Goal: Information Seeking & Learning: Learn about a topic

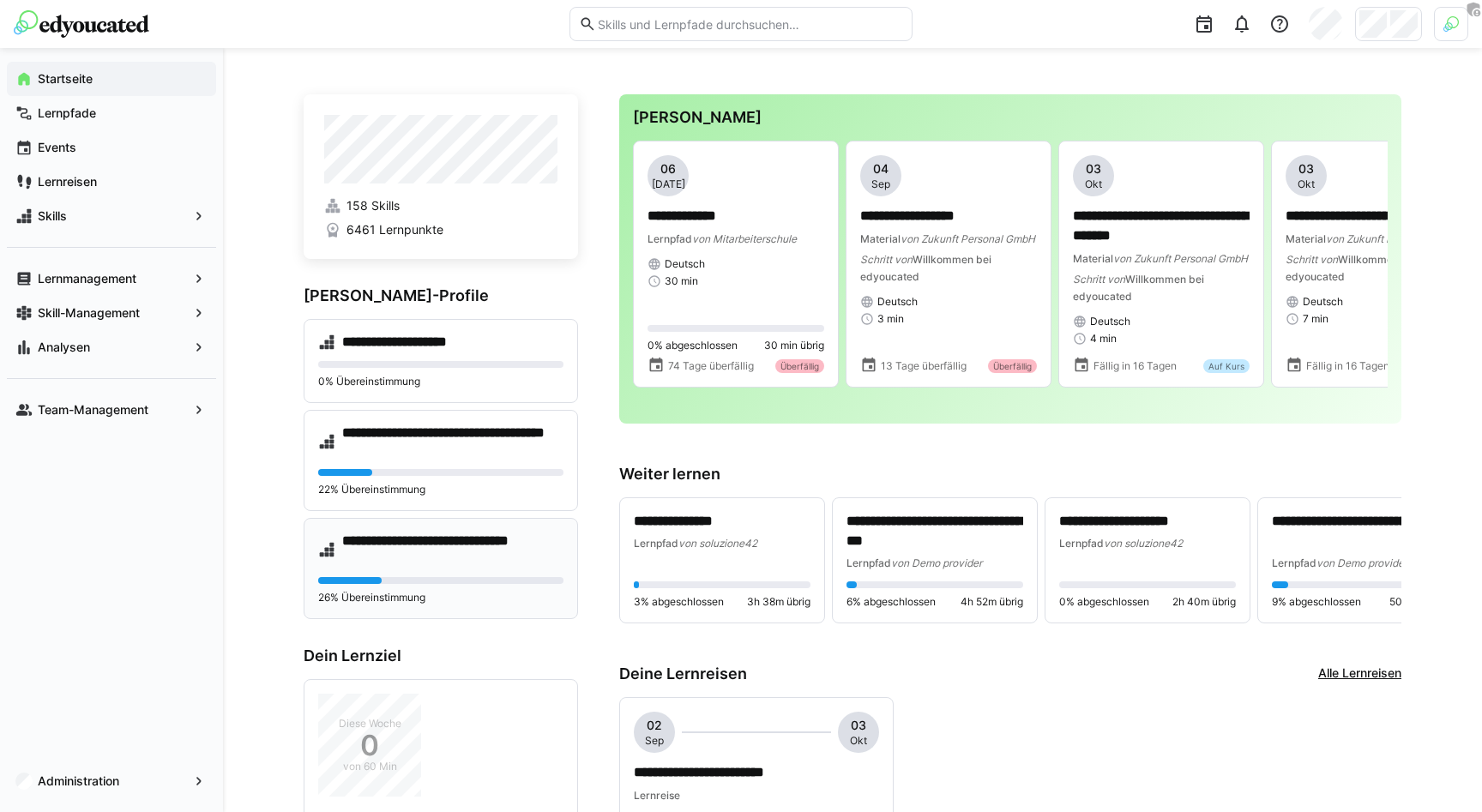
click at [435, 559] on h4 "**********" at bounding box center [453, 549] width 221 height 35
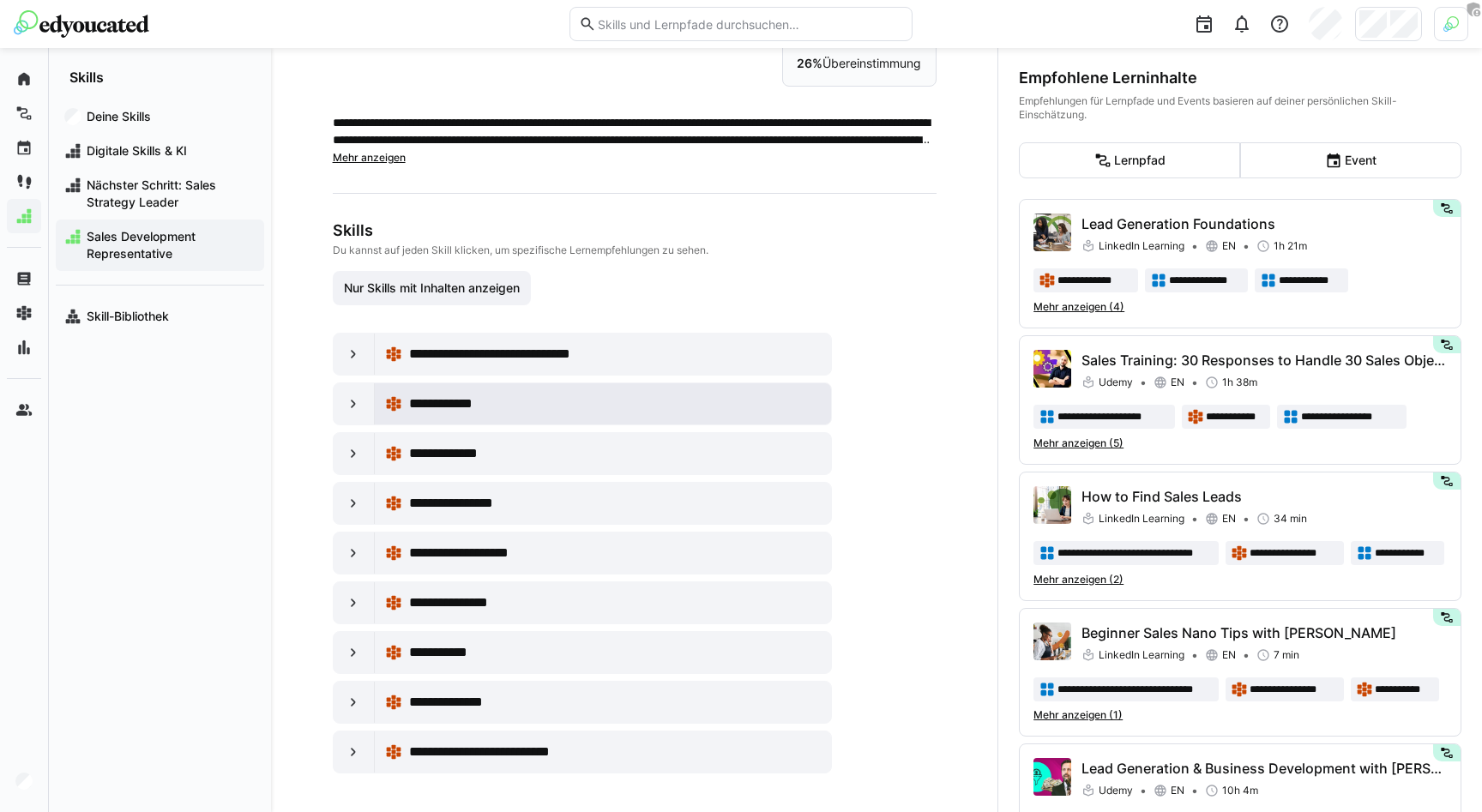
scroll to position [93, 0]
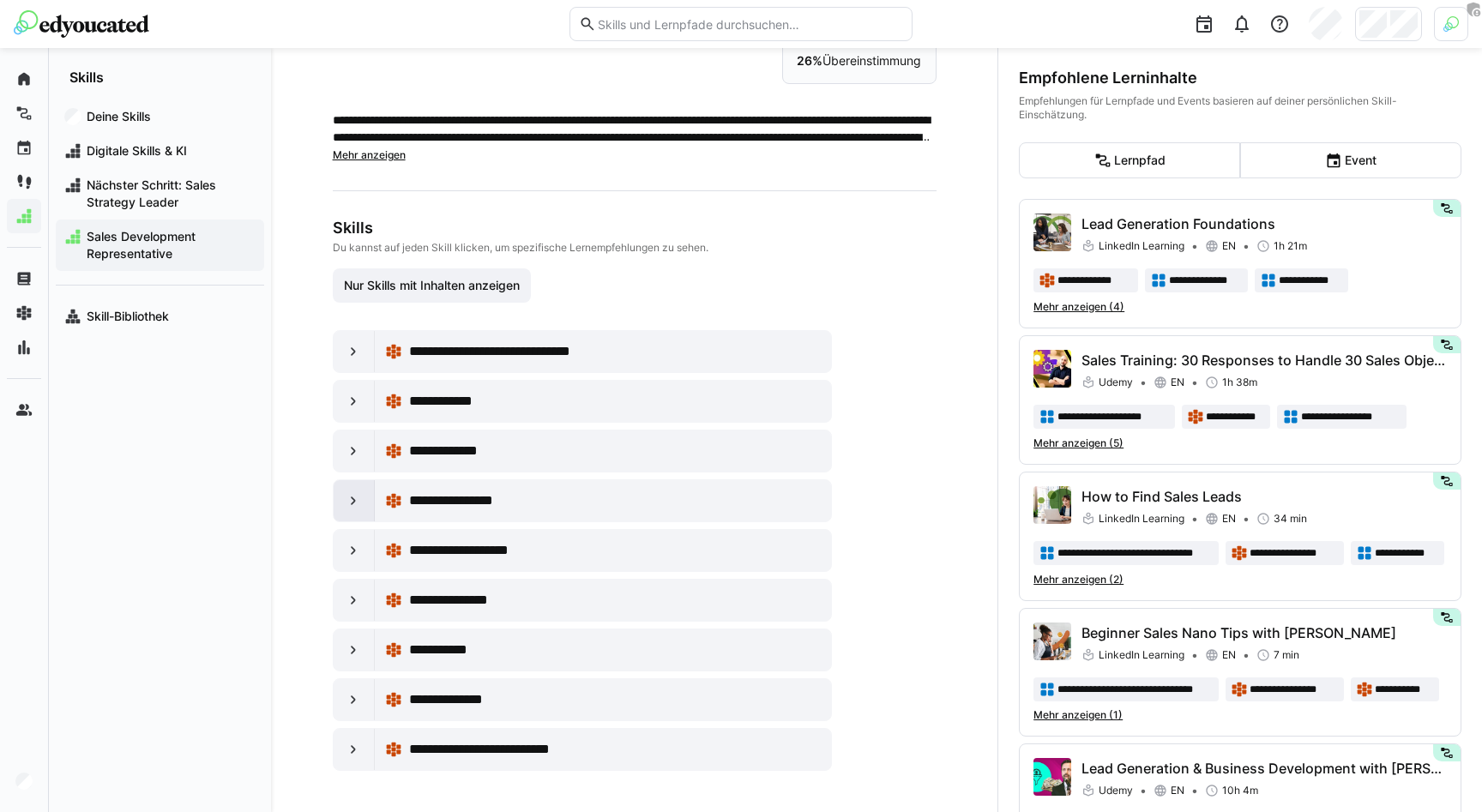
click at [344, 510] on div at bounding box center [355, 501] width 41 height 41
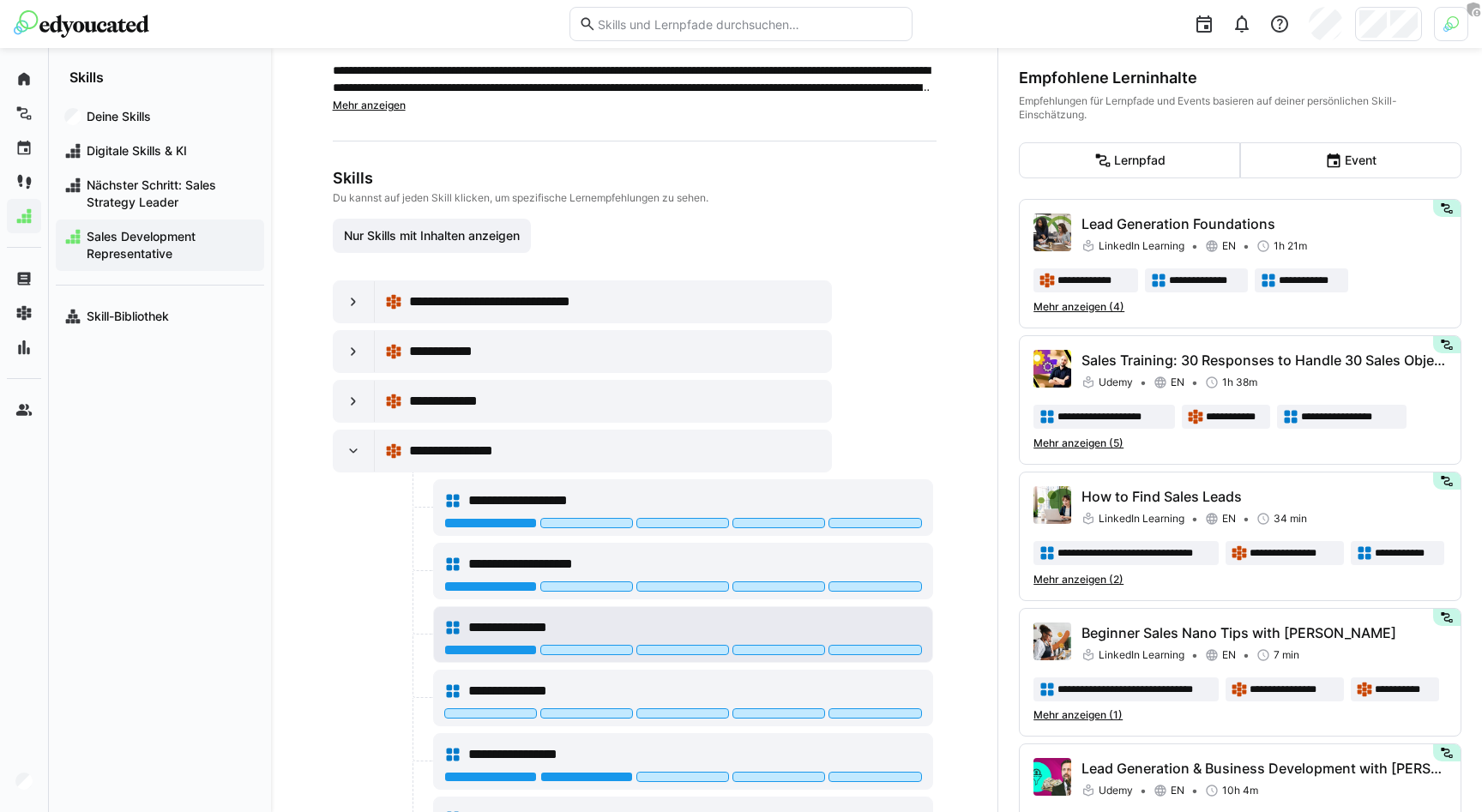
scroll to position [136, 0]
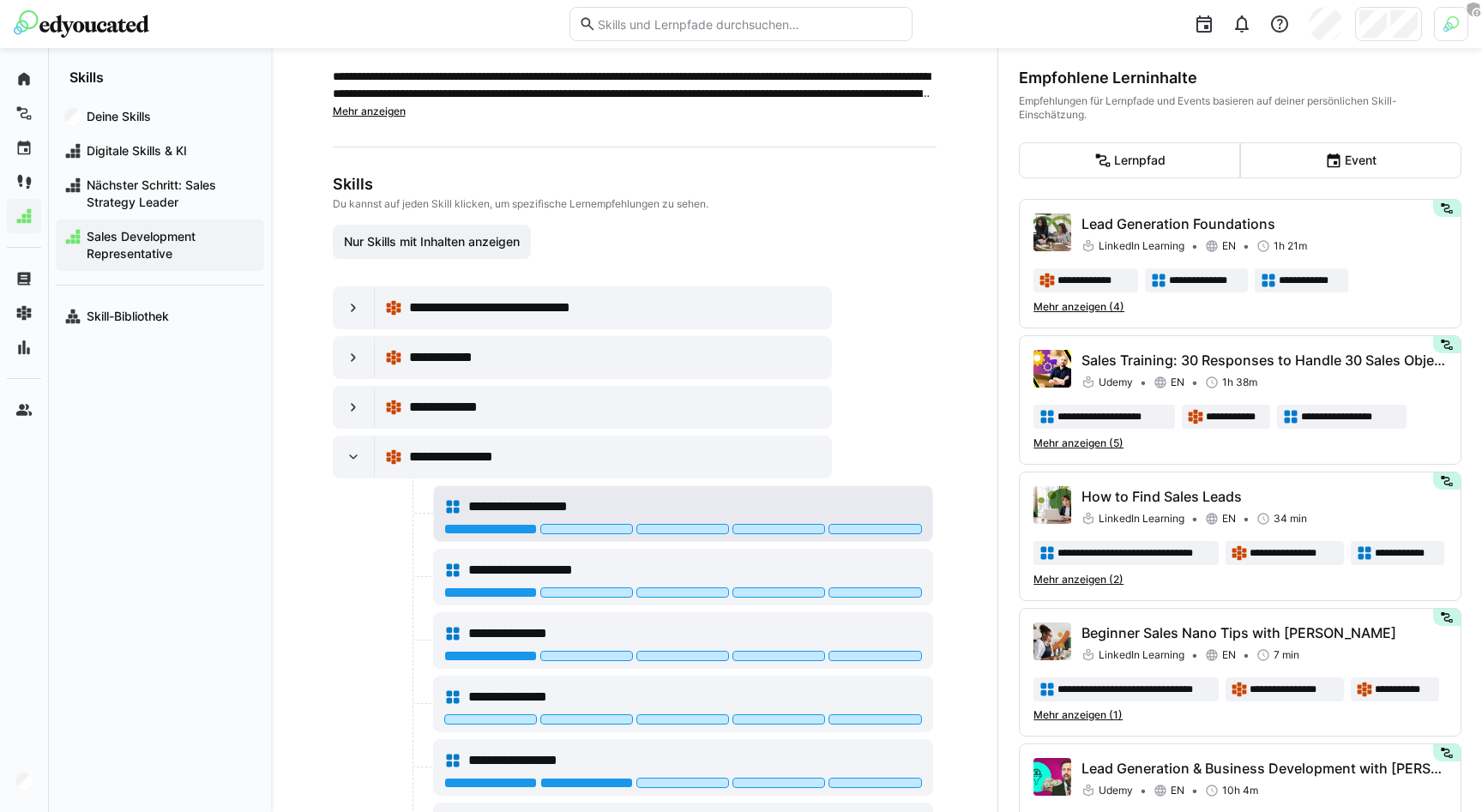
click at [581, 502] on span "**********" at bounding box center [536, 507] width 137 height 21
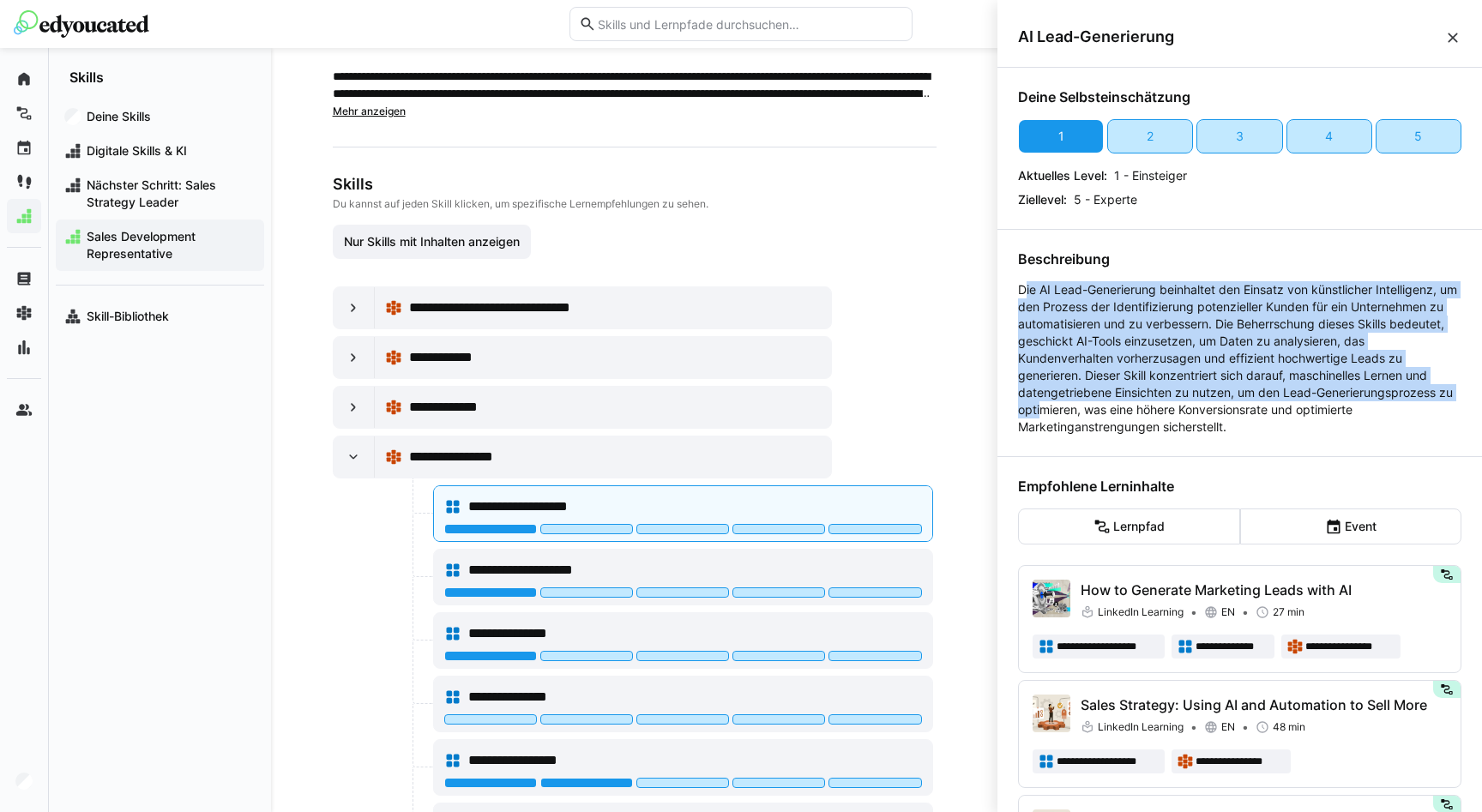
drag, startPoint x: 1026, startPoint y: 289, endPoint x: 1215, endPoint y: 401, distance: 219.7
click at [1215, 401] on p "Die AI Lead-Generierung beinhaltet den Einsatz von künstlicher Intelligenz, um …" at bounding box center [1239, 359] width 444 height 154
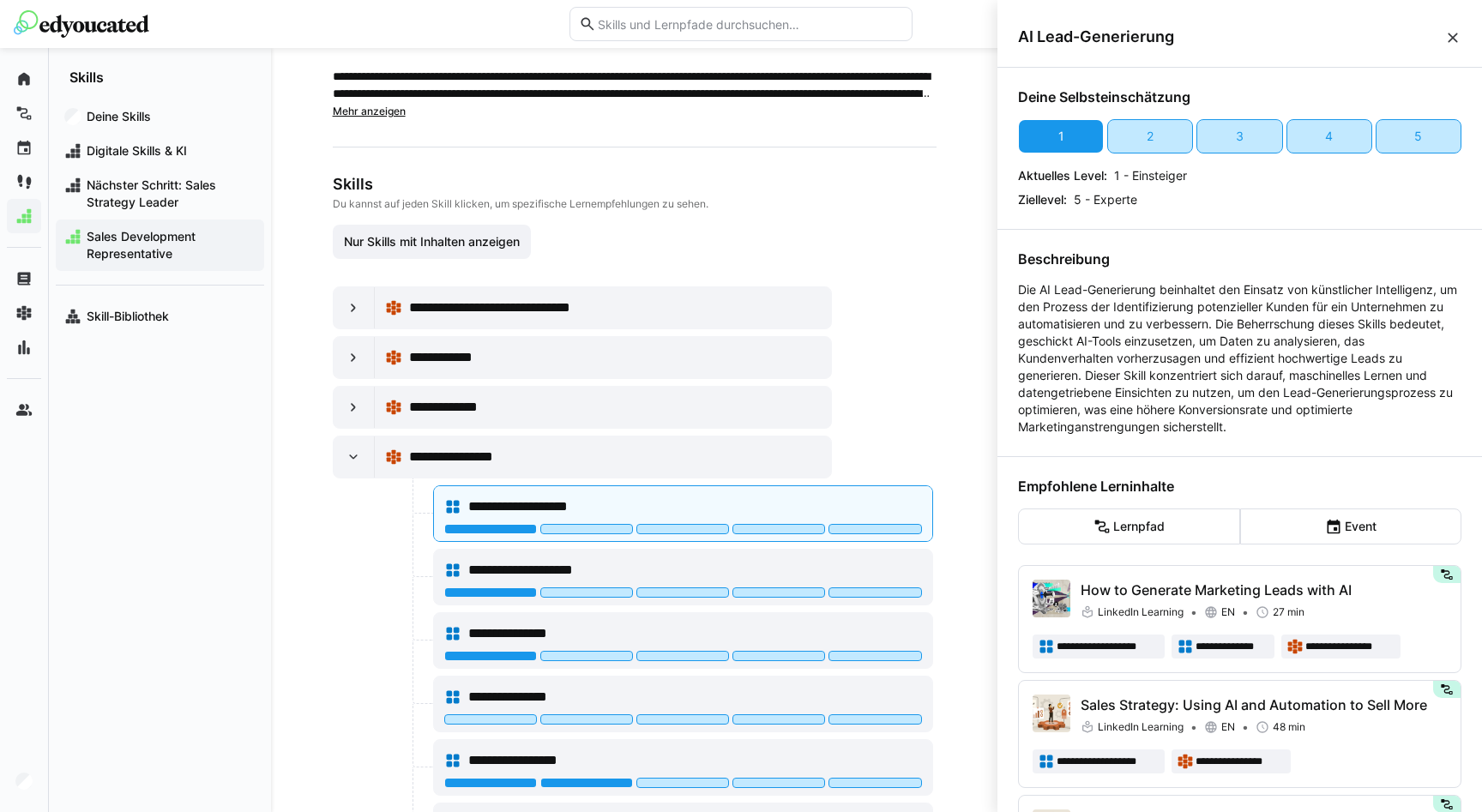
click at [1064, 275] on div "Beschreibung Die AI Lead-Generierung beinhaltet den Einsatz von künstlicher Int…" at bounding box center [1239, 342] width 444 height 185
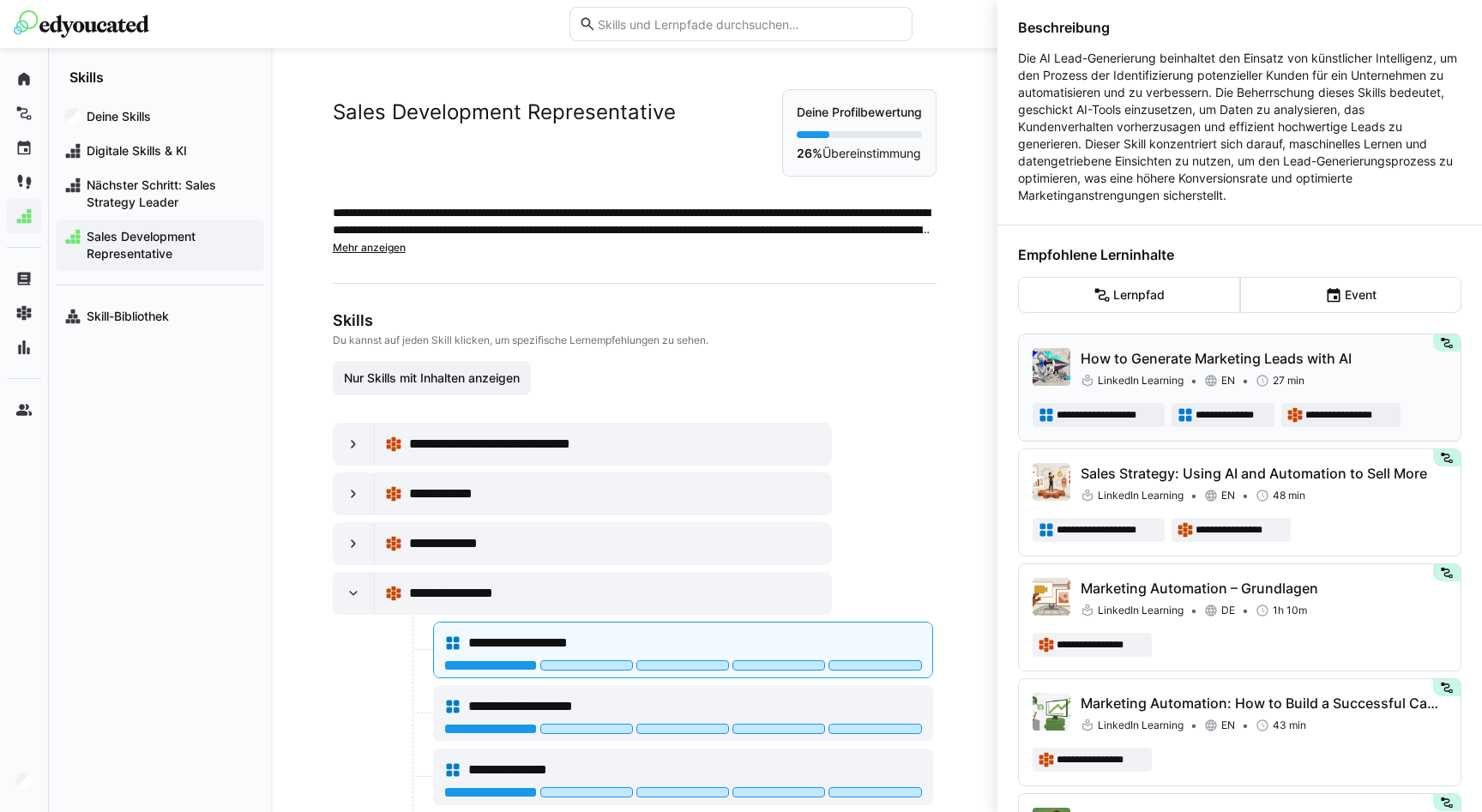
scroll to position [0, 0]
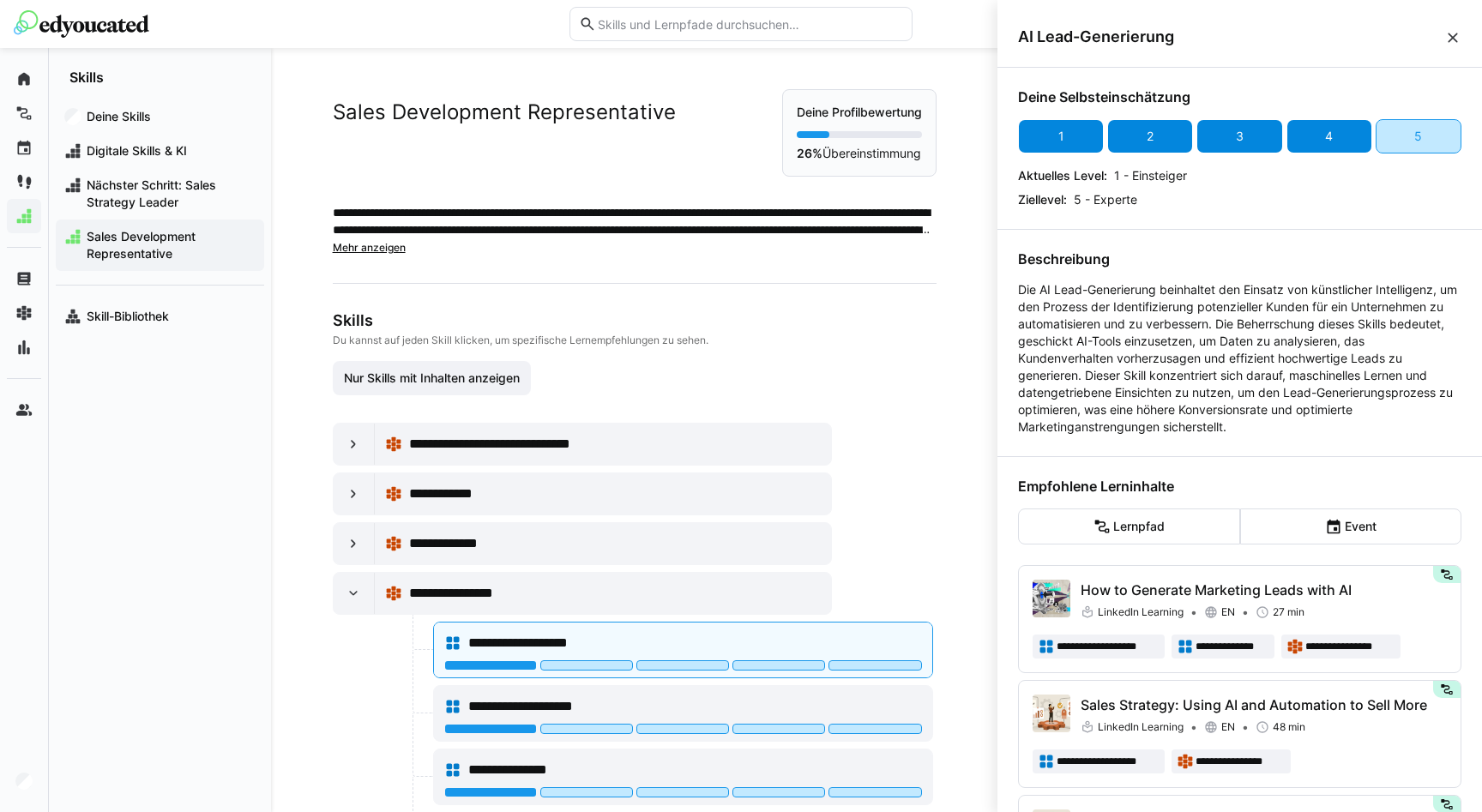
click at [1325, 143] on div "4" at bounding box center [1329, 135] width 8 height 17
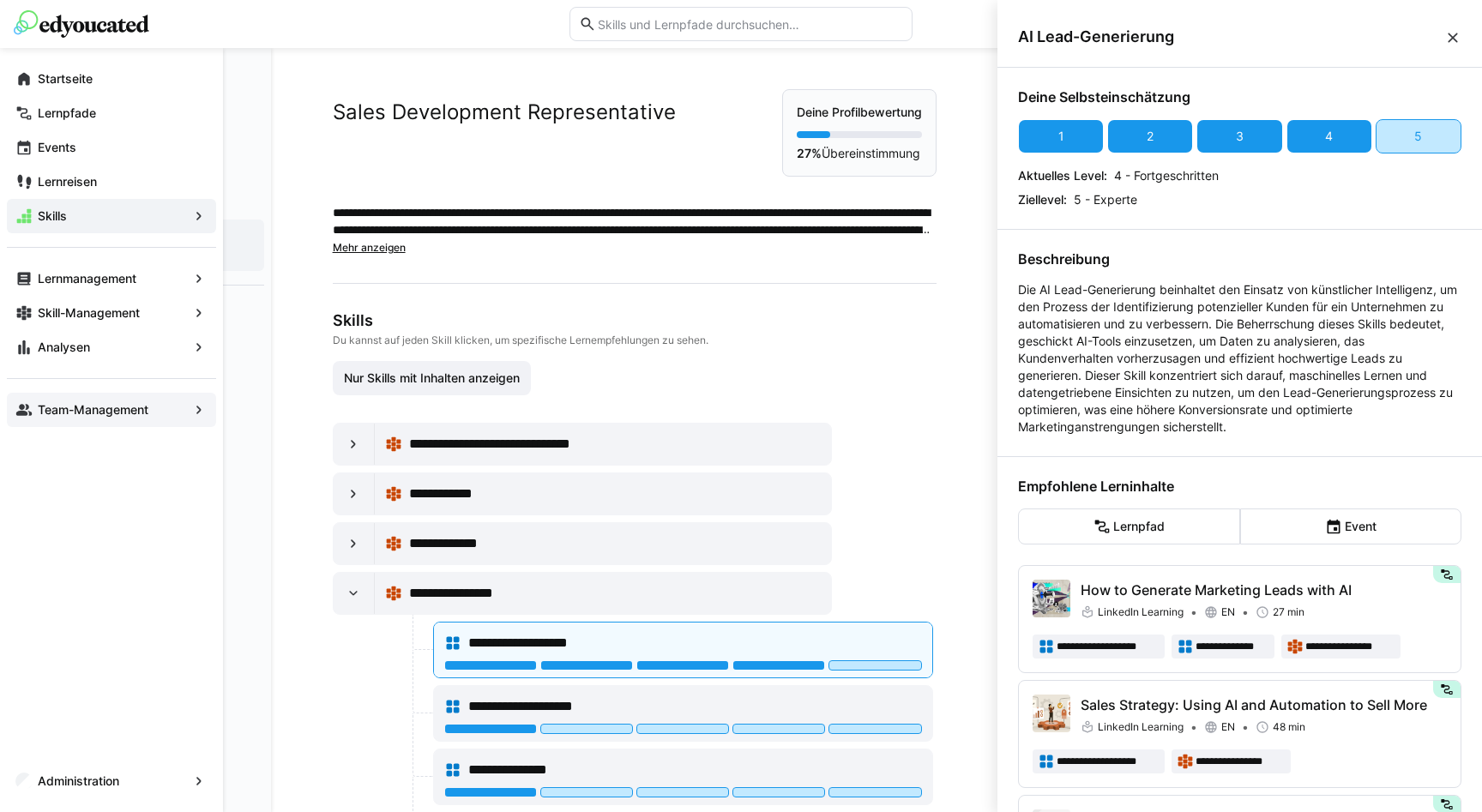
click at [0, 0] on app-navigation-label "Team-Management" at bounding box center [0, 0] width 0 height 0
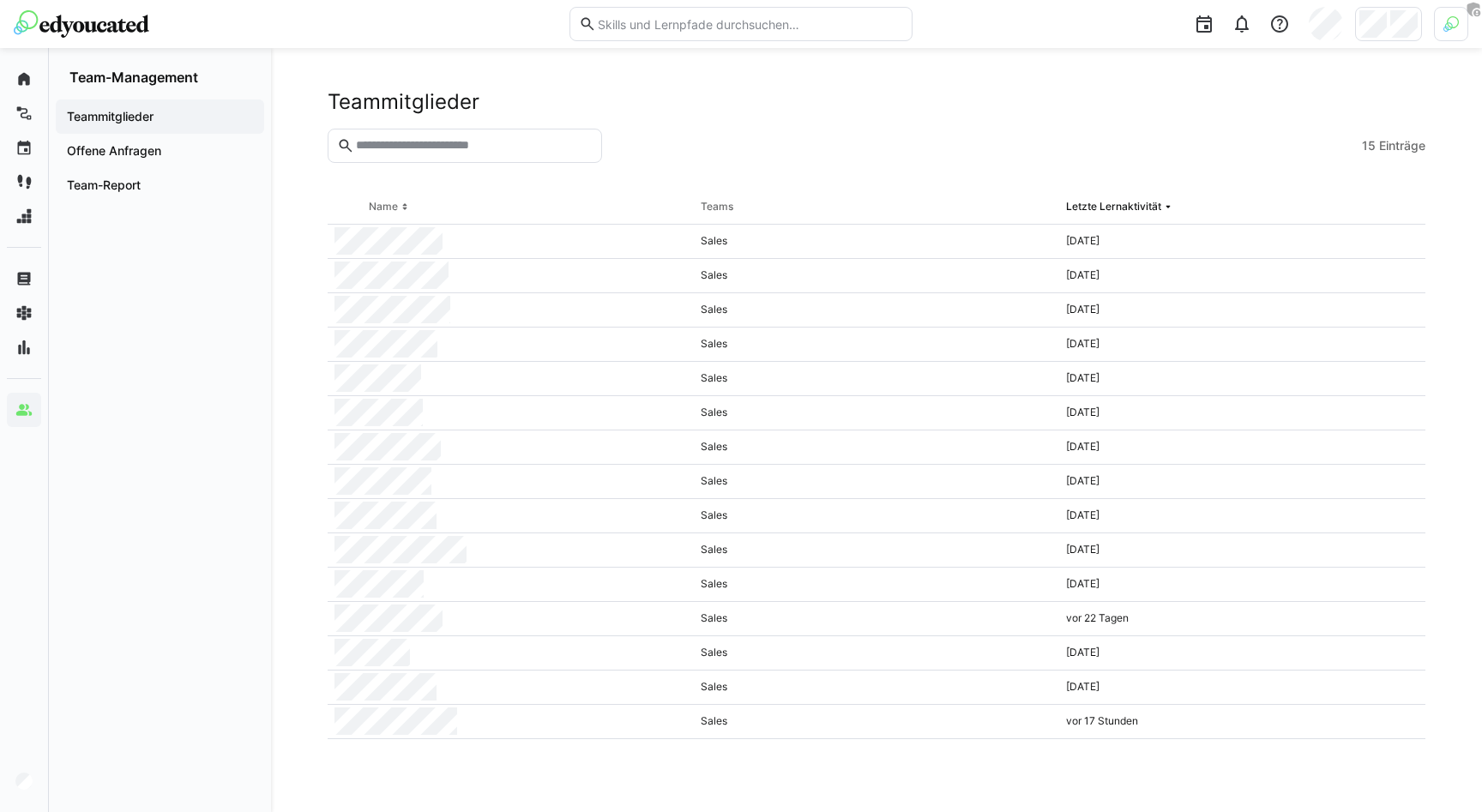
click at [836, 113] on div "Teammitglieder" at bounding box center [876, 102] width 1098 height 26
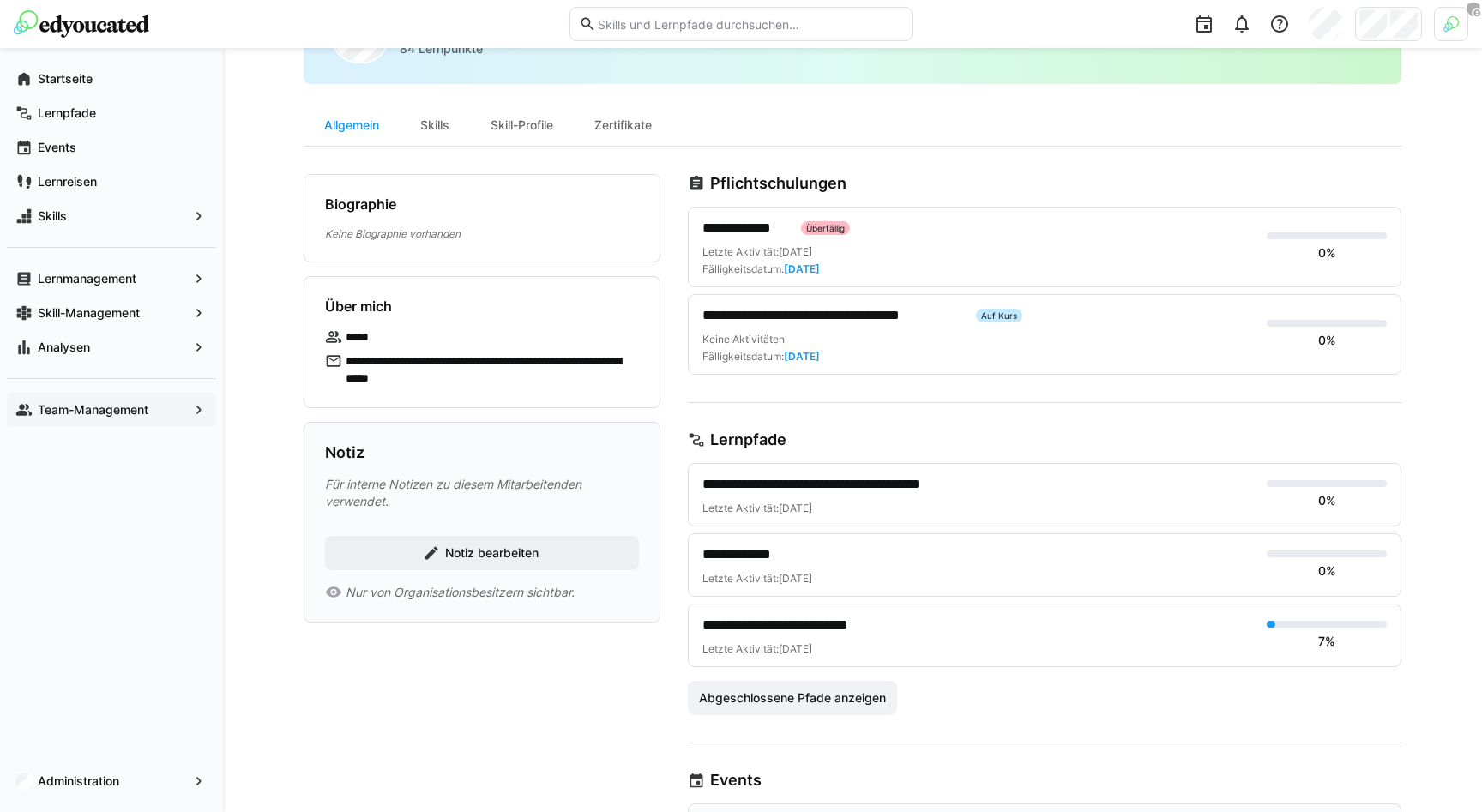
scroll to position [98, 0]
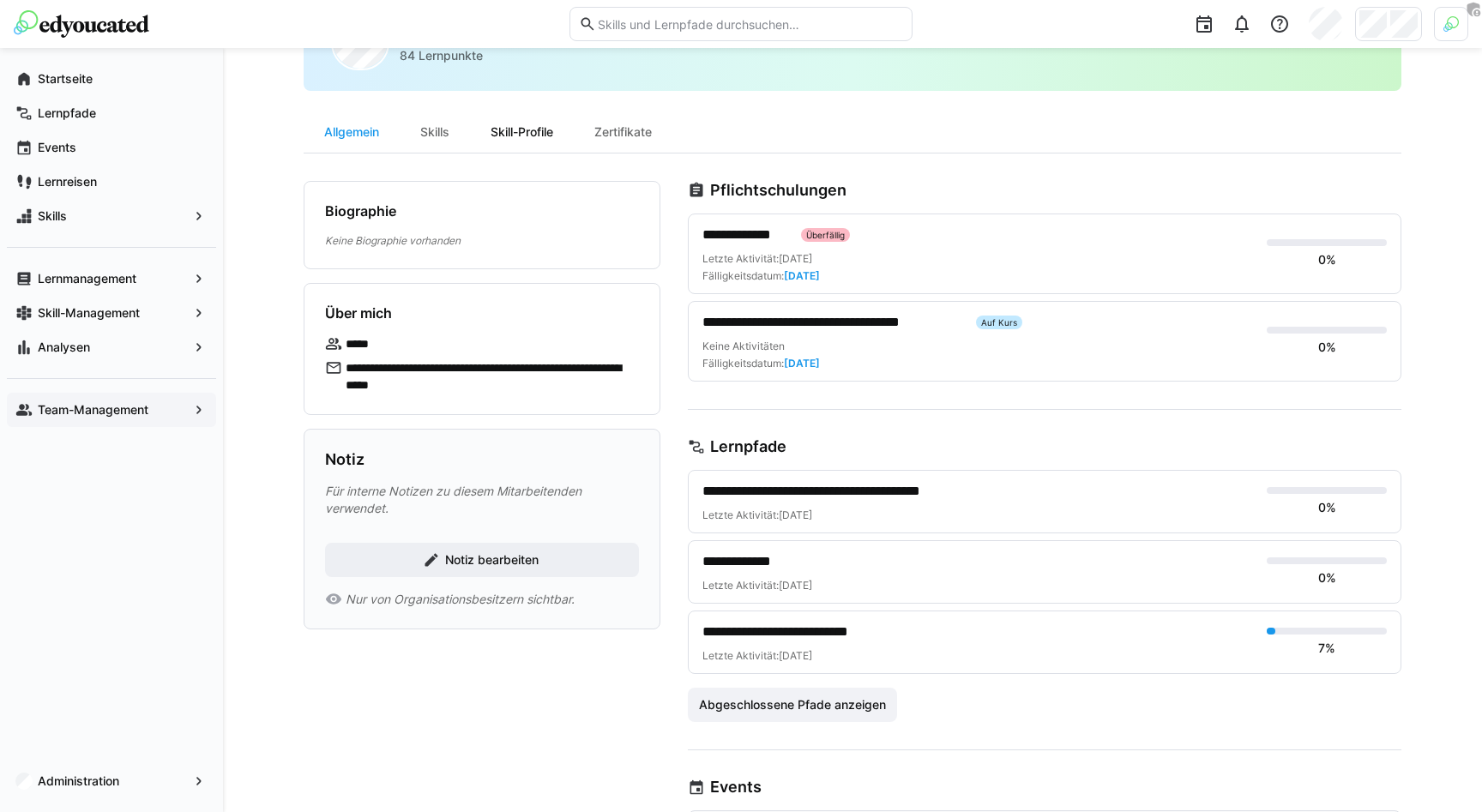
click at [516, 131] on div "Skill-Profile" at bounding box center [522, 132] width 104 height 41
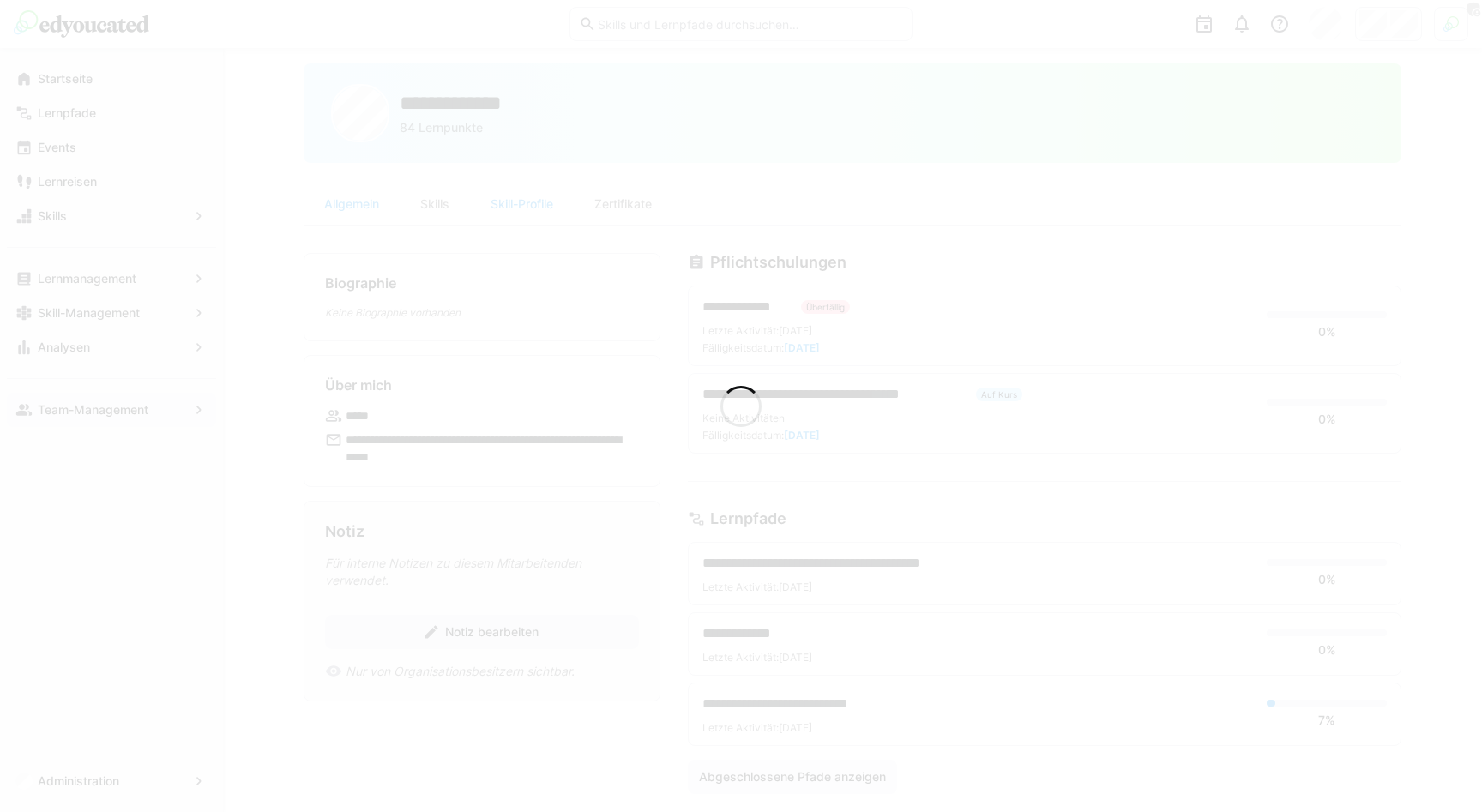
scroll to position [3, 0]
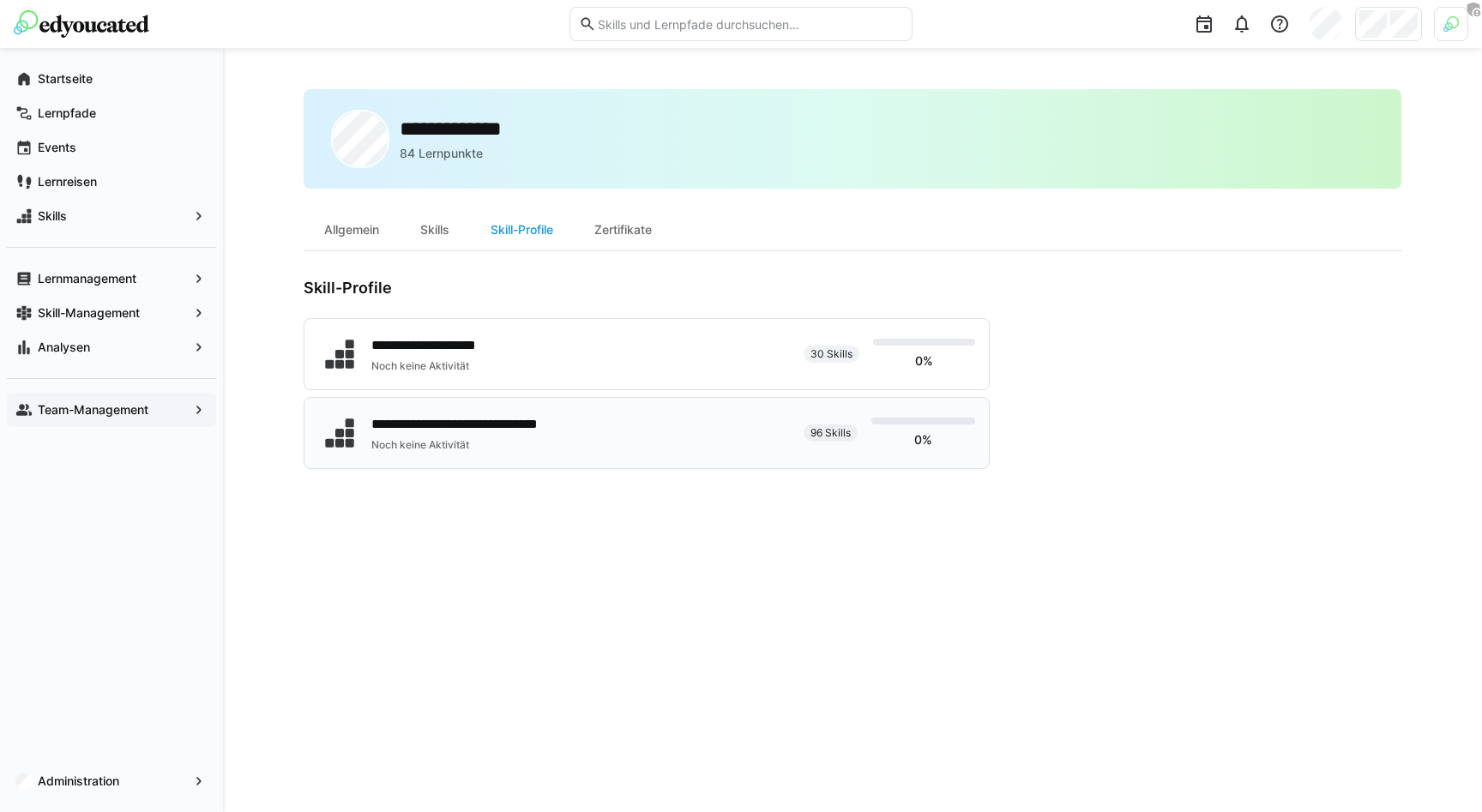
click at [518, 430] on div "**********" at bounding box center [486, 424] width 229 height 21
click at [0, 0] on app-navigation-label "Skill-Management" at bounding box center [0, 0] width 0 height 0
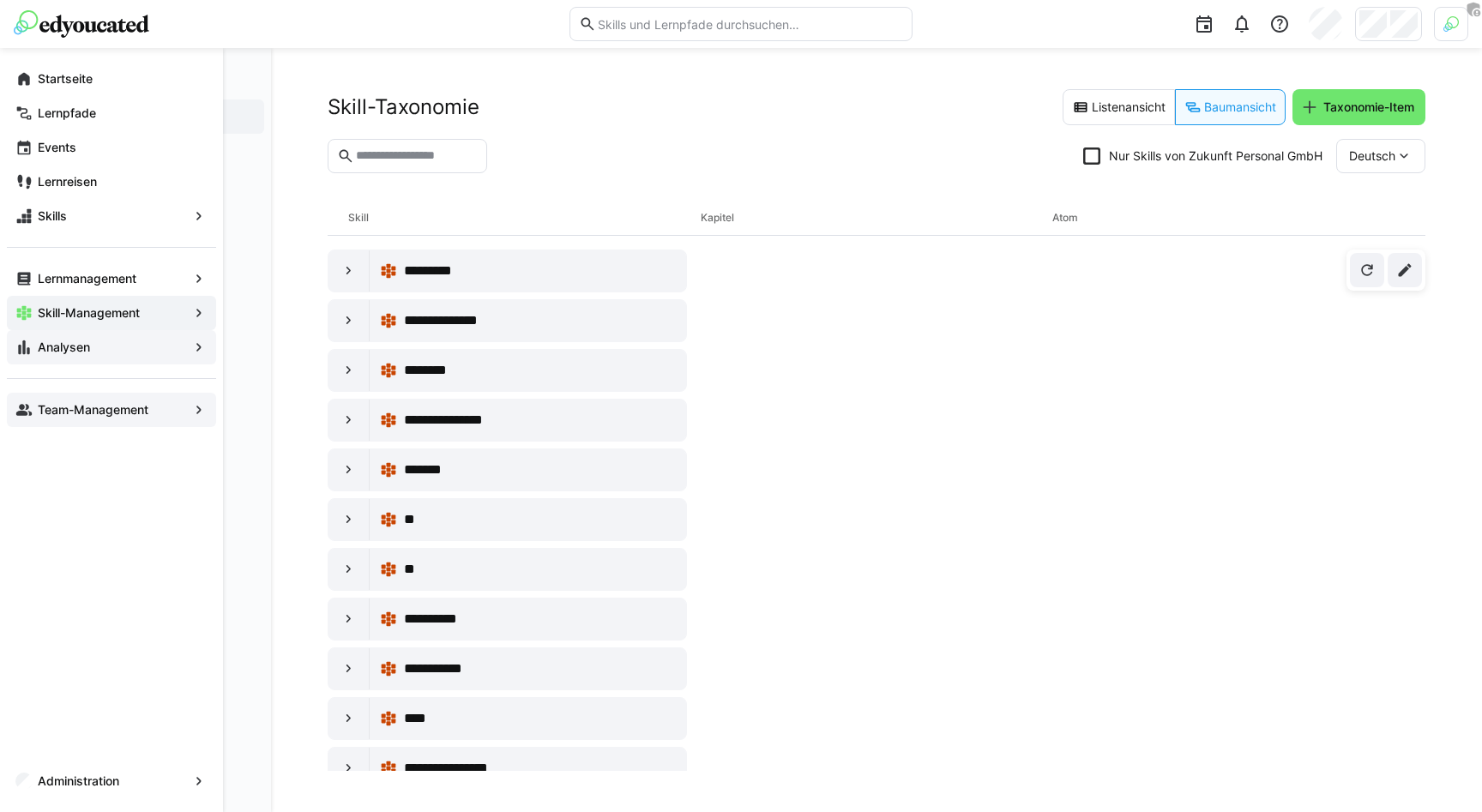
click at [68, 334] on div "Analysen" at bounding box center [112, 347] width 209 height 35
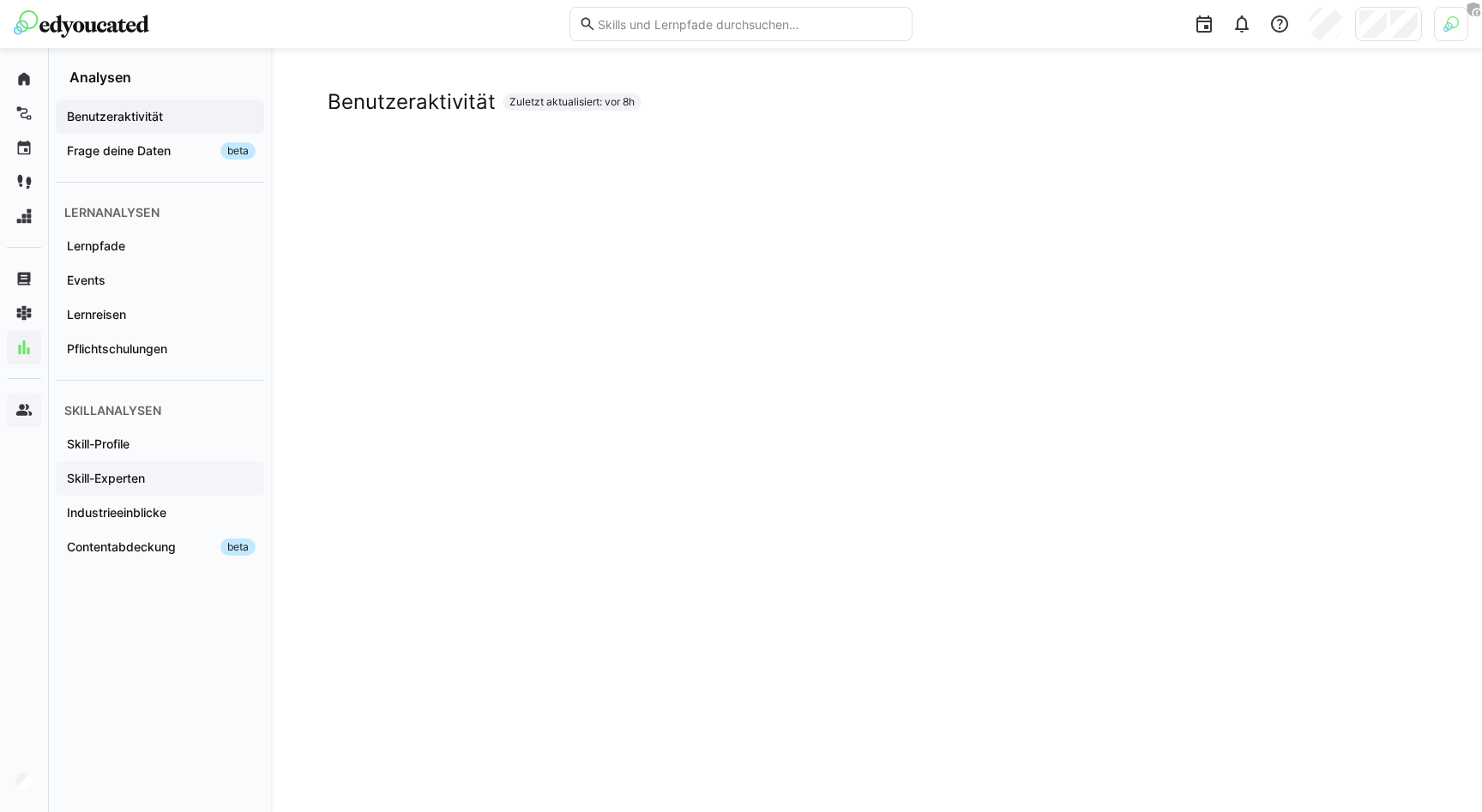
click at [0, 0] on app-navigation-label "Skill-Experten" at bounding box center [0, 0] width 0 height 0
click at [0, 0] on app-navigation-label "Skill-Profile" at bounding box center [0, 0] width 0 height 0
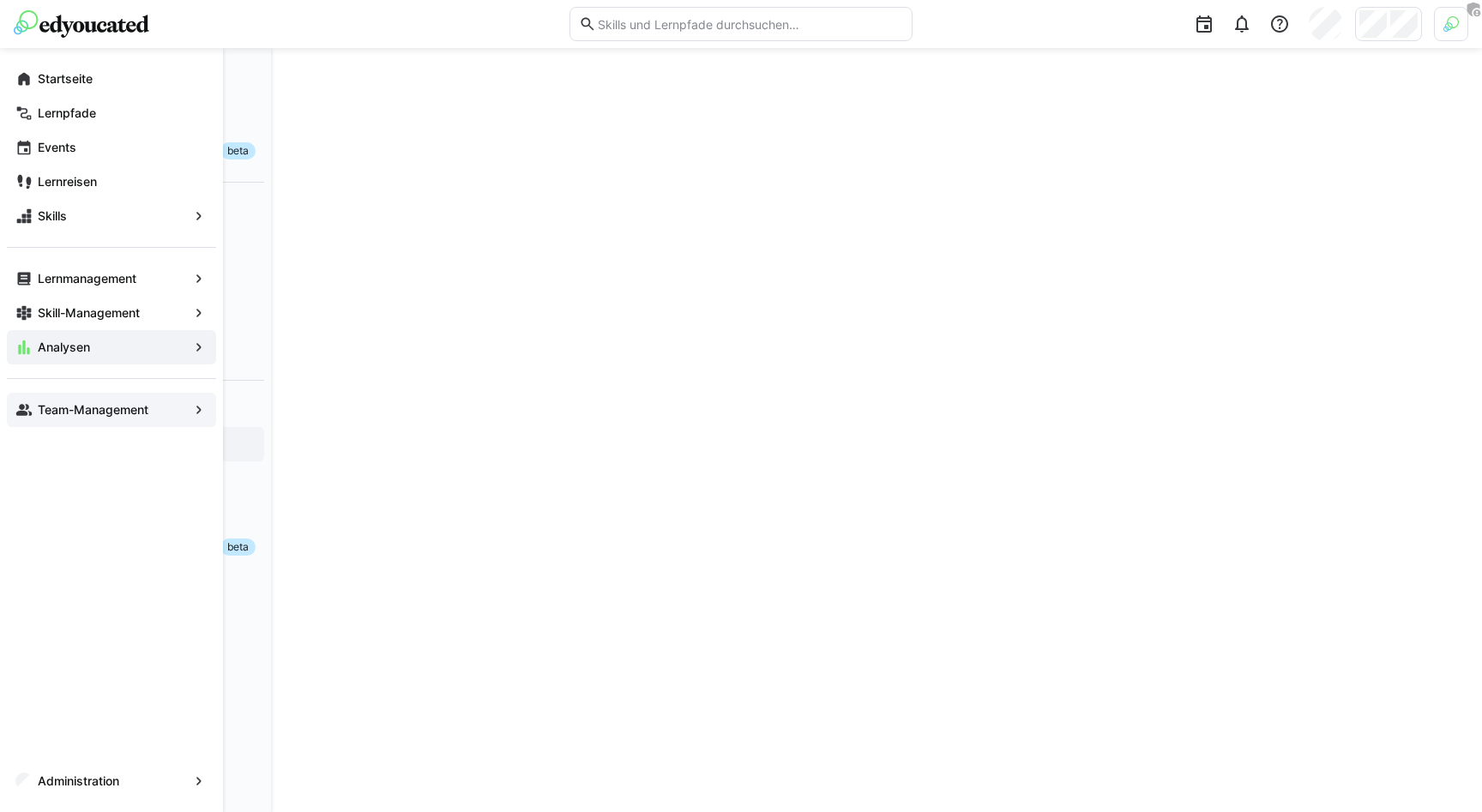
click at [0, 0] on app-navigation-label "Team-Management" at bounding box center [0, 0] width 0 height 0
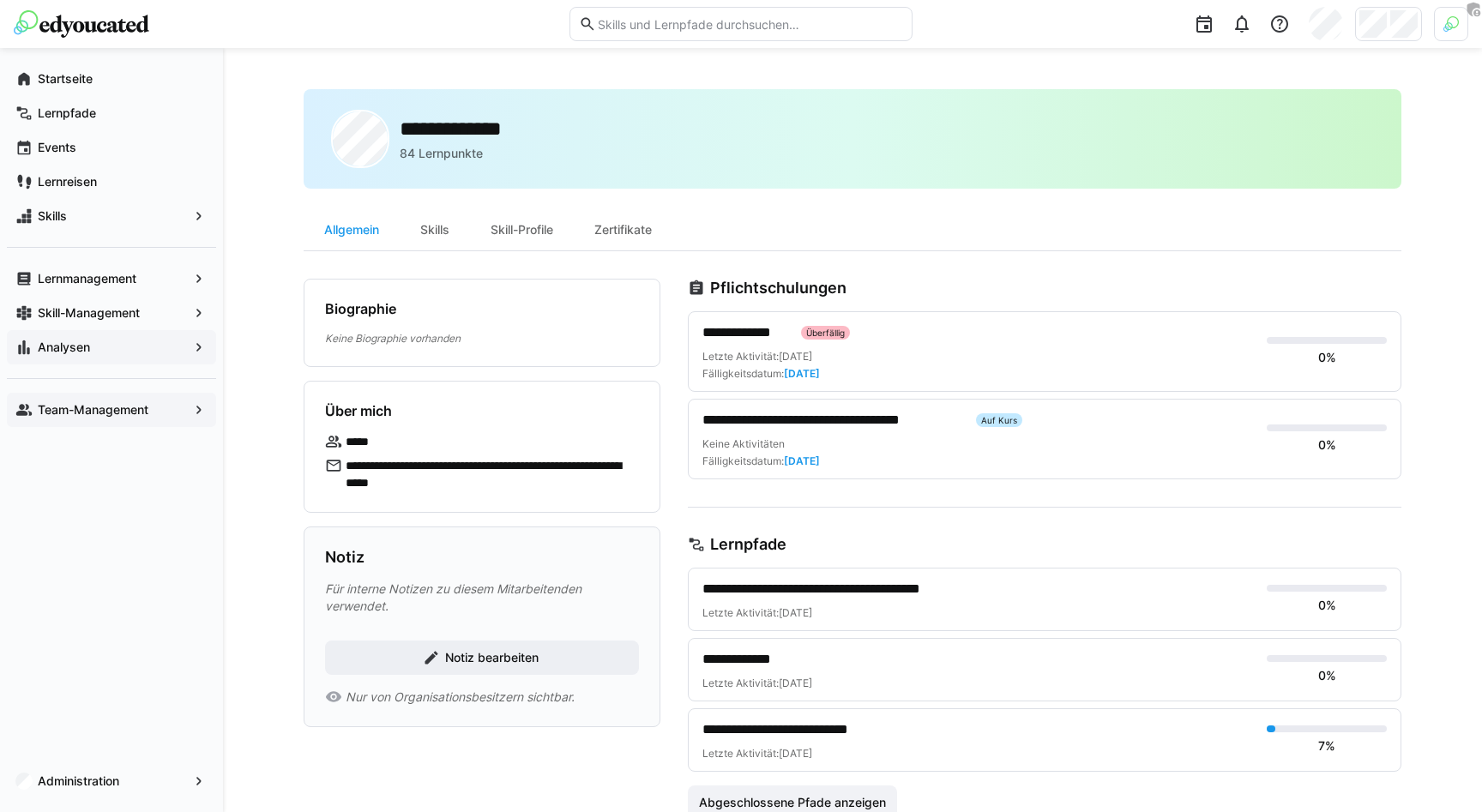
scroll to position [27, 0]
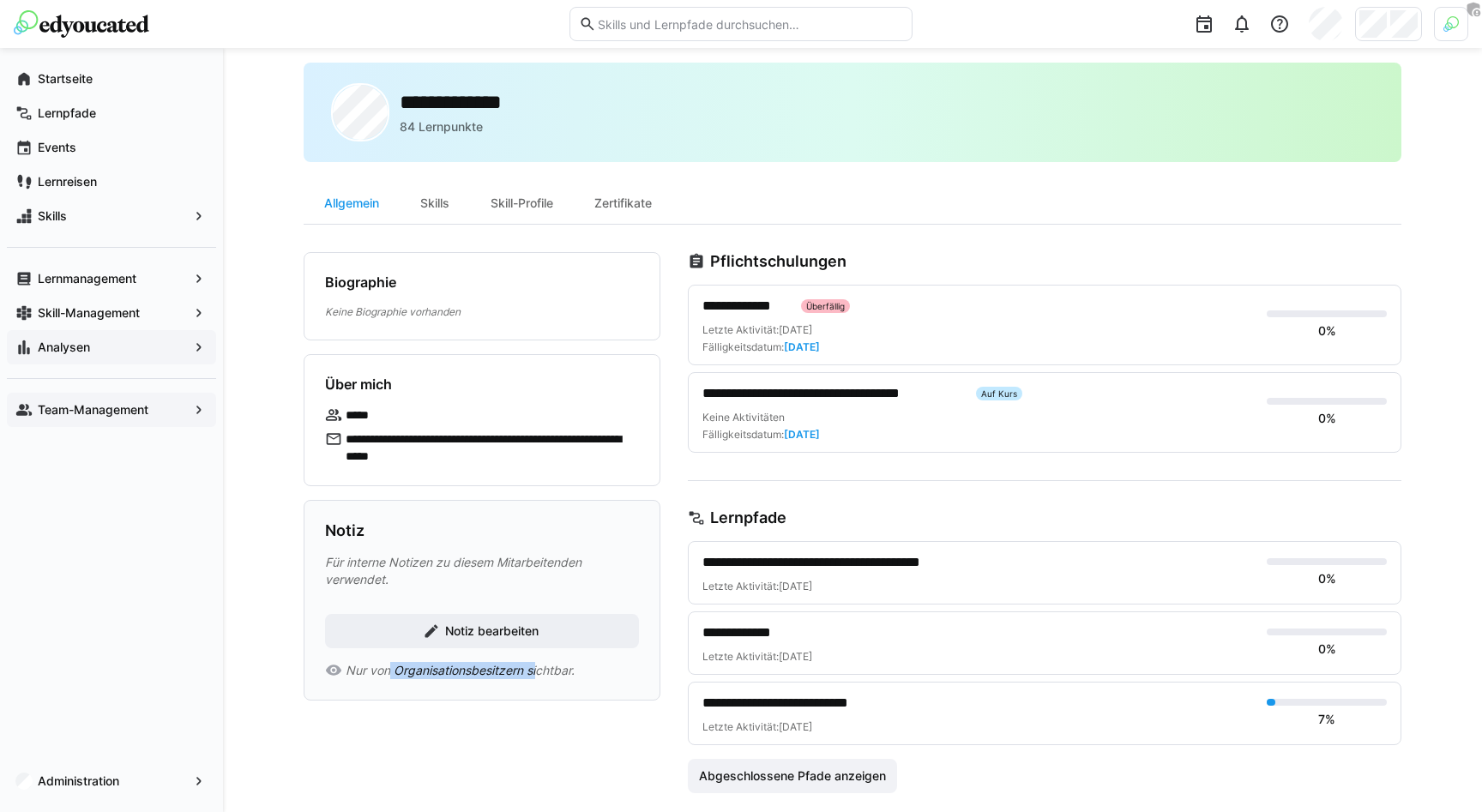
drag, startPoint x: 387, startPoint y: 669, endPoint x: 538, endPoint y: 669, distance: 151.0
click at [538, 669] on span "Nur von Organisationsbesitzern sichtbar." at bounding box center [460, 670] width 229 height 17
click at [440, 622] on span "Notiz bearbeiten" at bounding box center [482, 630] width 119 height 17
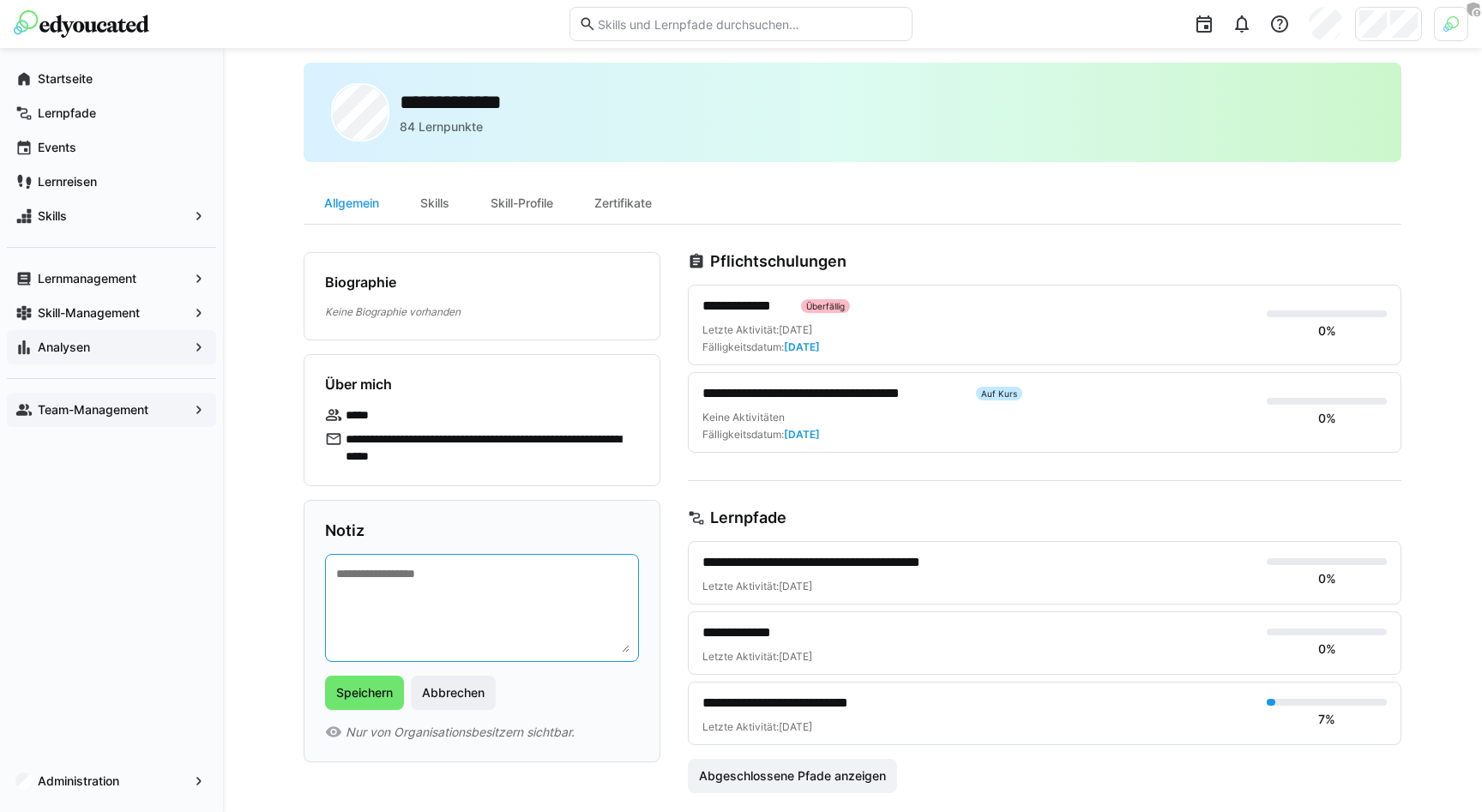
click at [455, 592] on textarea at bounding box center [482, 608] width 295 height 89
type textarea "**********"
click at [346, 679] on span "Speichern" at bounding box center [365, 692] width 79 height 35
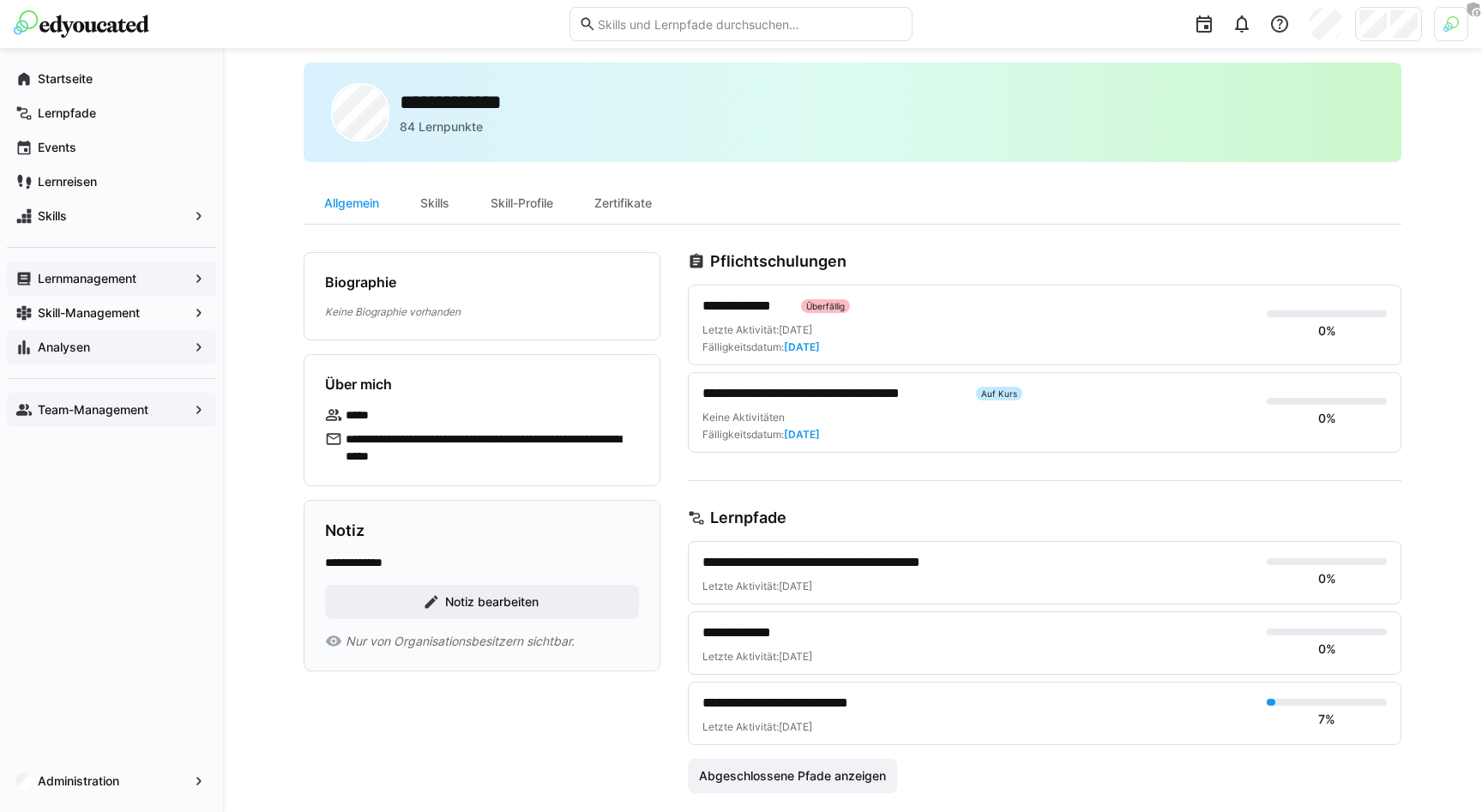
click at [0, 0] on app-navigation-label "Lernmanagement" at bounding box center [0, 0] width 0 height 0
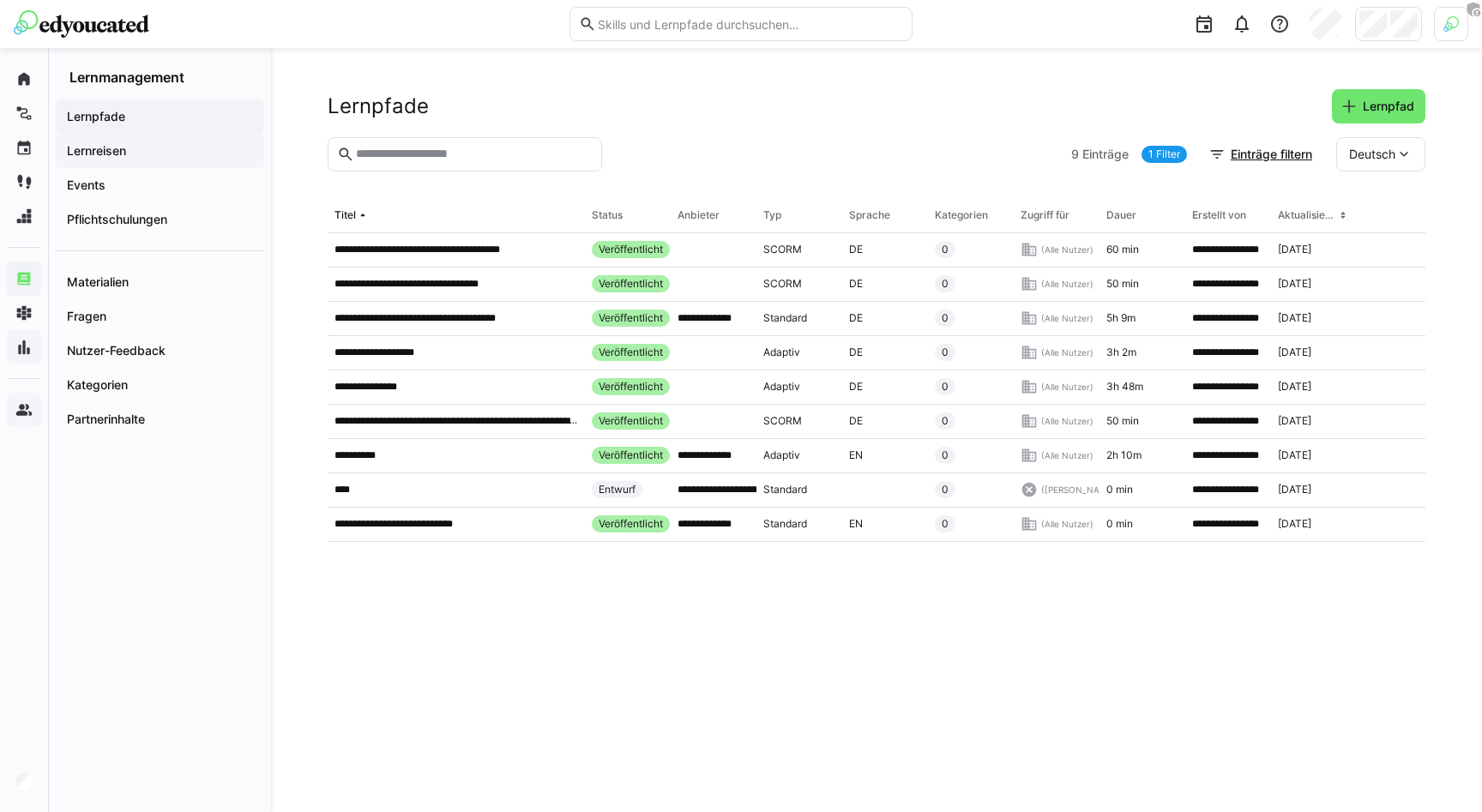
drag, startPoint x: 434, startPoint y: 314, endPoint x: 192, endPoint y: 139, distance: 298.6
click at [192, 139] on div "**********" at bounding box center [741, 430] width 1482 height 764
click at [136, 173] on div "Events" at bounding box center [159, 185] width 208 height 35
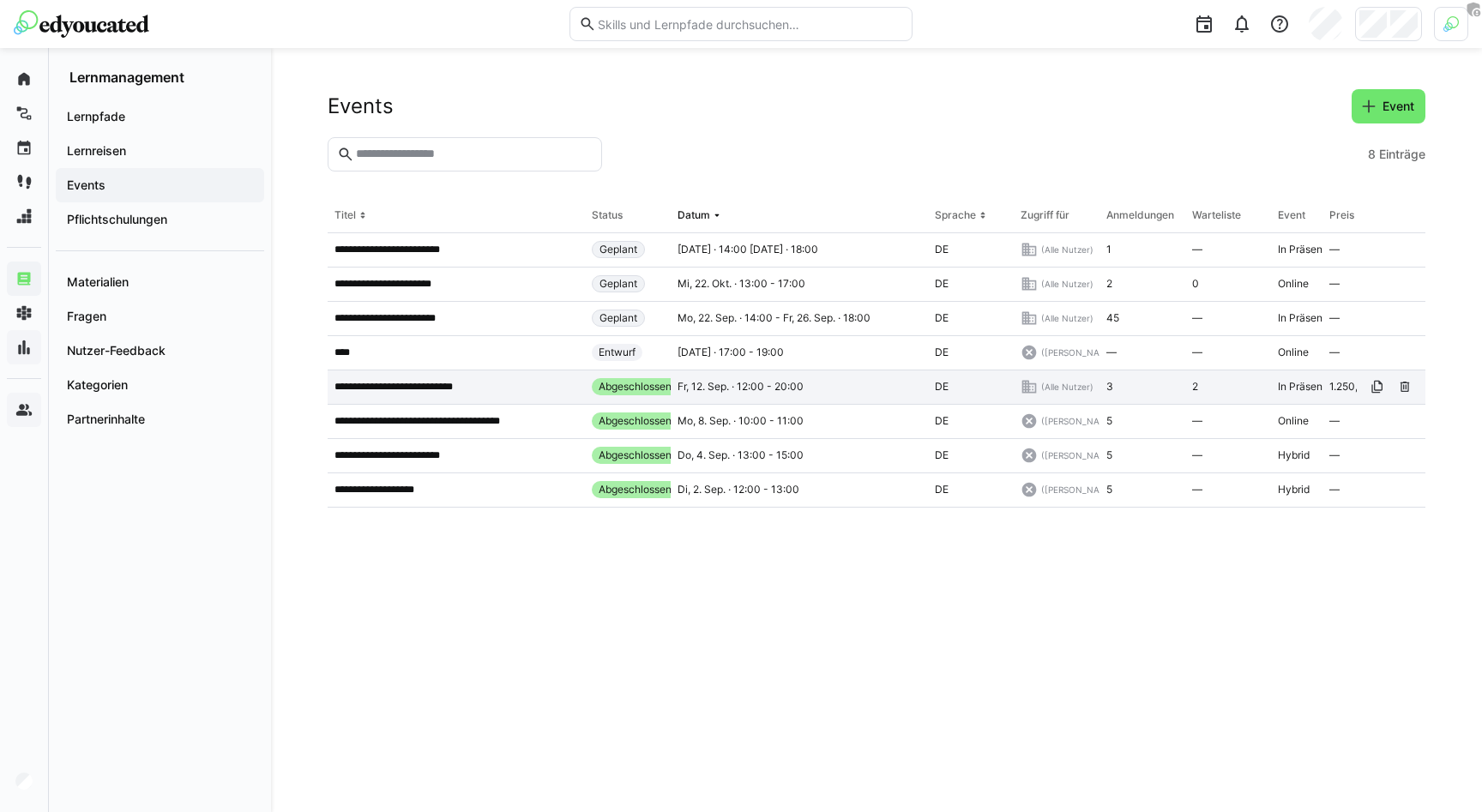
click at [444, 380] on p "**********" at bounding box center [406, 387] width 143 height 14
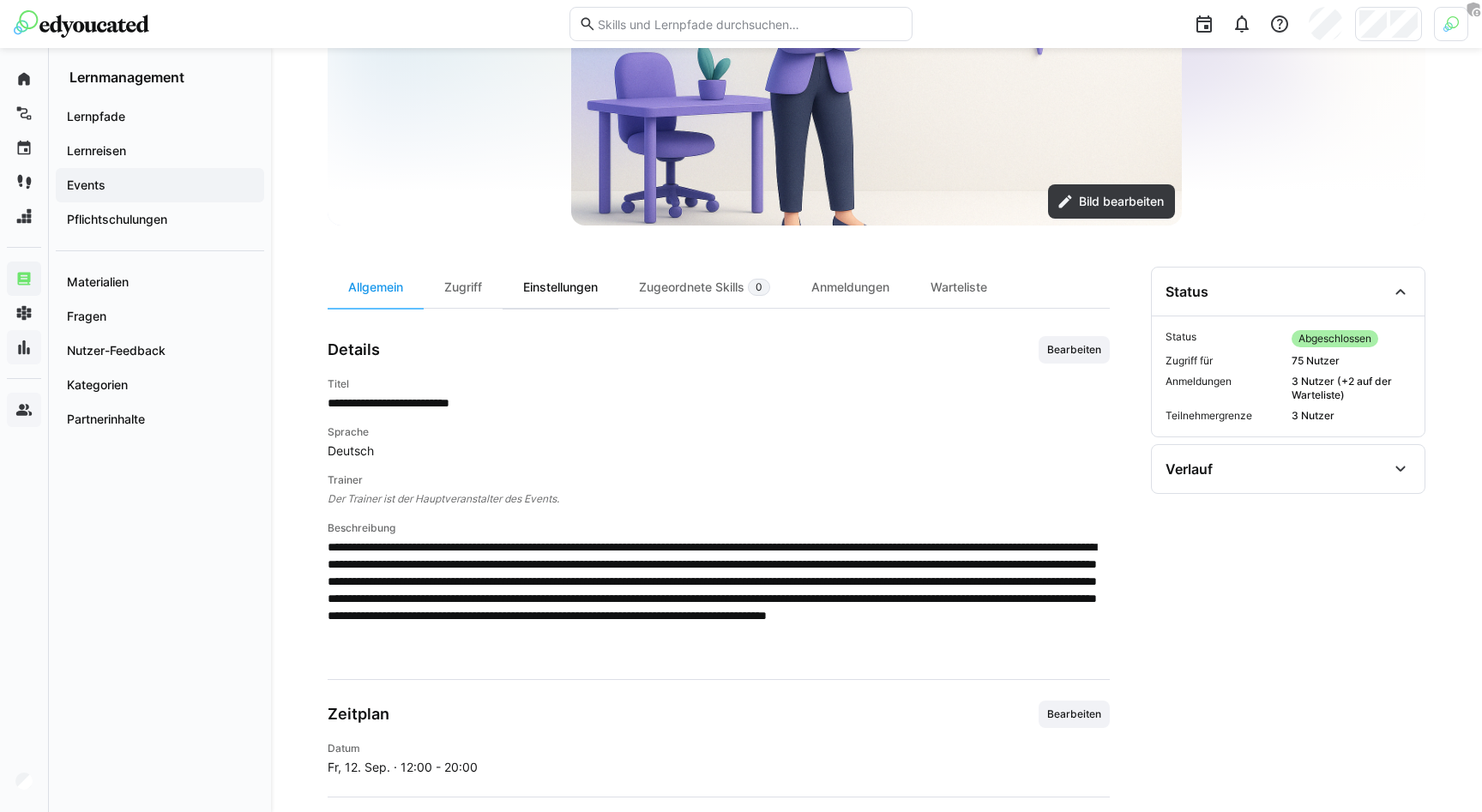
click at [567, 289] on div "Einstellungen" at bounding box center [560, 287] width 116 height 41
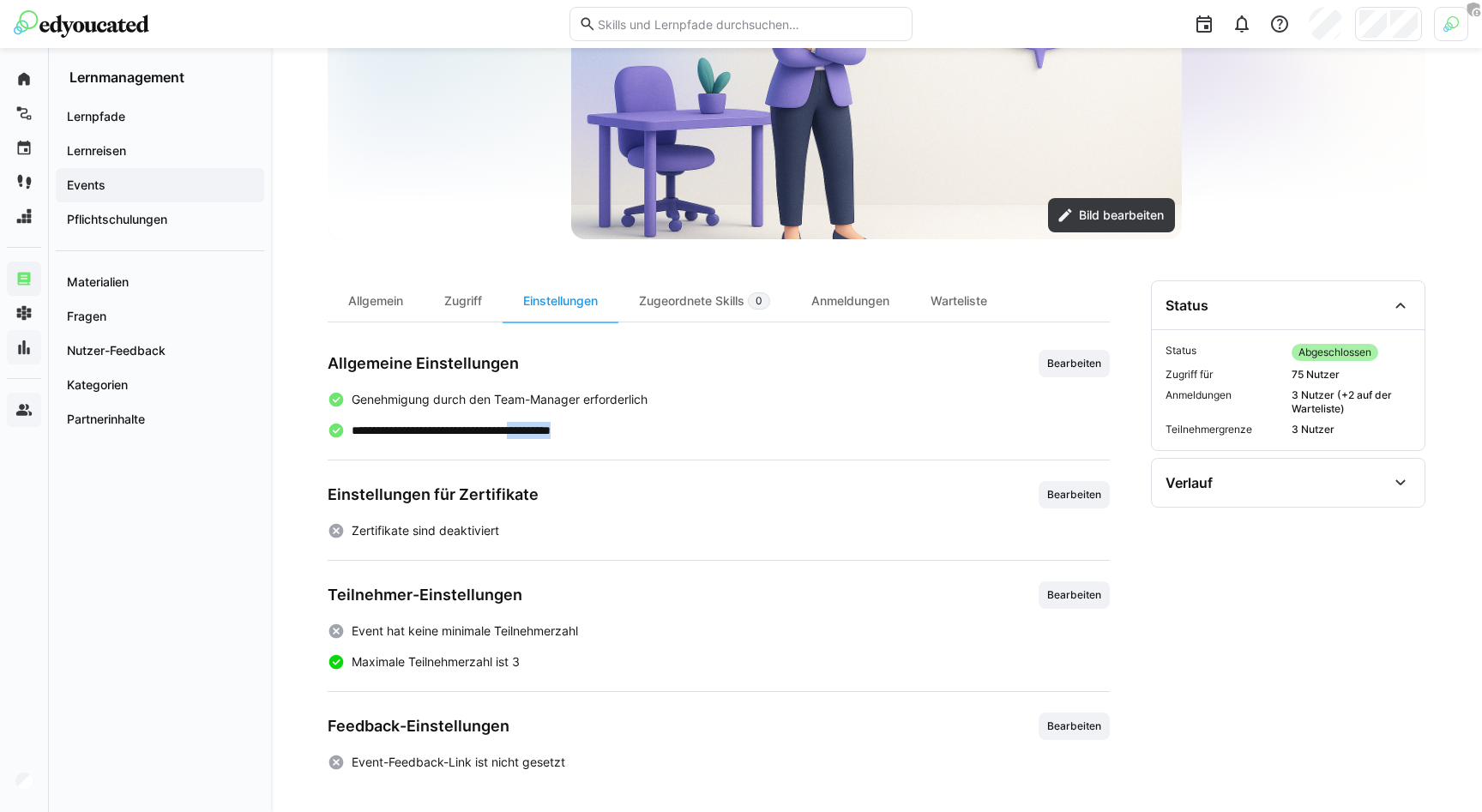
drag, startPoint x: 550, startPoint y: 435, endPoint x: 609, endPoint y: 435, distance: 59.0
click at [609, 435] on p "**********" at bounding box center [480, 430] width 257 height 17
click at [1078, 359] on span "Bearbeiten" at bounding box center [1074, 364] width 57 height 14
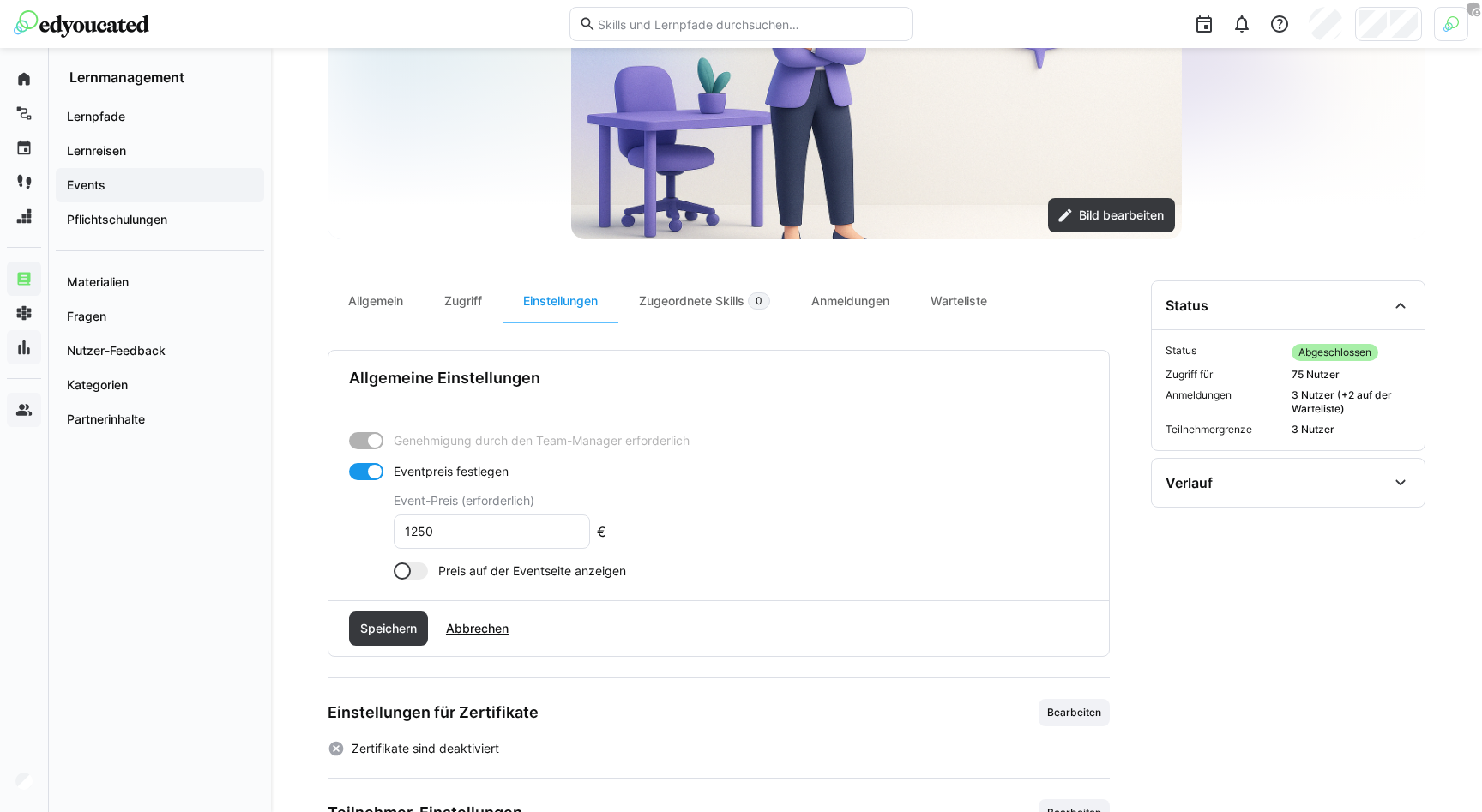
click at [421, 570] on div at bounding box center [410, 570] width 35 height 17
click at [409, 569] on div at bounding box center [410, 570] width 35 height 17
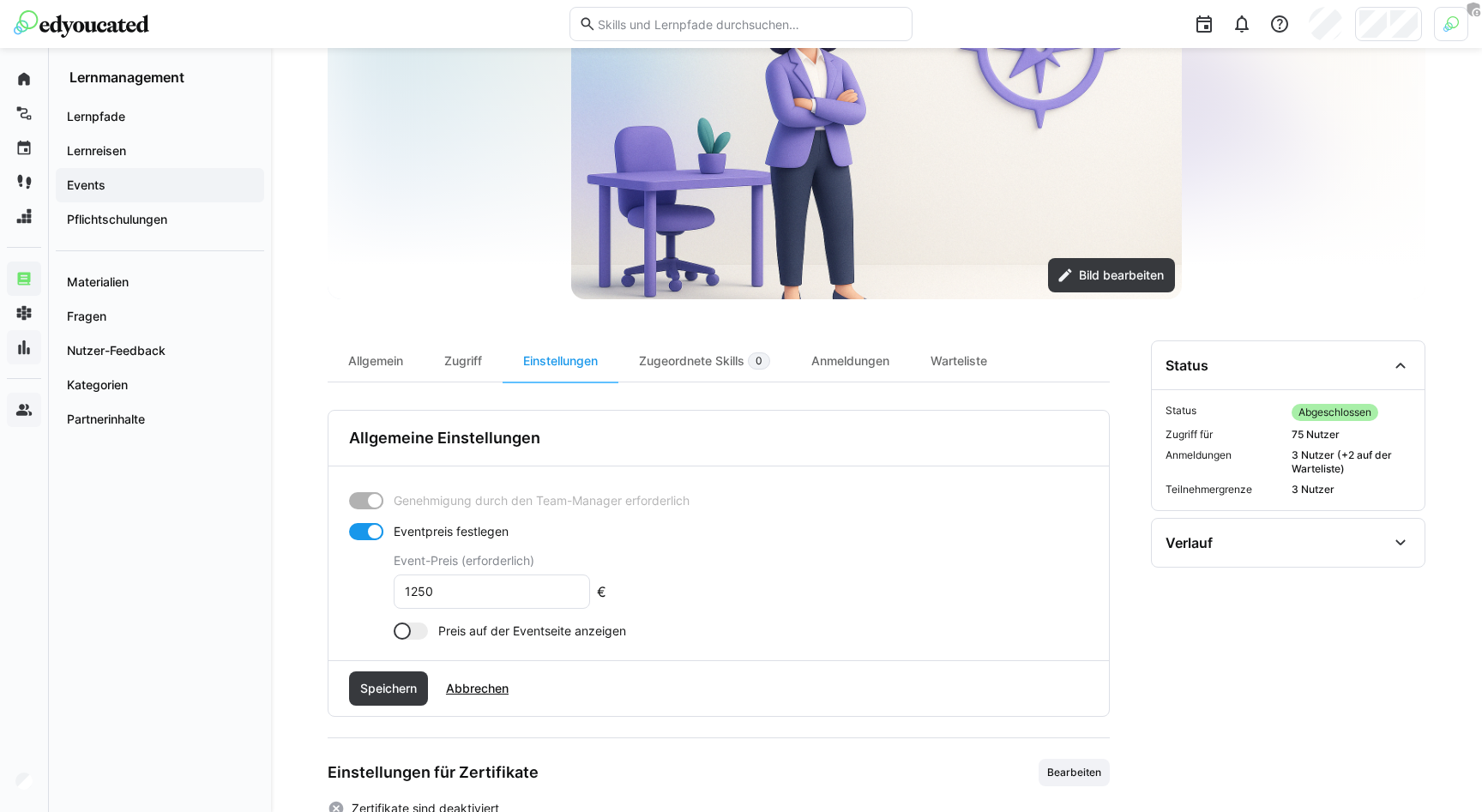
scroll to position [213, 0]
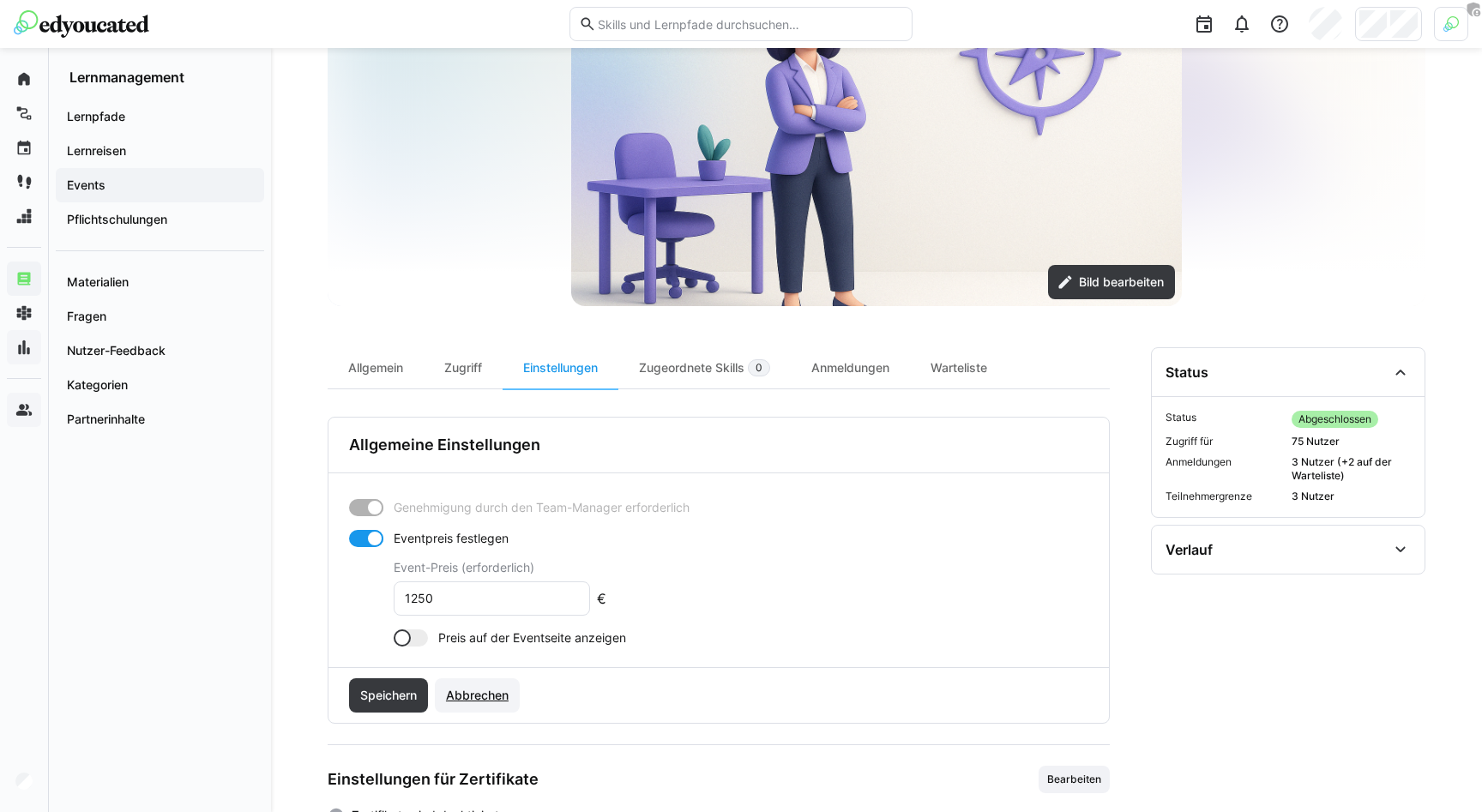
click at [470, 691] on span "Abbrechen" at bounding box center [477, 694] width 68 height 17
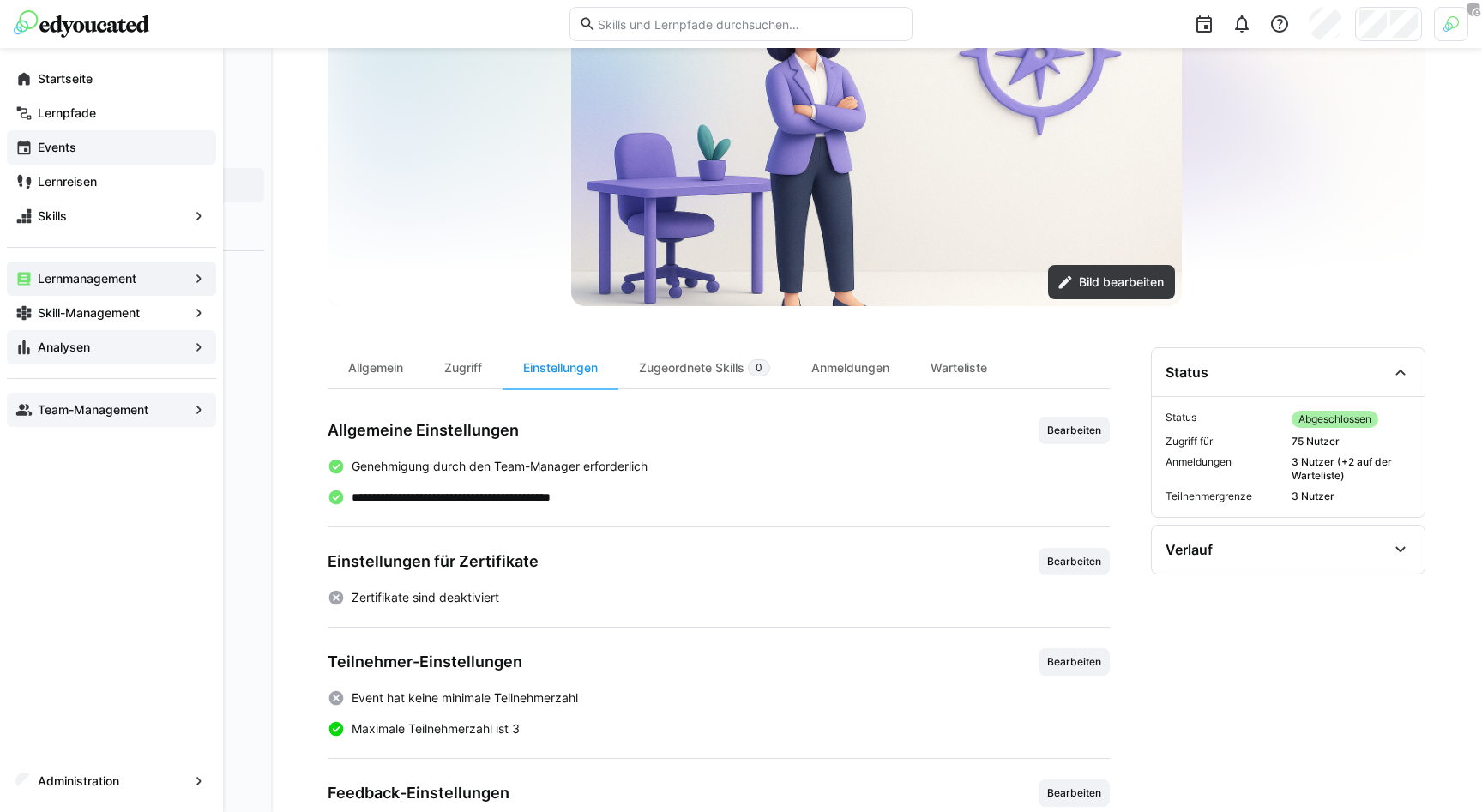
click at [33, 136] on div "Events" at bounding box center [112, 147] width 209 height 35
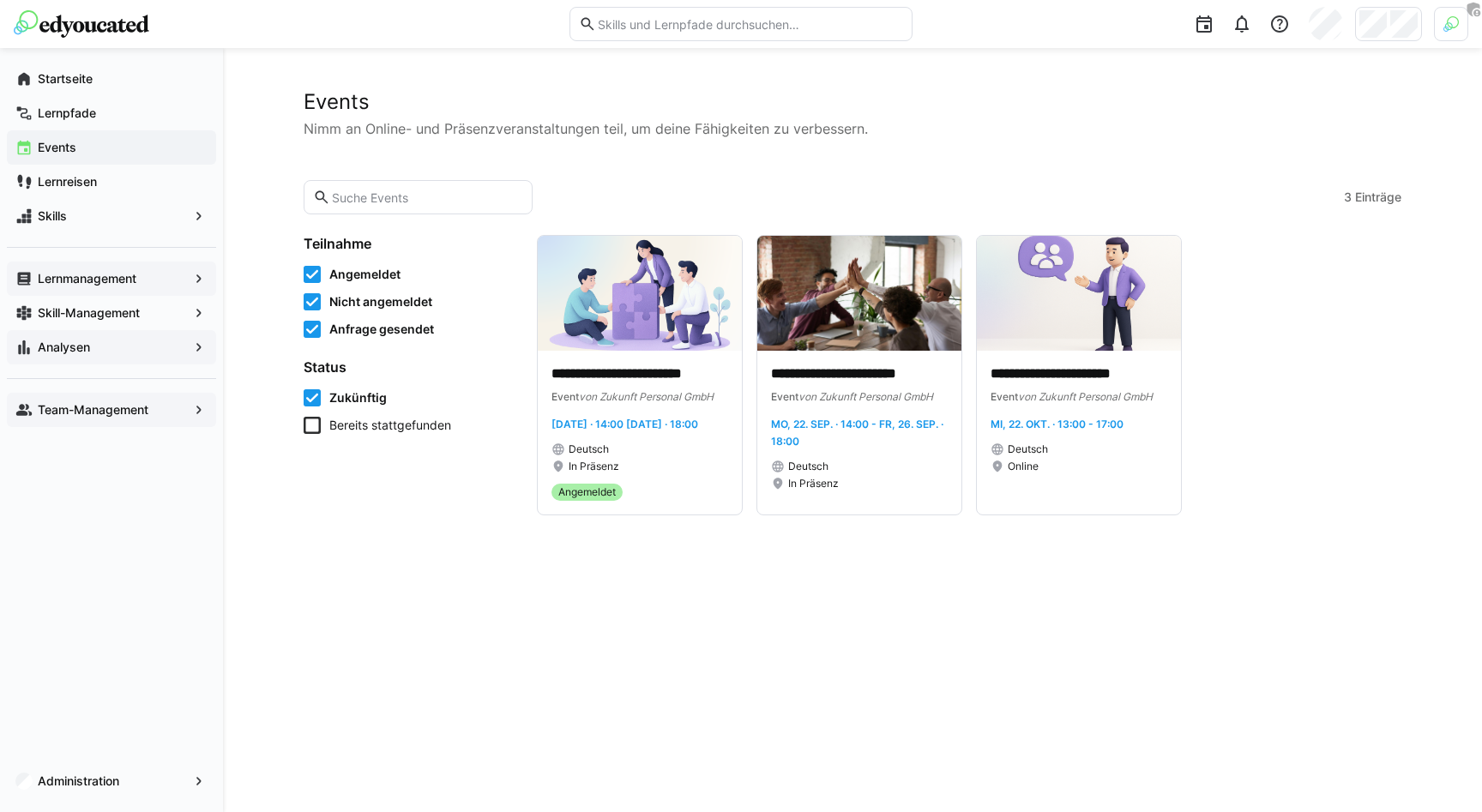
click at [93, 293] on div "Lernmanagement" at bounding box center [112, 279] width 209 height 35
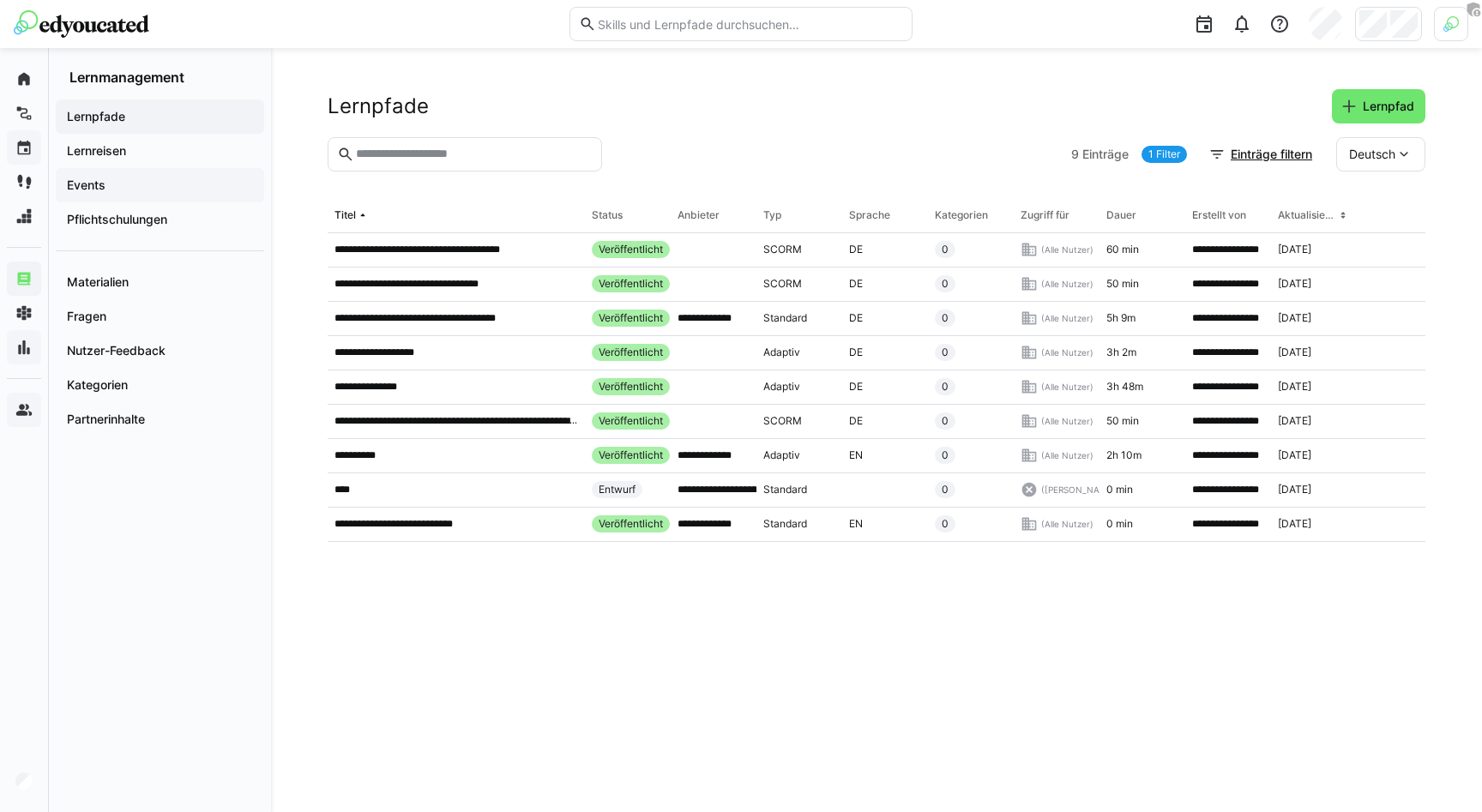
click at [0, 0] on app-navigation-label "Events" at bounding box center [0, 0] width 0 height 0
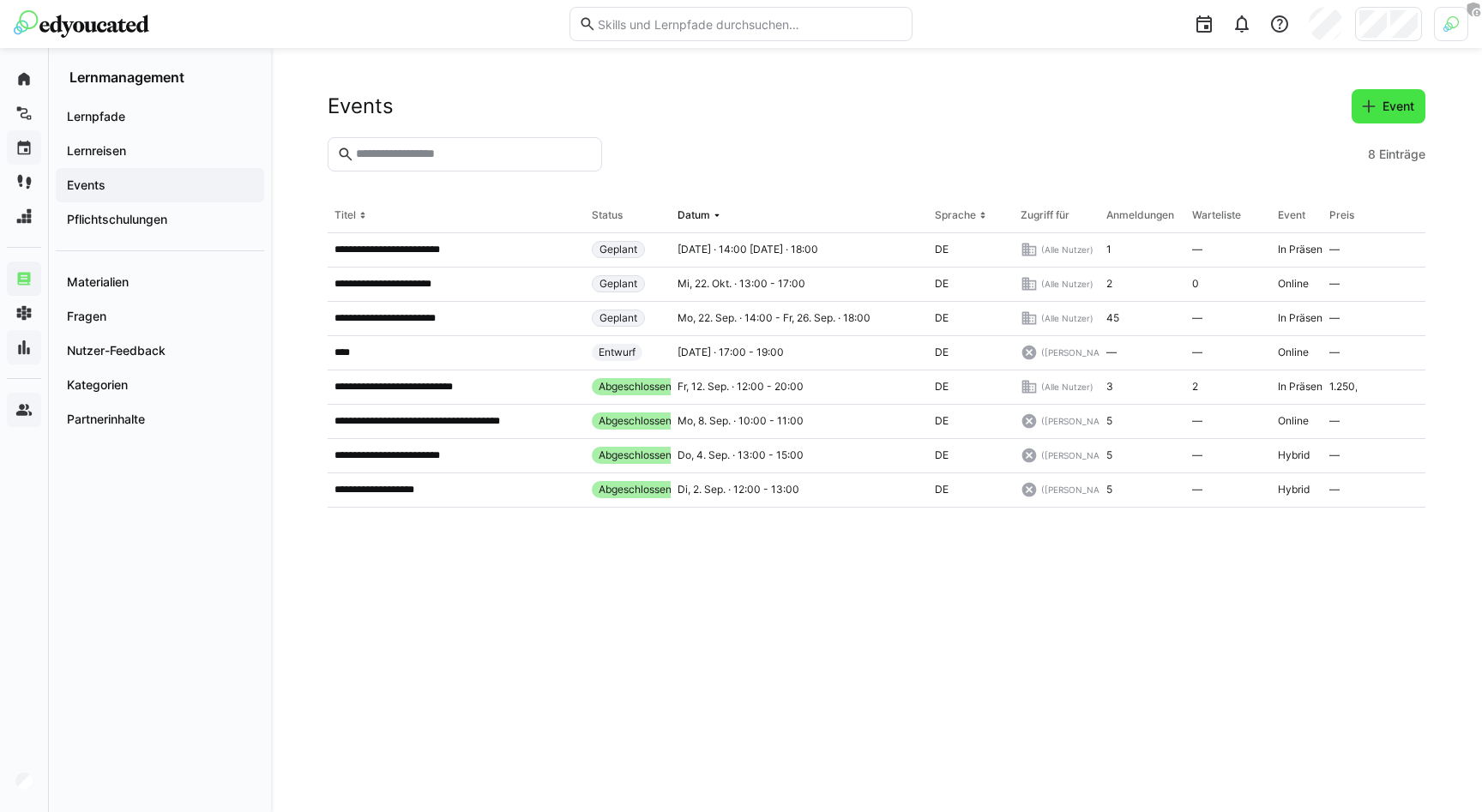
click at [1392, 107] on span "Event" at bounding box center [1398, 106] width 37 height 17
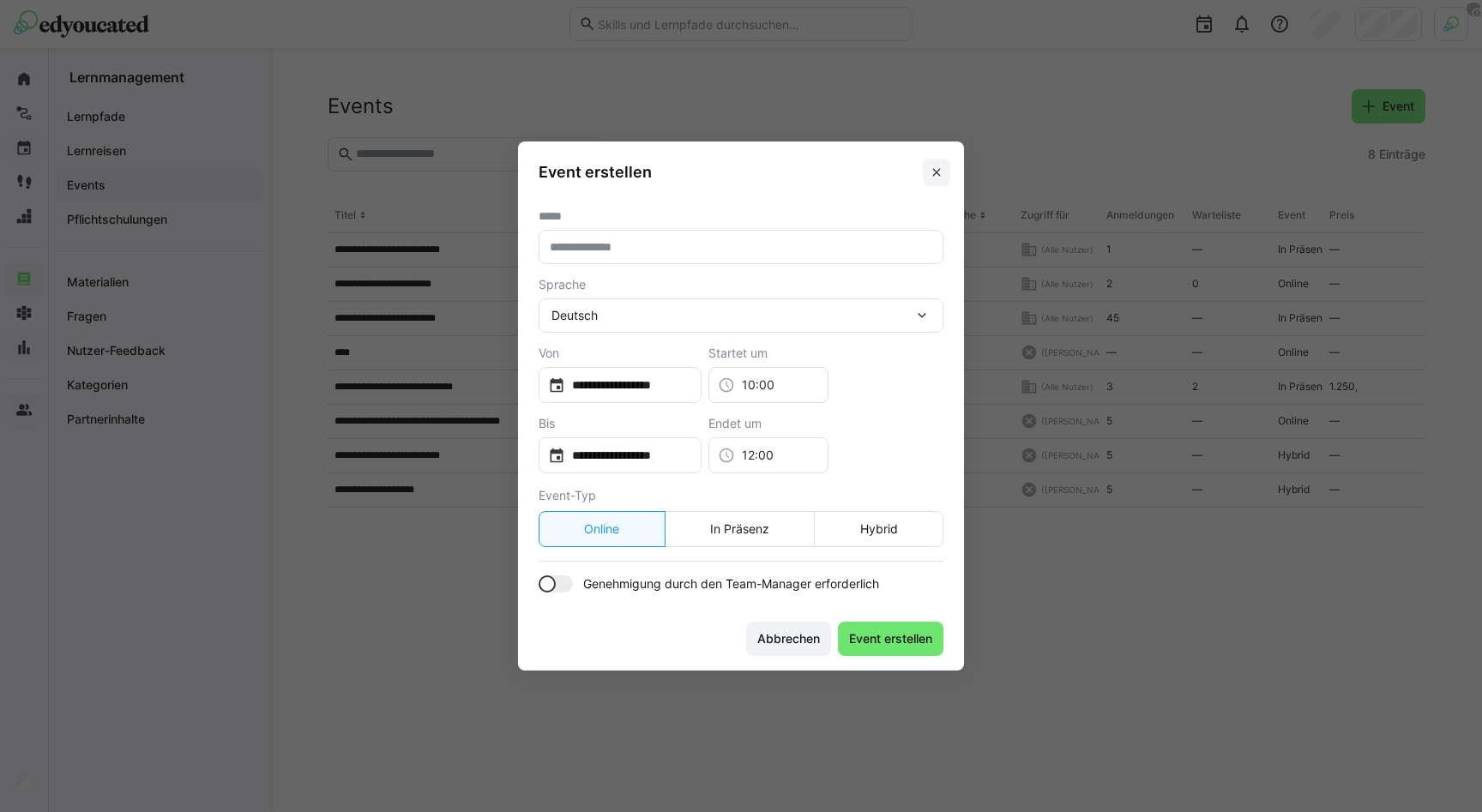
click at [941, 171] on eds-icon at bounding box center [937, 173] width 14 height 14
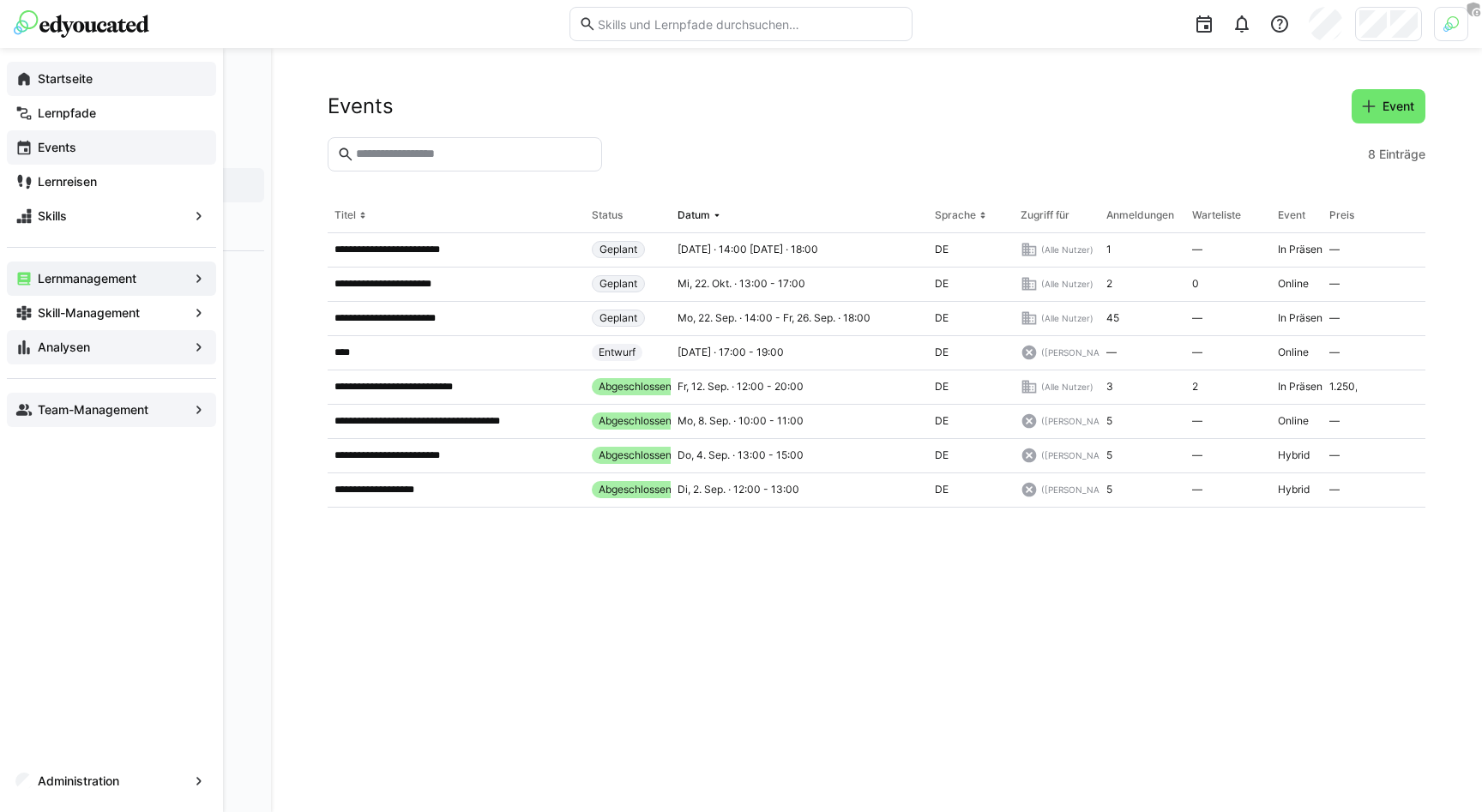
click at [24, 80] on eds-icon at bounding box center [24, 78] width 17 height 17
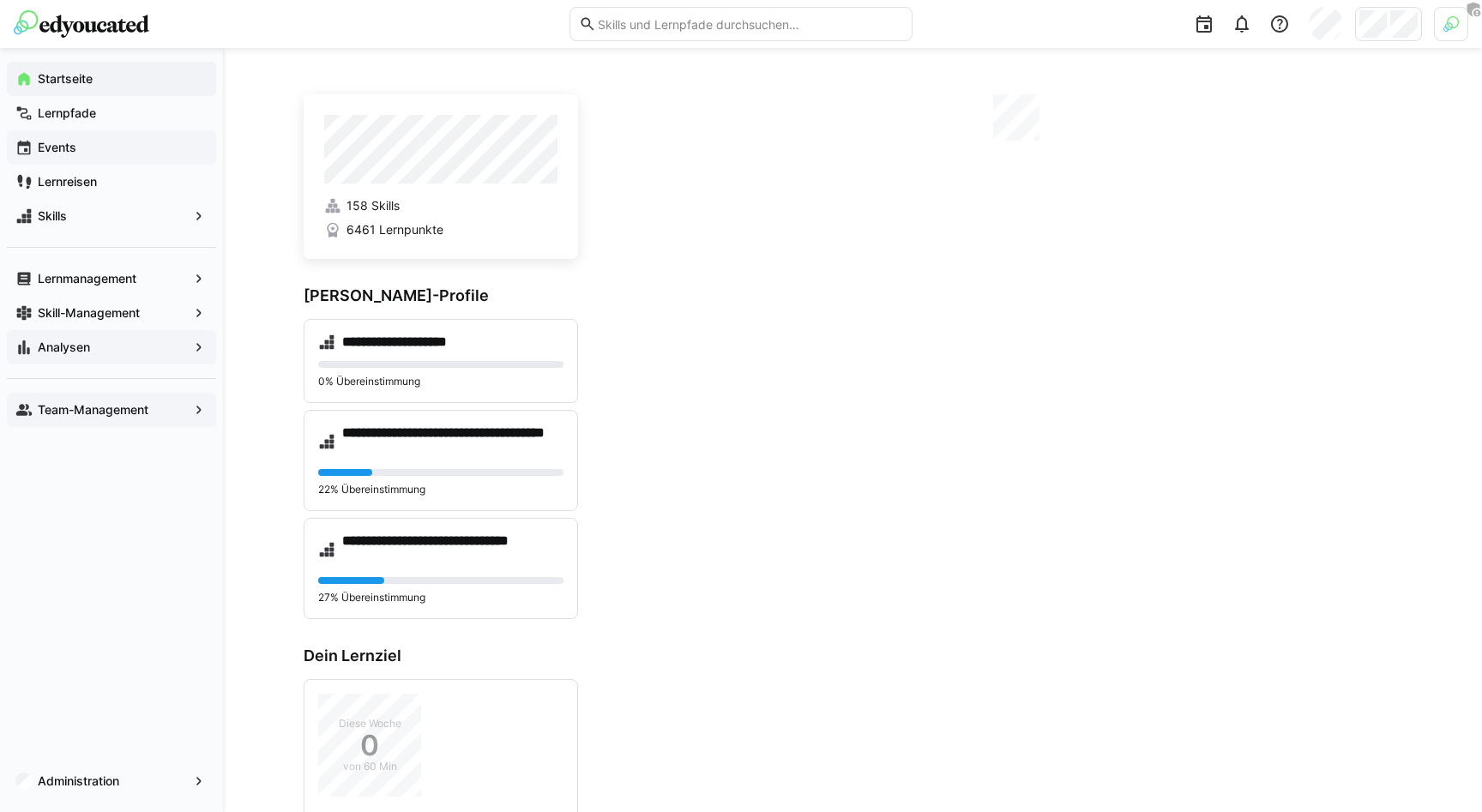
click at [702, 82] on div "**********" at bounding box center [853, 625] width 1259 height 1154
click at [692, 69] on div "**********" at bounding box center [853, 625] width 1259 height 1154
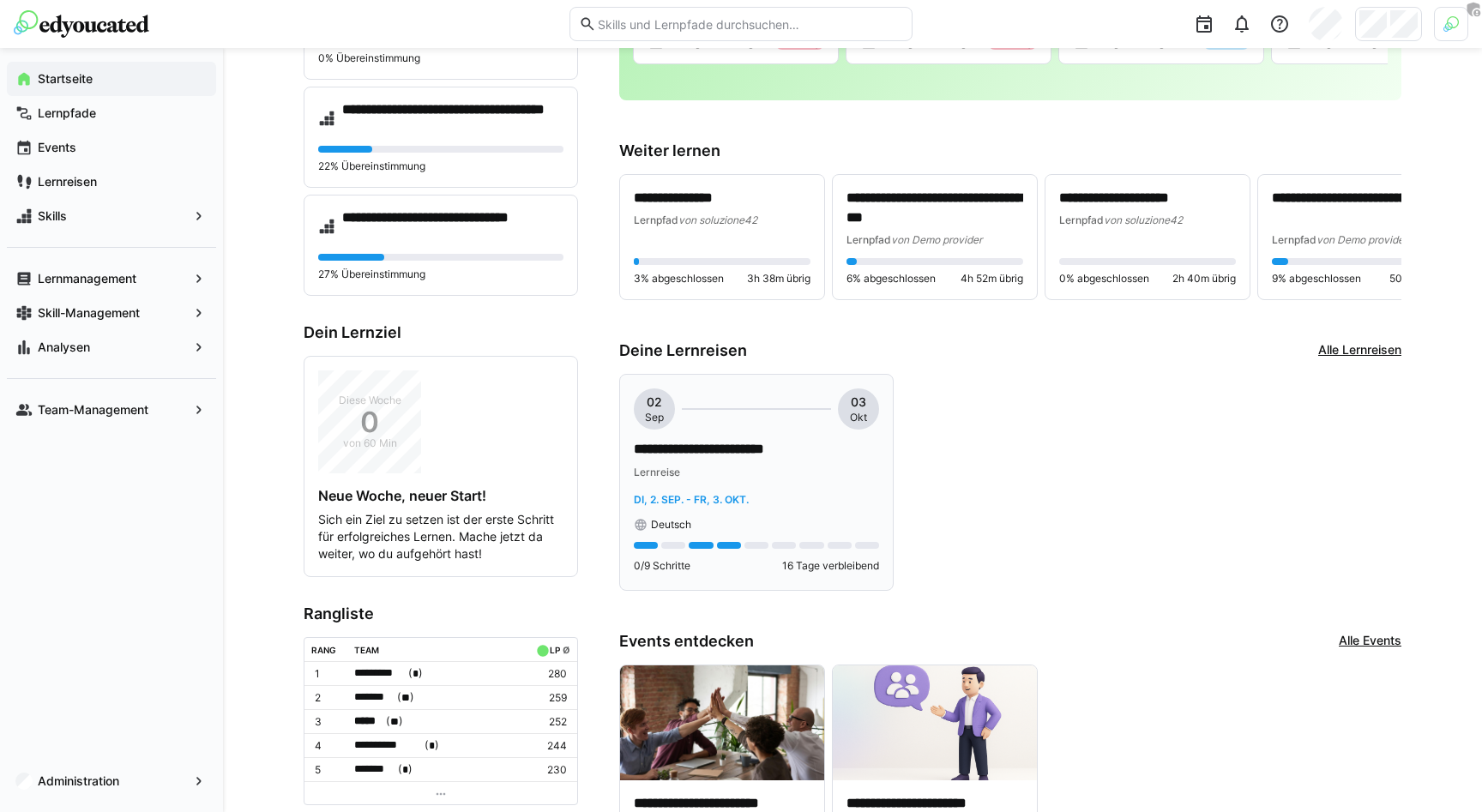
scroll to position [324, 0]
click at [726, 479] on div "Lernreise" at bounding box center [756, 470] width 245 height 17
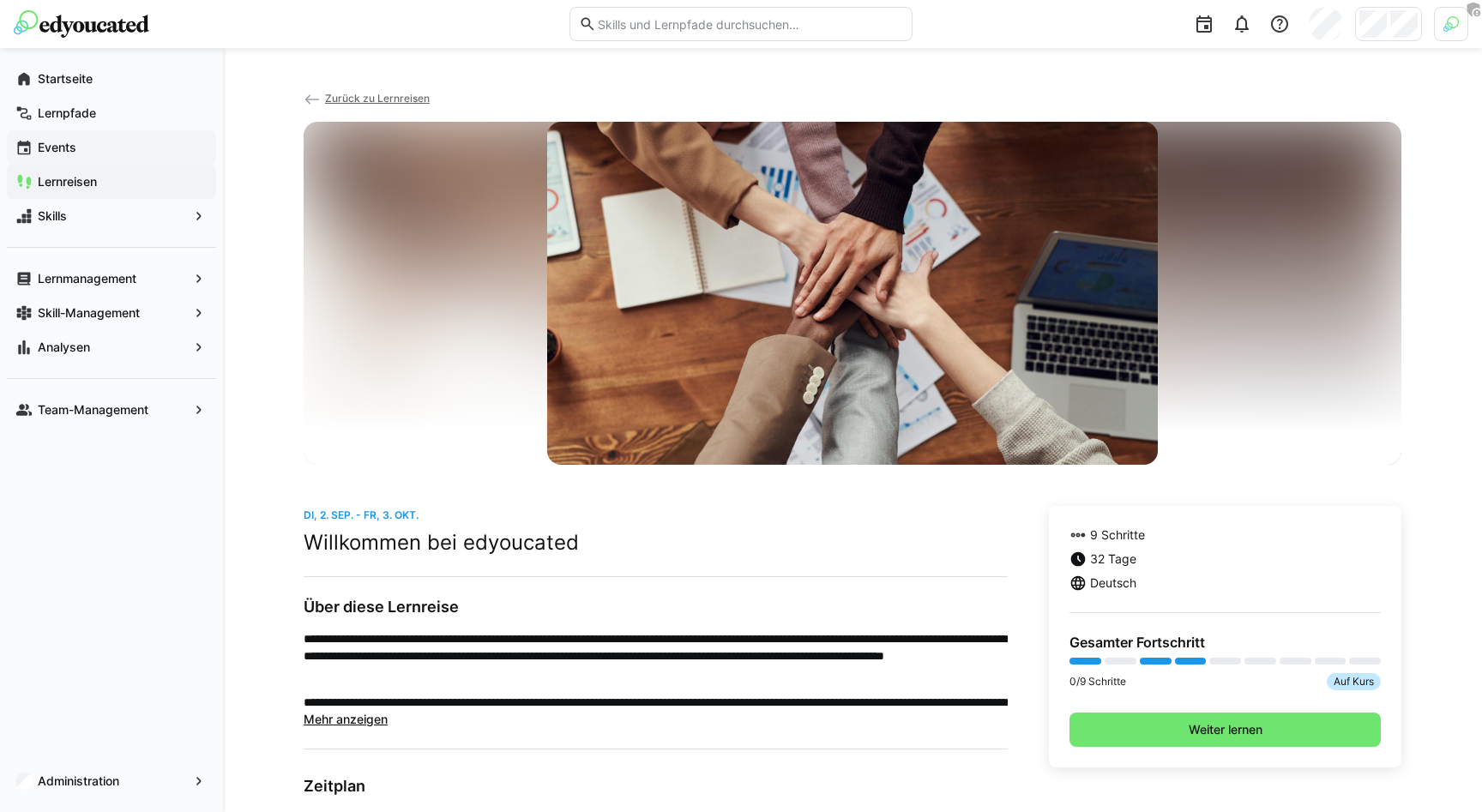
click at [0, 0] on app-navigation-label "Events" at bounding box center [0, 0] width 0 height 0
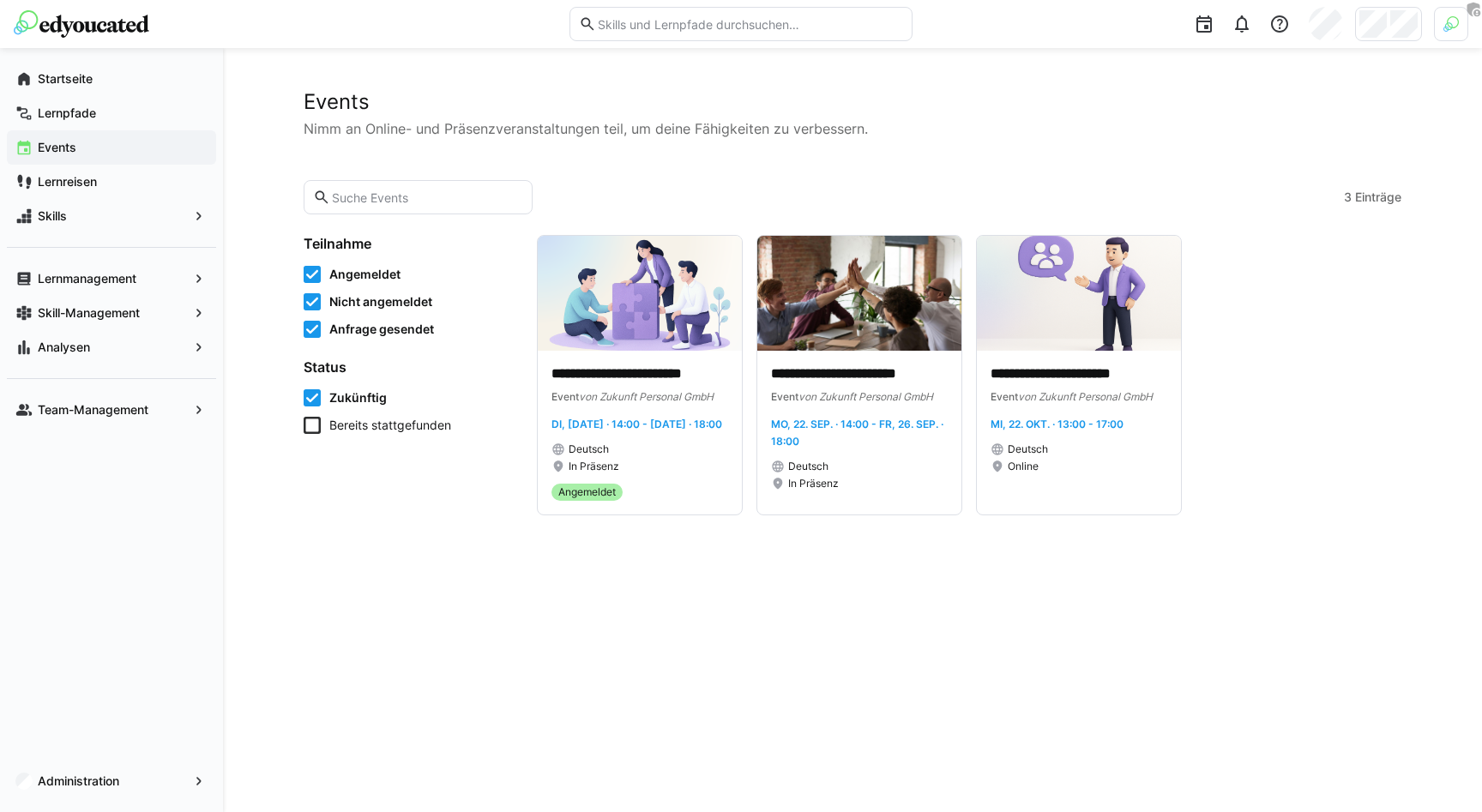
click at [92, 259] on div "Lernmanagement Skill-Management Analysen" at bounding box center [112, 305] width 209 height 118
click at [0, 0] on app-navigation-label "Lernmanagement" at bounding box center [0, 0] width 0 height 0
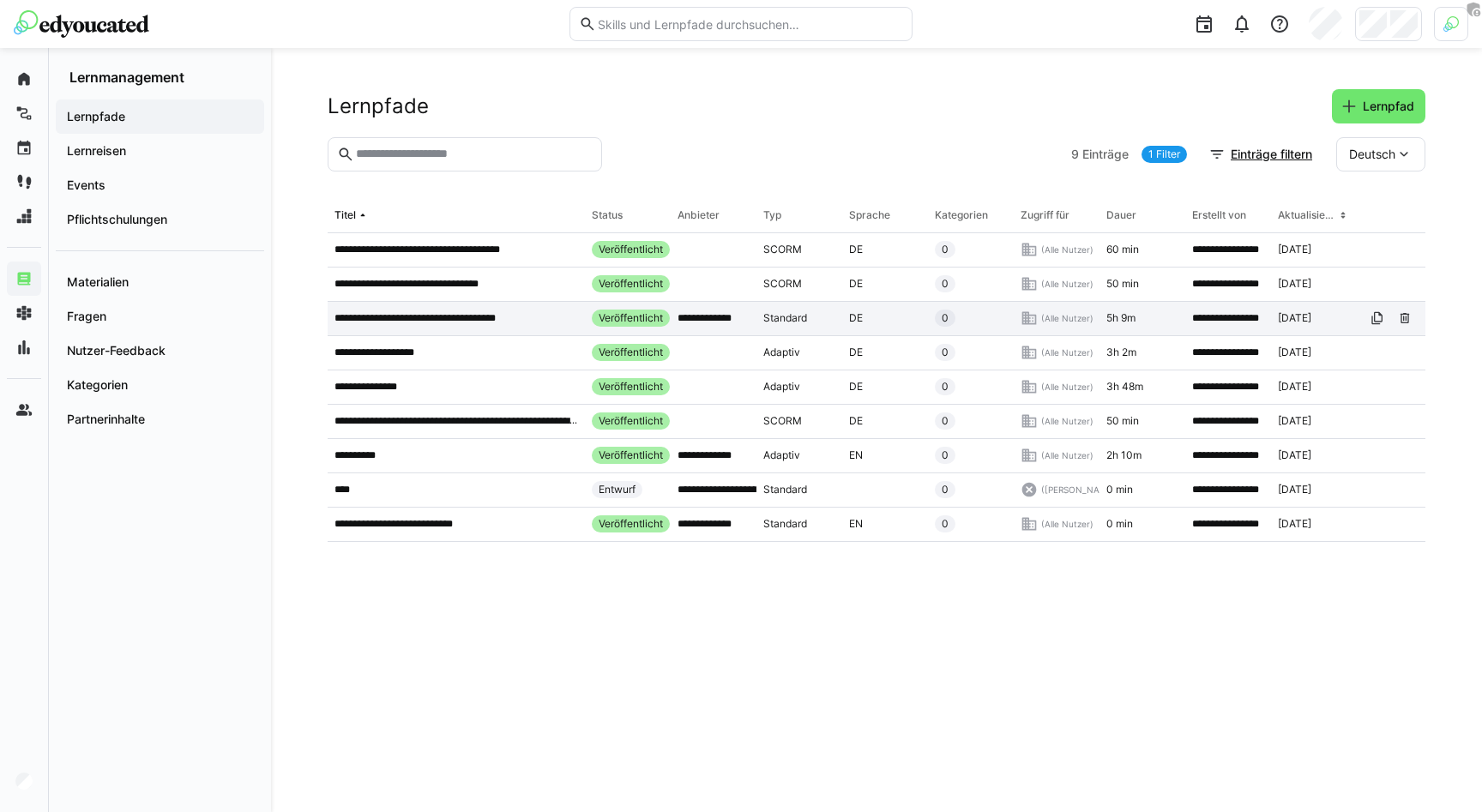
click at [517, 322] on p "**********" at bounding box center [432, 318] width 195 height 14
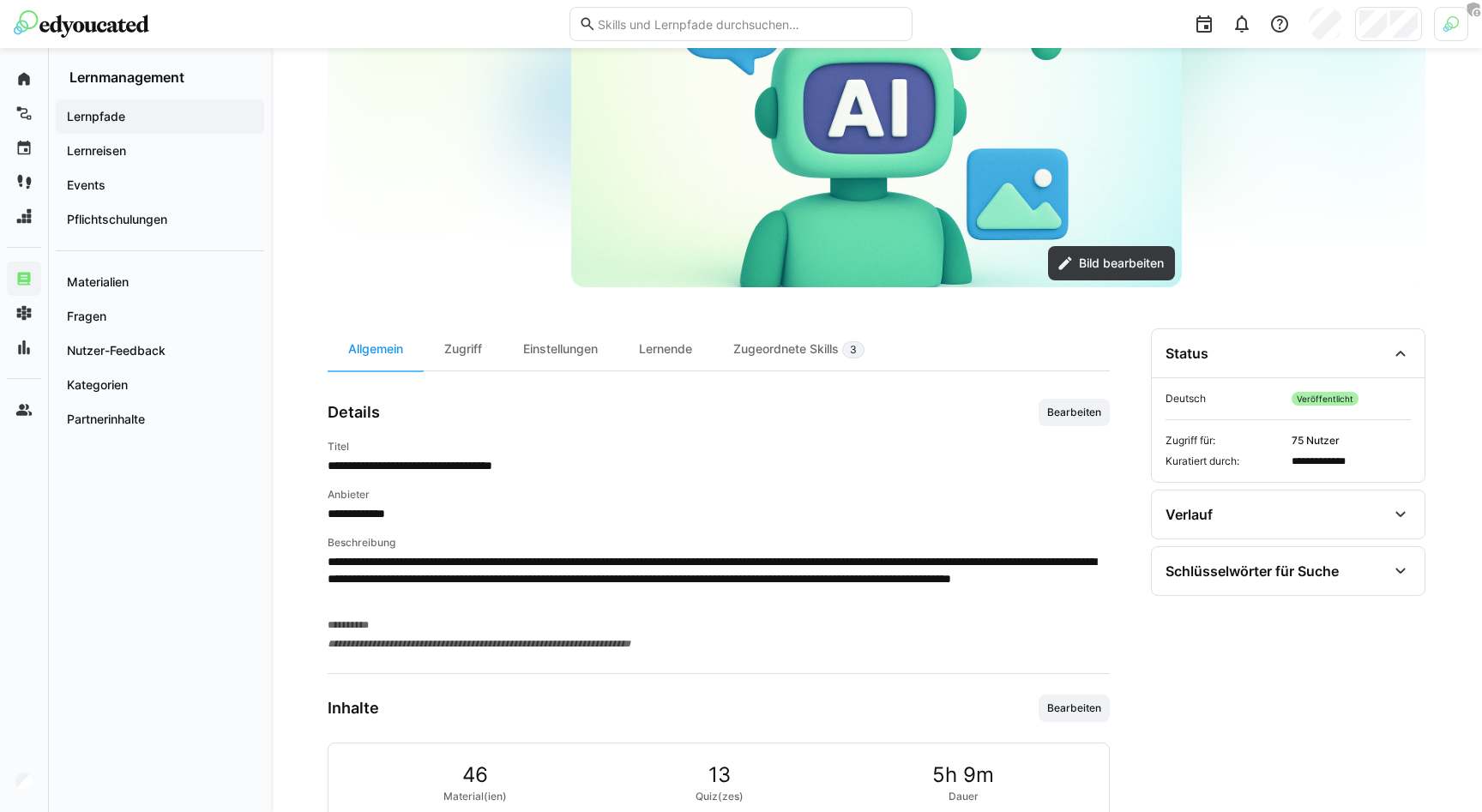
scroll to position [234, 0]
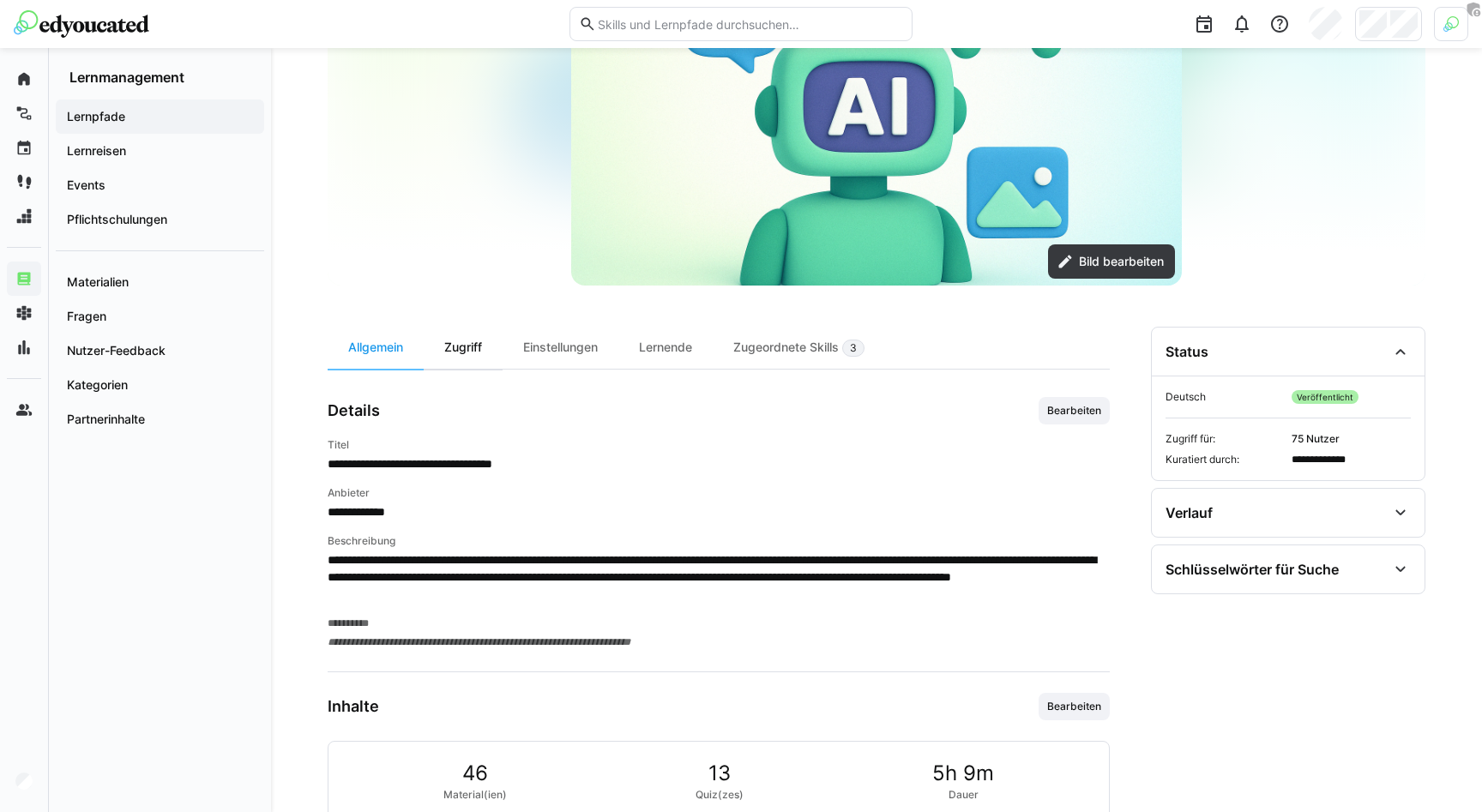
click at [450, 354] on div "Zugriff" at bounding box center [463, 348] width 79 height 42
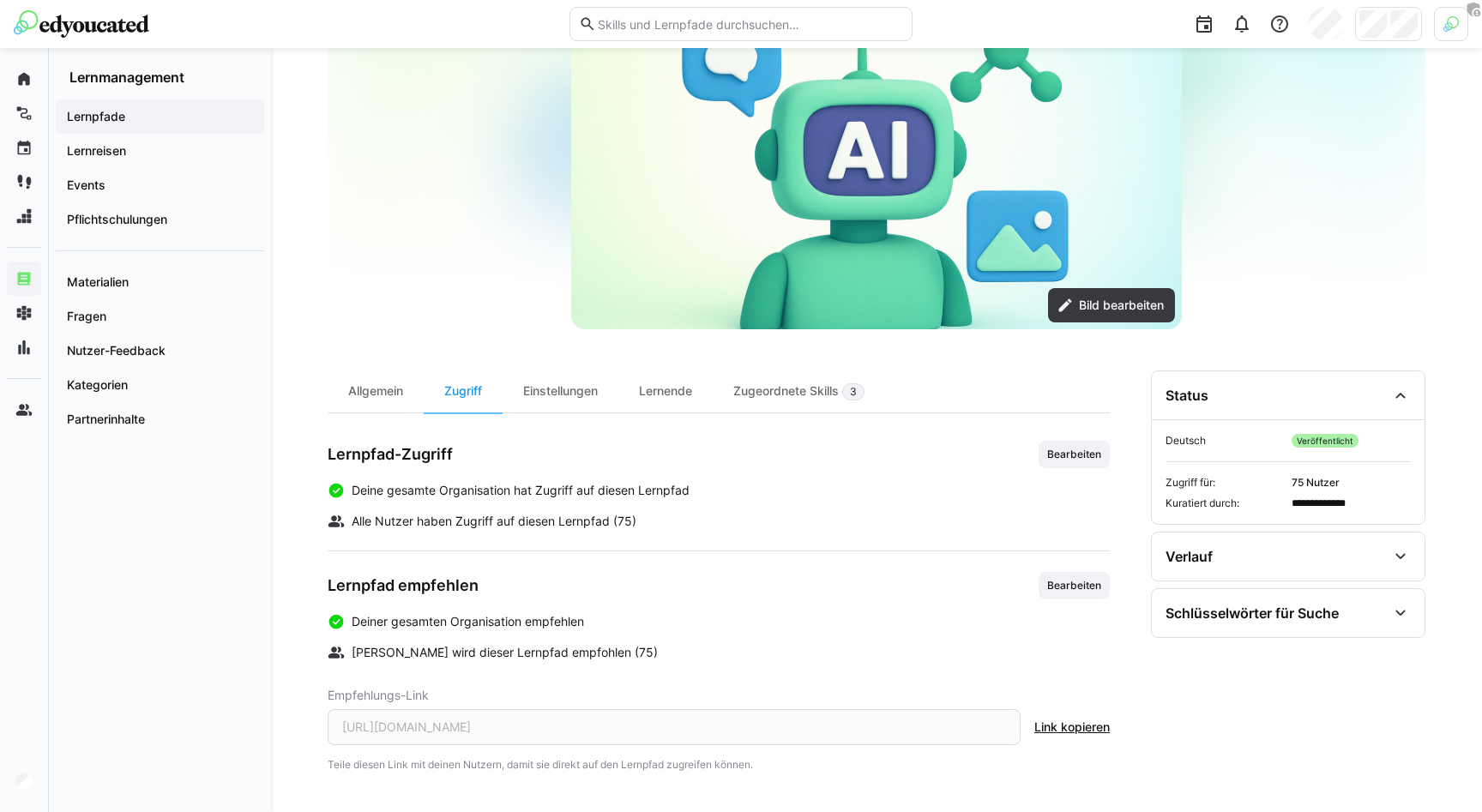
drag, startPoint x: 331, startPoint y: 587, endPoint x: 496, endPoint y: 587, distance: 165.0
click at [496, 587] on div "Lernpfad empfehlen Bearbeiten" at bounding box center [719, 586] width 782 height 28
click at [562, 401] on div "Einstellungen" at bounding box center [560, 391] width 116 height 42
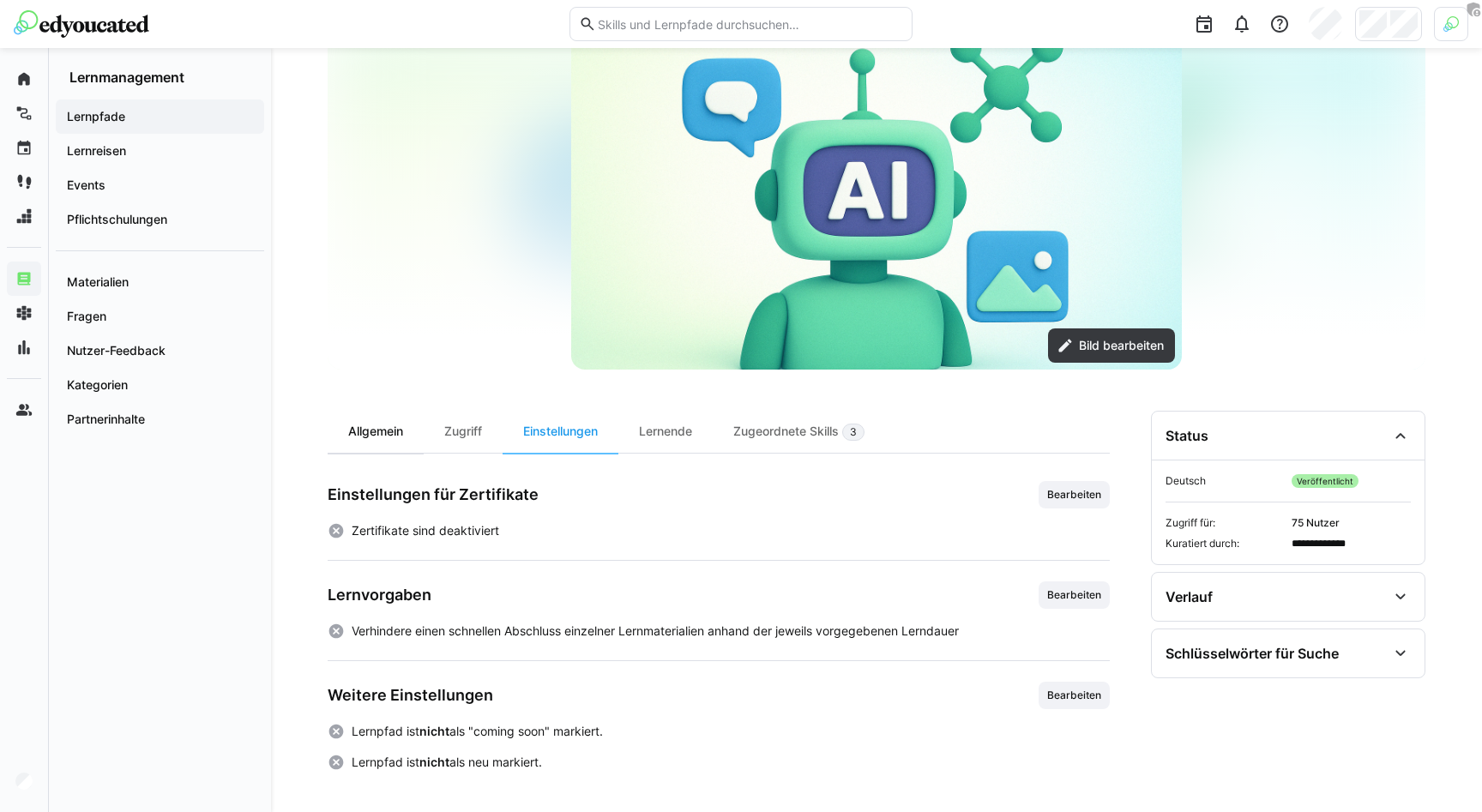
click at [373, 431] on div "Allgemein" at bounding box center [375, 432] width 96 height 42
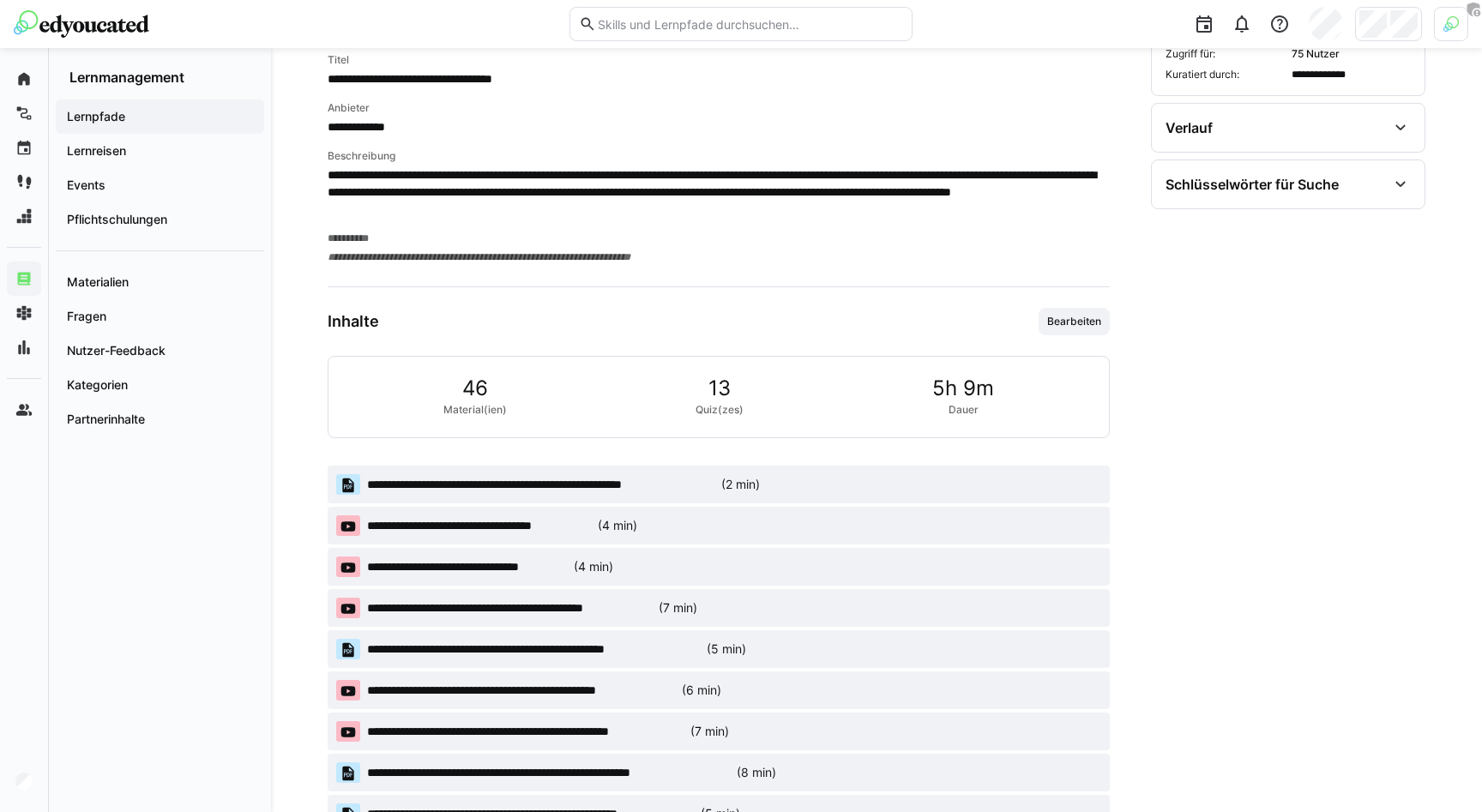
scroll to position [706, 0]
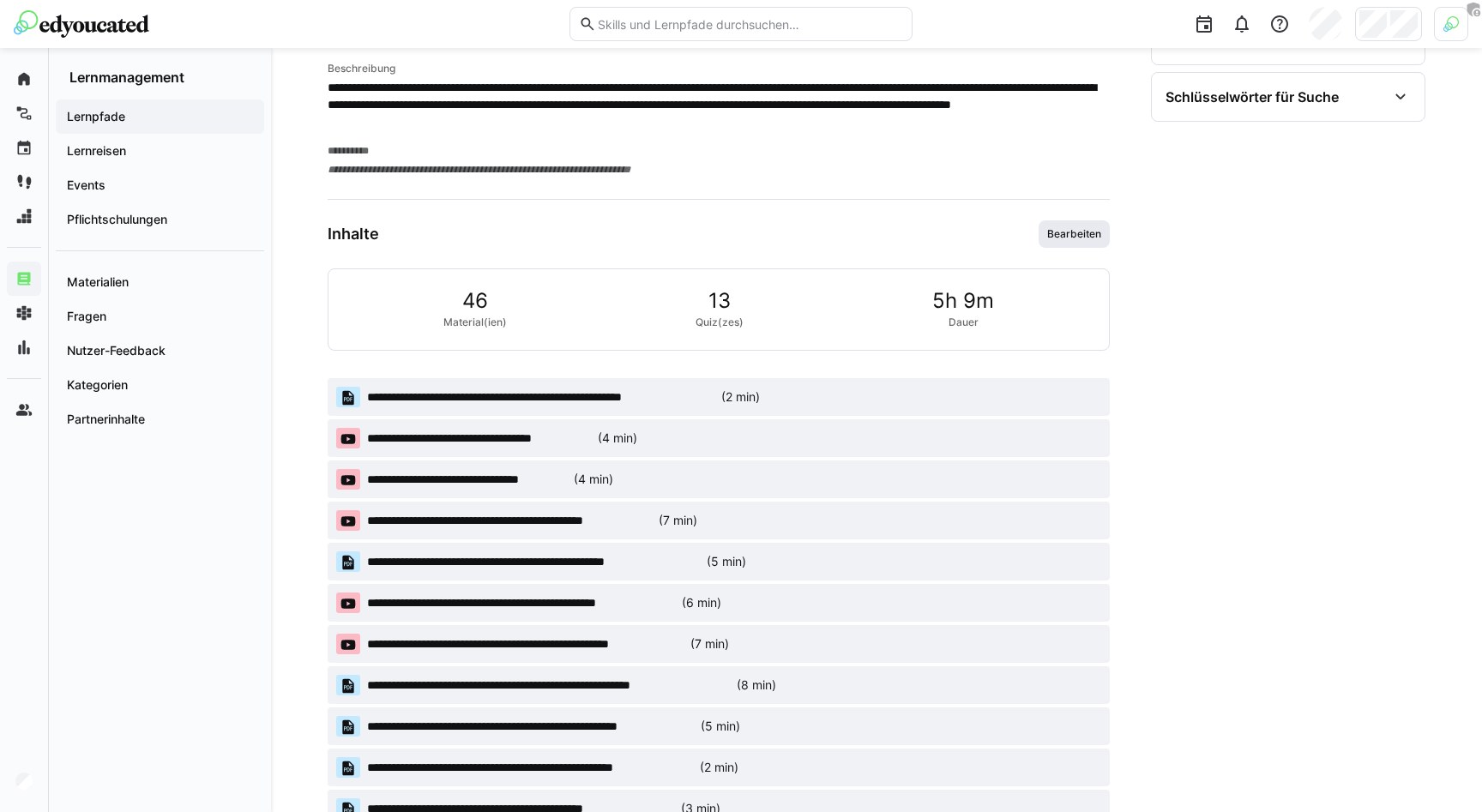
click at [1081, 243] on span "Bearbeiten" at bounding box center [1074, 234] width 71 height 28
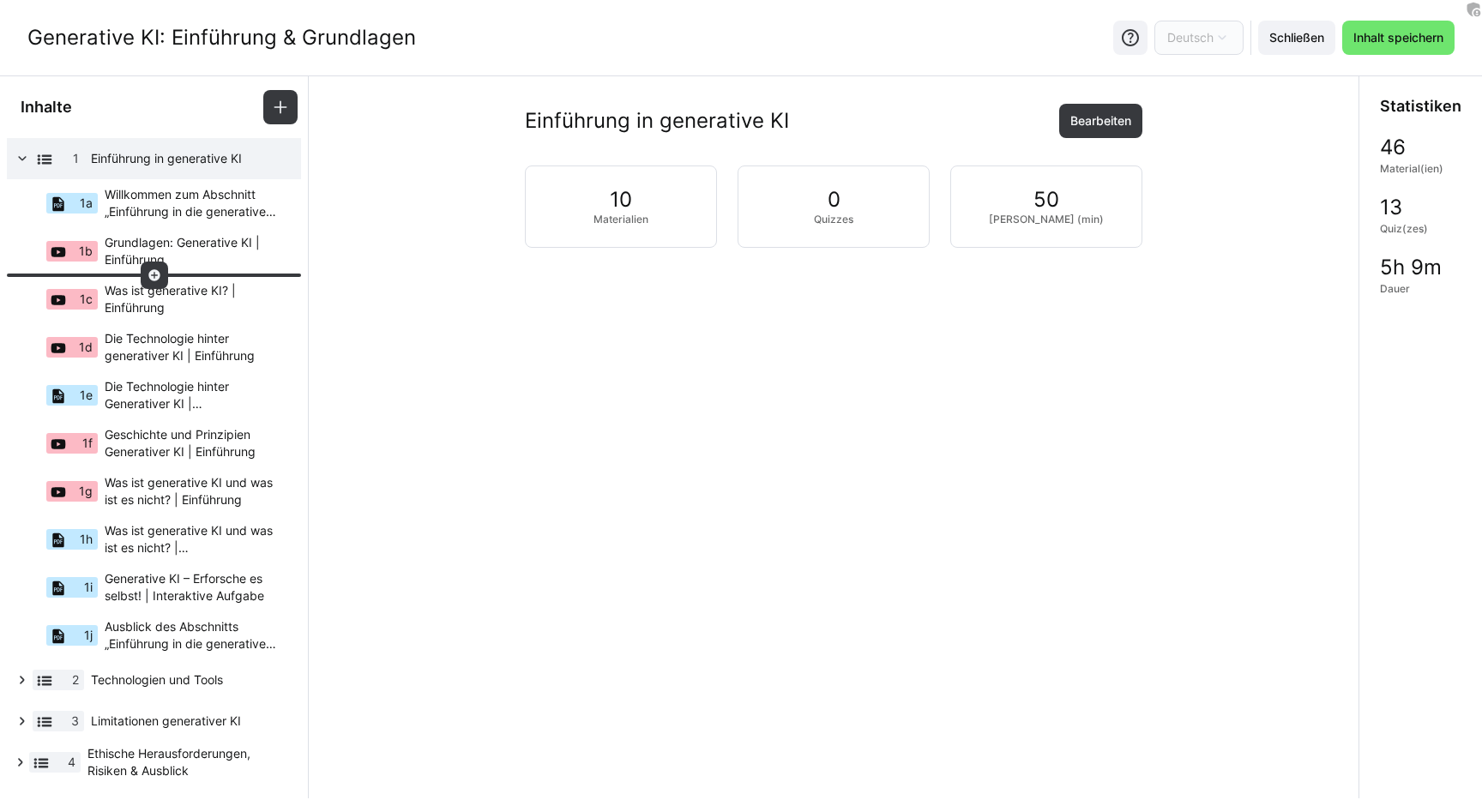
click at [166, 284] on span "Was ist generative KI? | Einführung" at bounding box center [192, 299] width 174 height 35
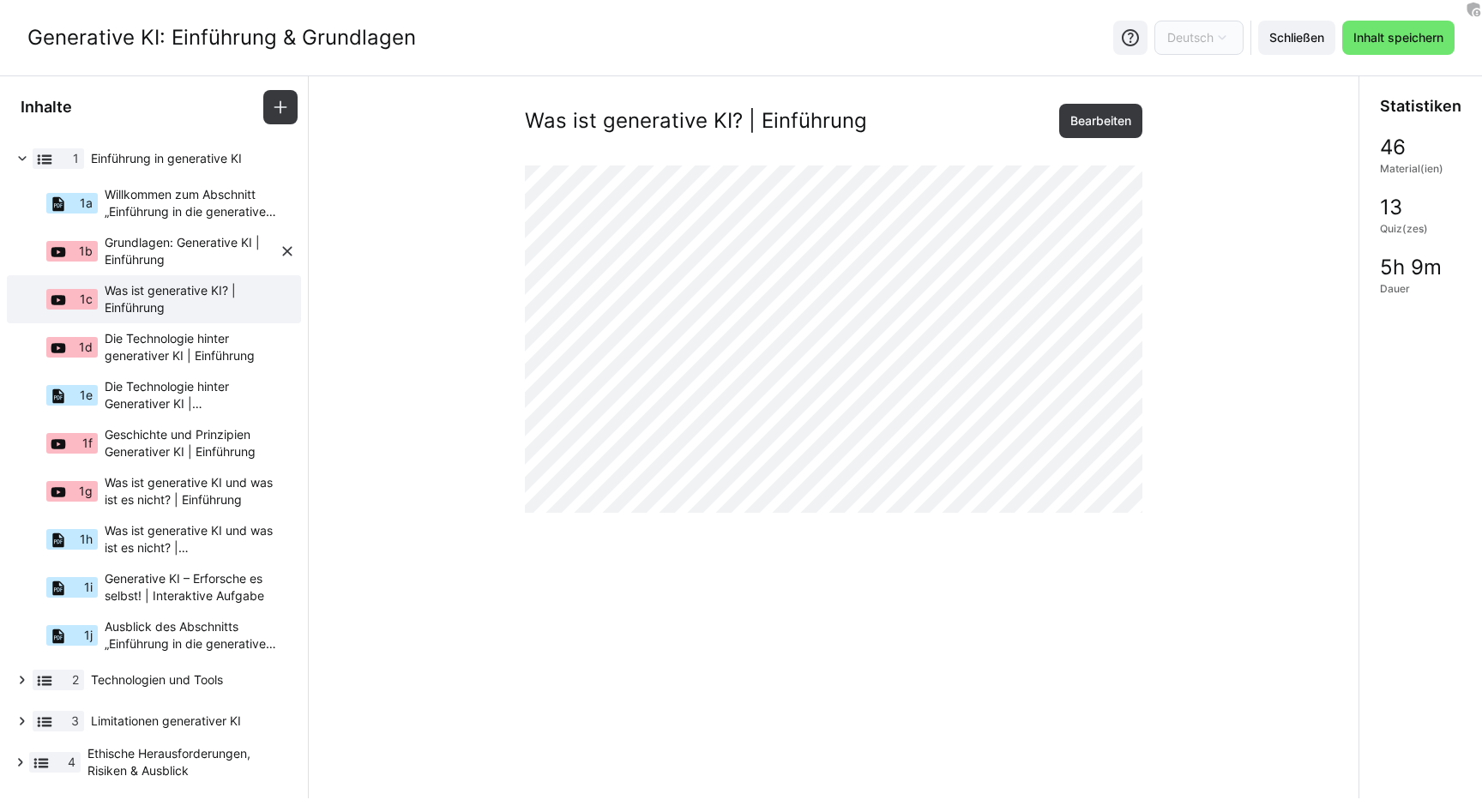
click at [179, 248] on span "Grundlagen: Generative KI | Einführung" at bounding box center [192, 251] width 174 height 35
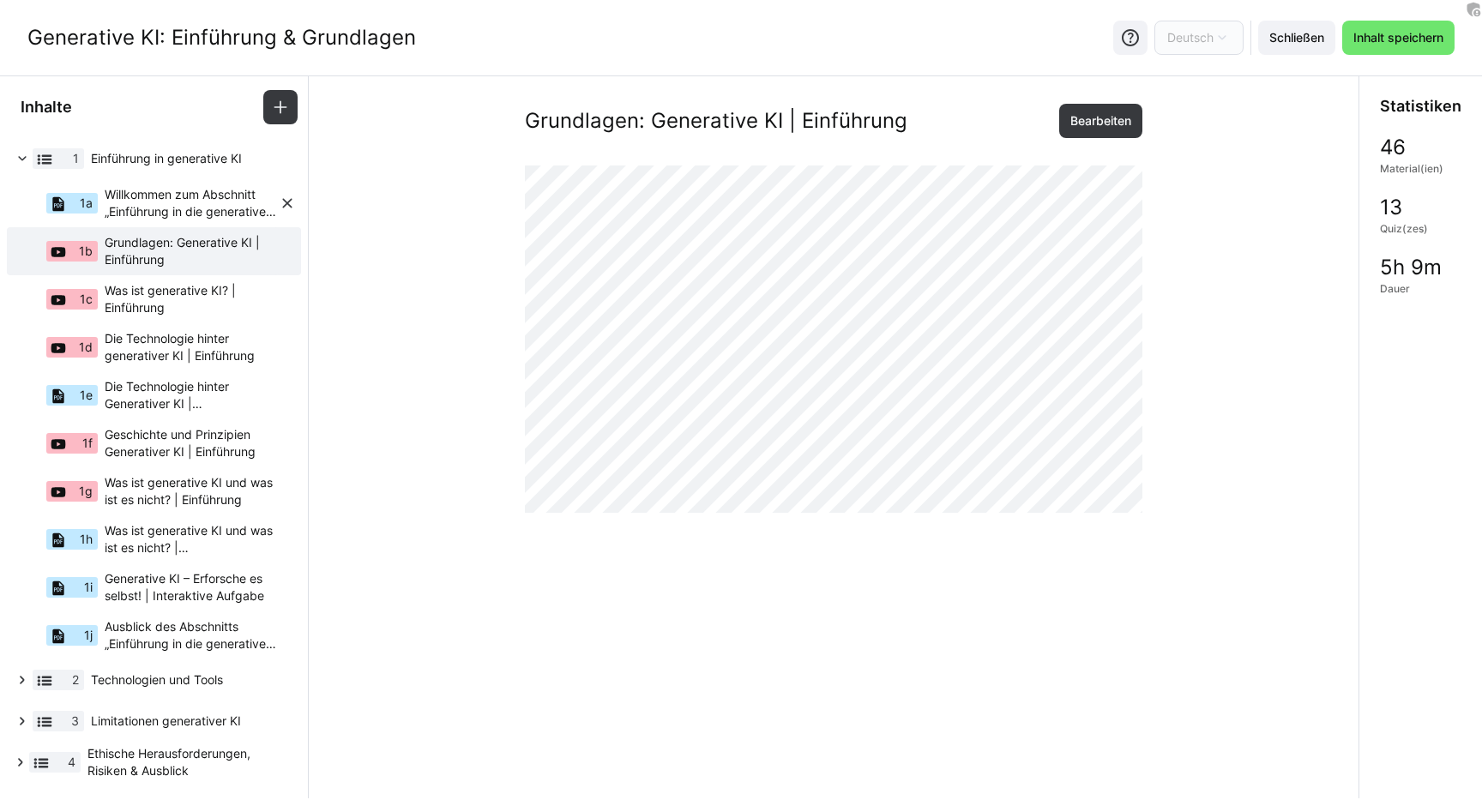
click at [187, 196] on span "Willkommen zum Abschnitt „Einführung in die generative KI"!" at bounding box center [192, 203] width 174 height 35
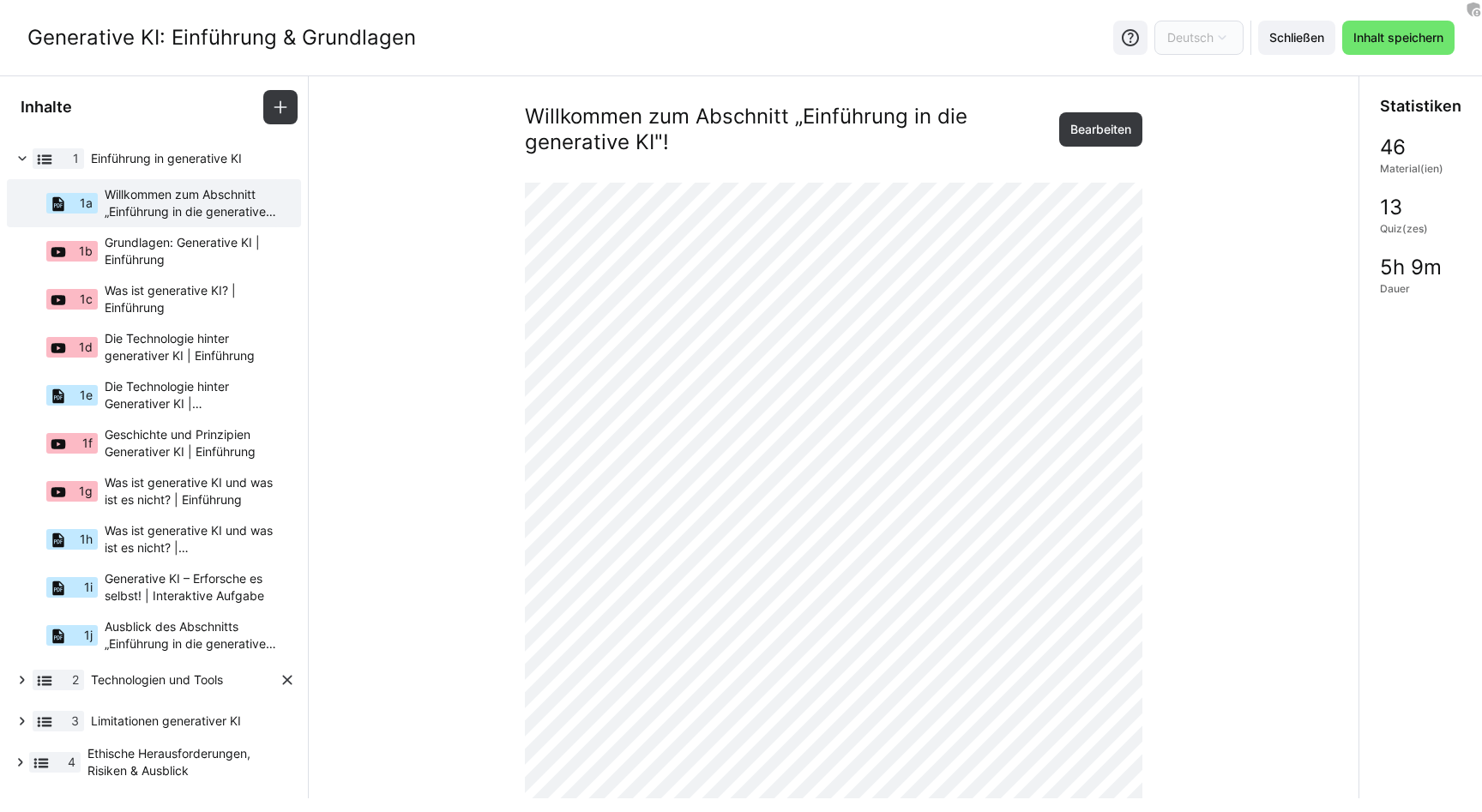
click at [28, 675] on eds-icon at bounding box center [22, 680] width 17 height 17
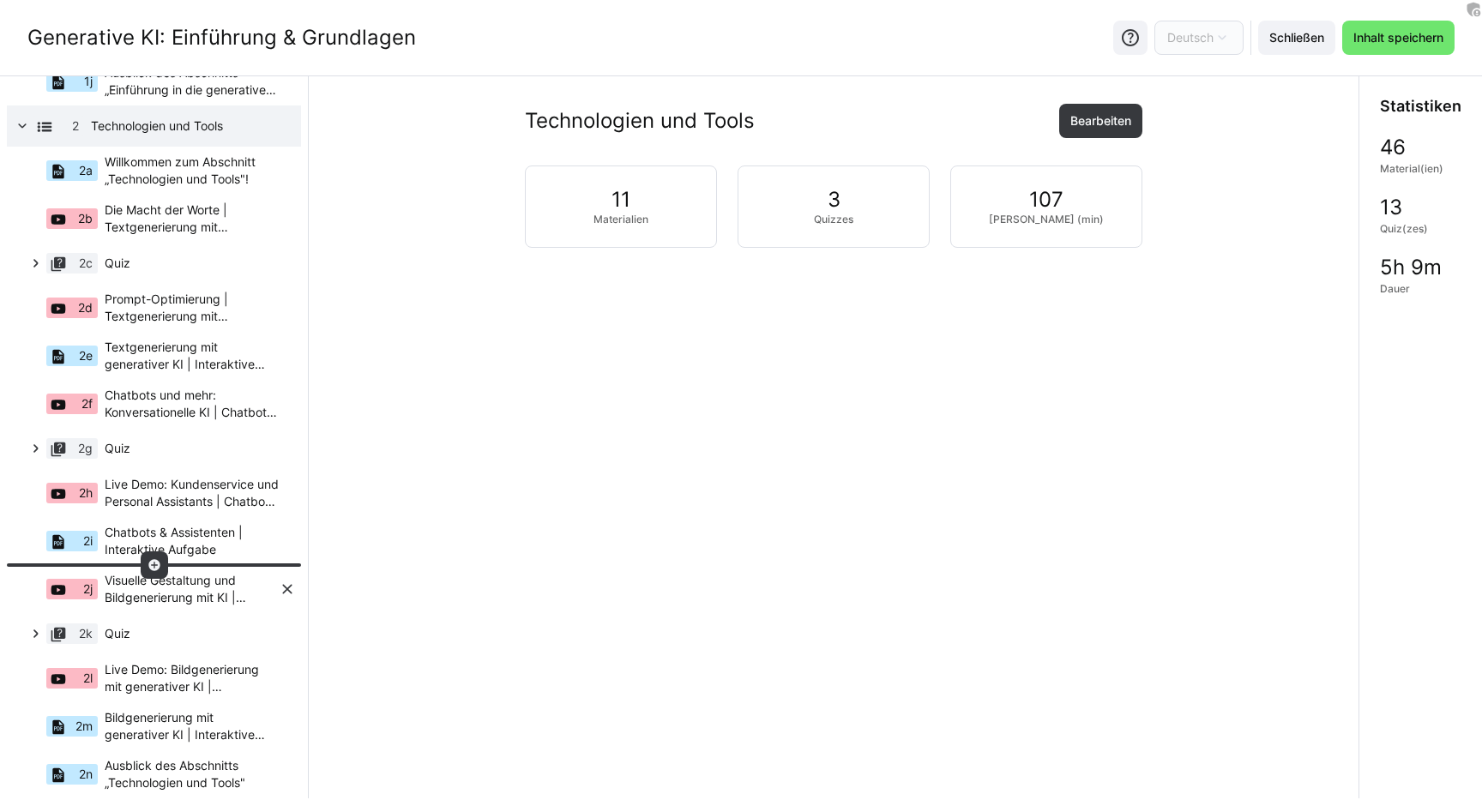
scroll to position [565, 0]
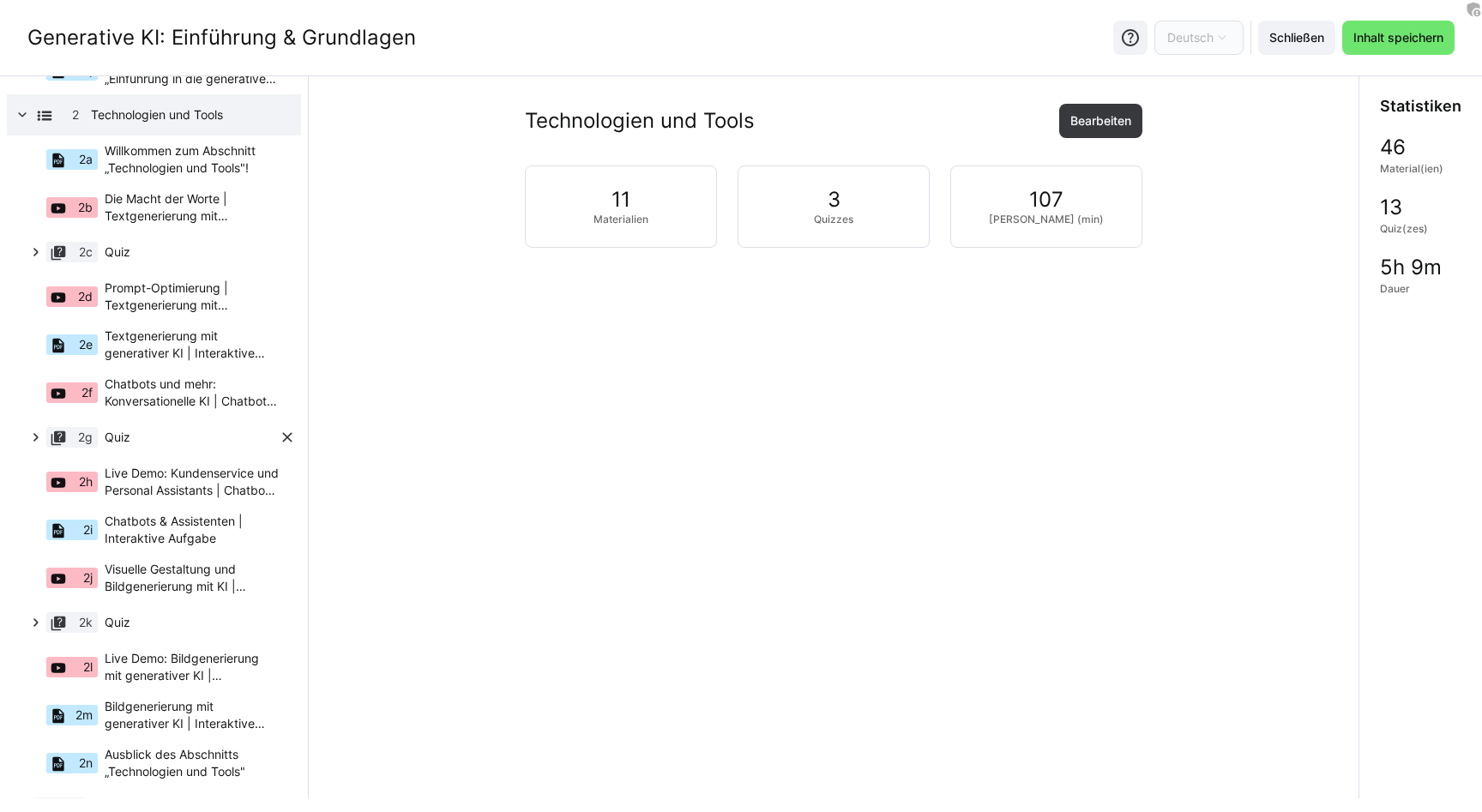
click at [117, 440] on span "Quiz" at bounding box center [192, 437] width 174 height 17
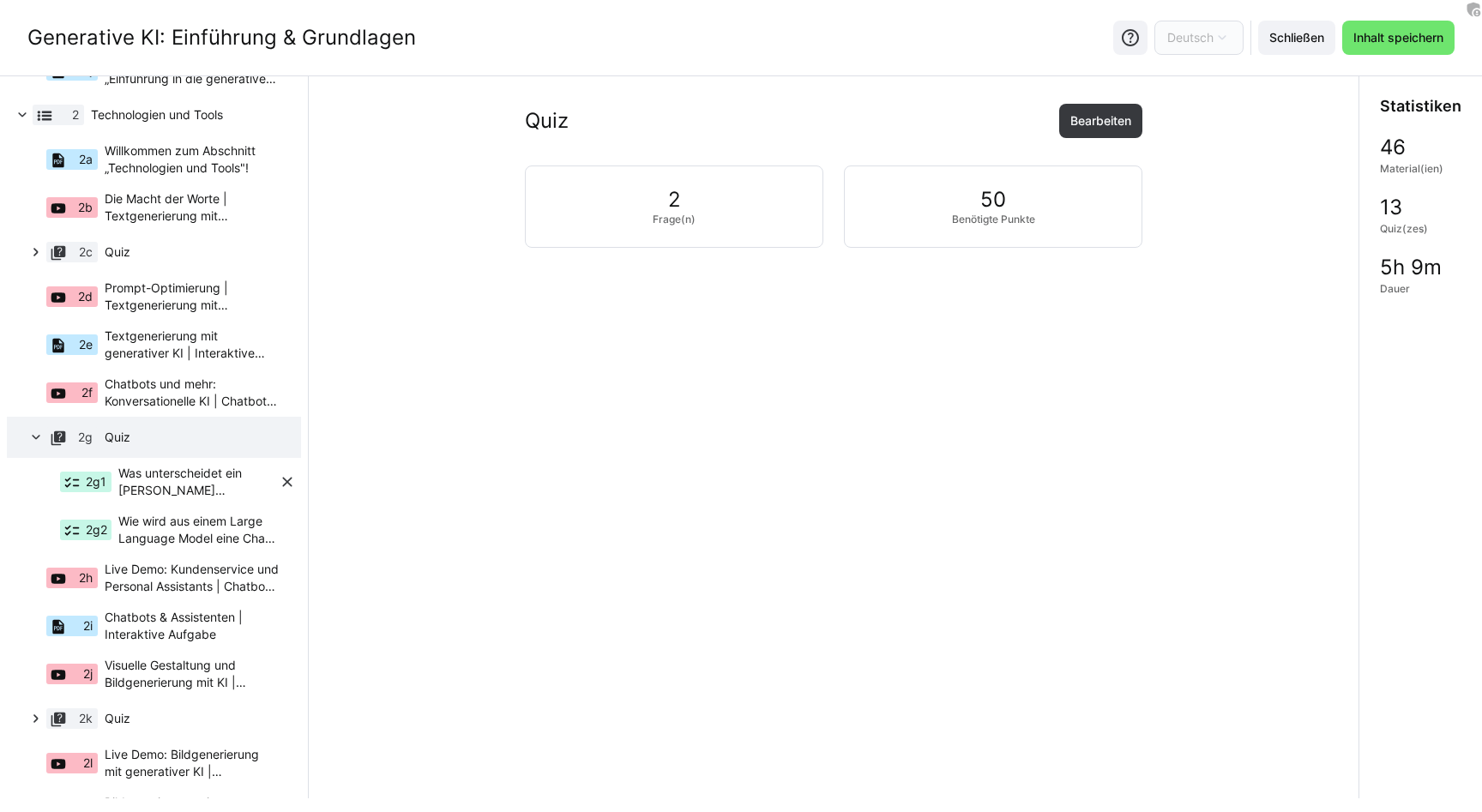
click at [124, 481] on span "Was unterscheidet ein reines Textmodell von einem Large Language Model (LLM)?" at bounding box center [199, 481] width 160 height 35
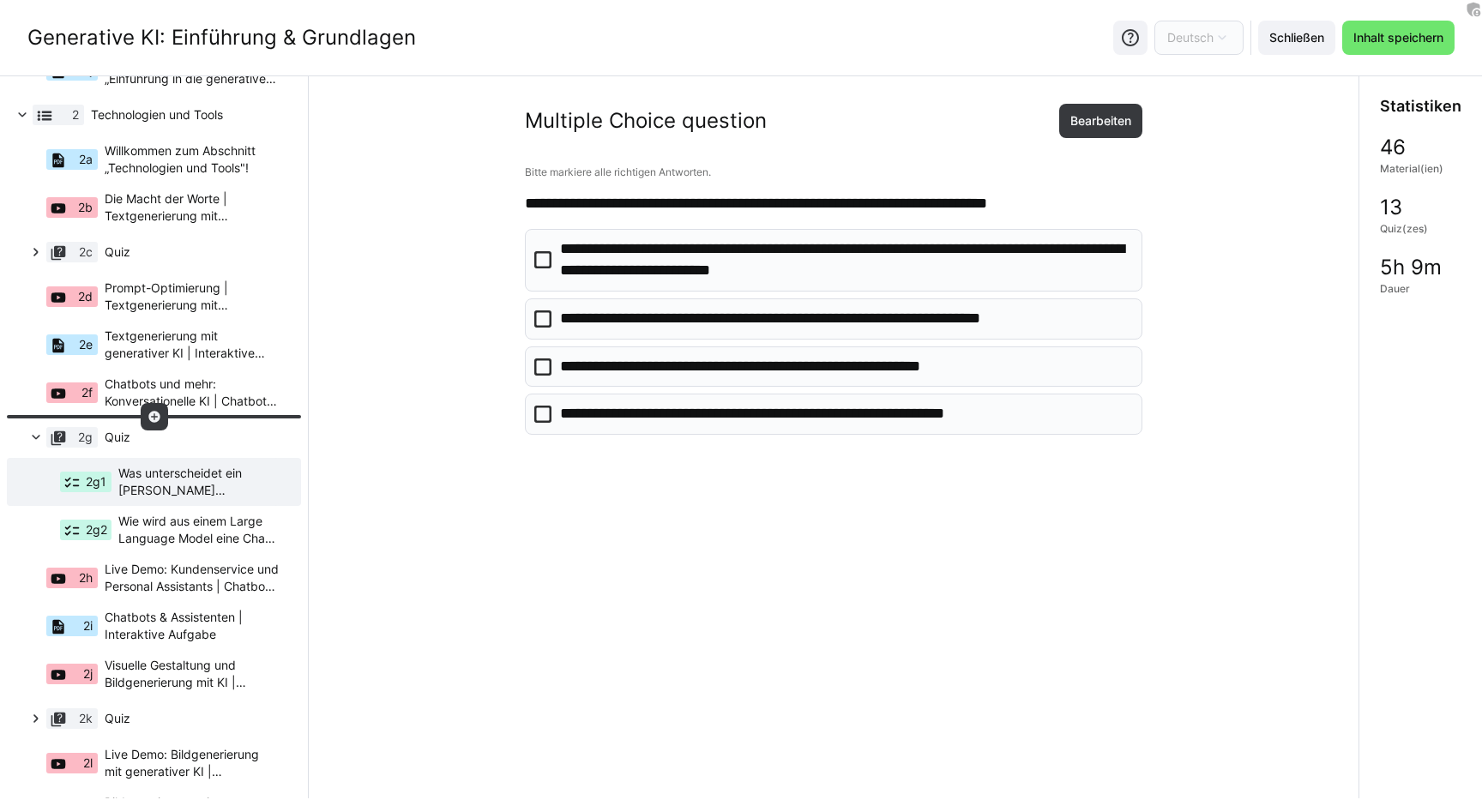
click at [151, 417] on eds-icon at bounding box center [154, 417] width 14 height 14
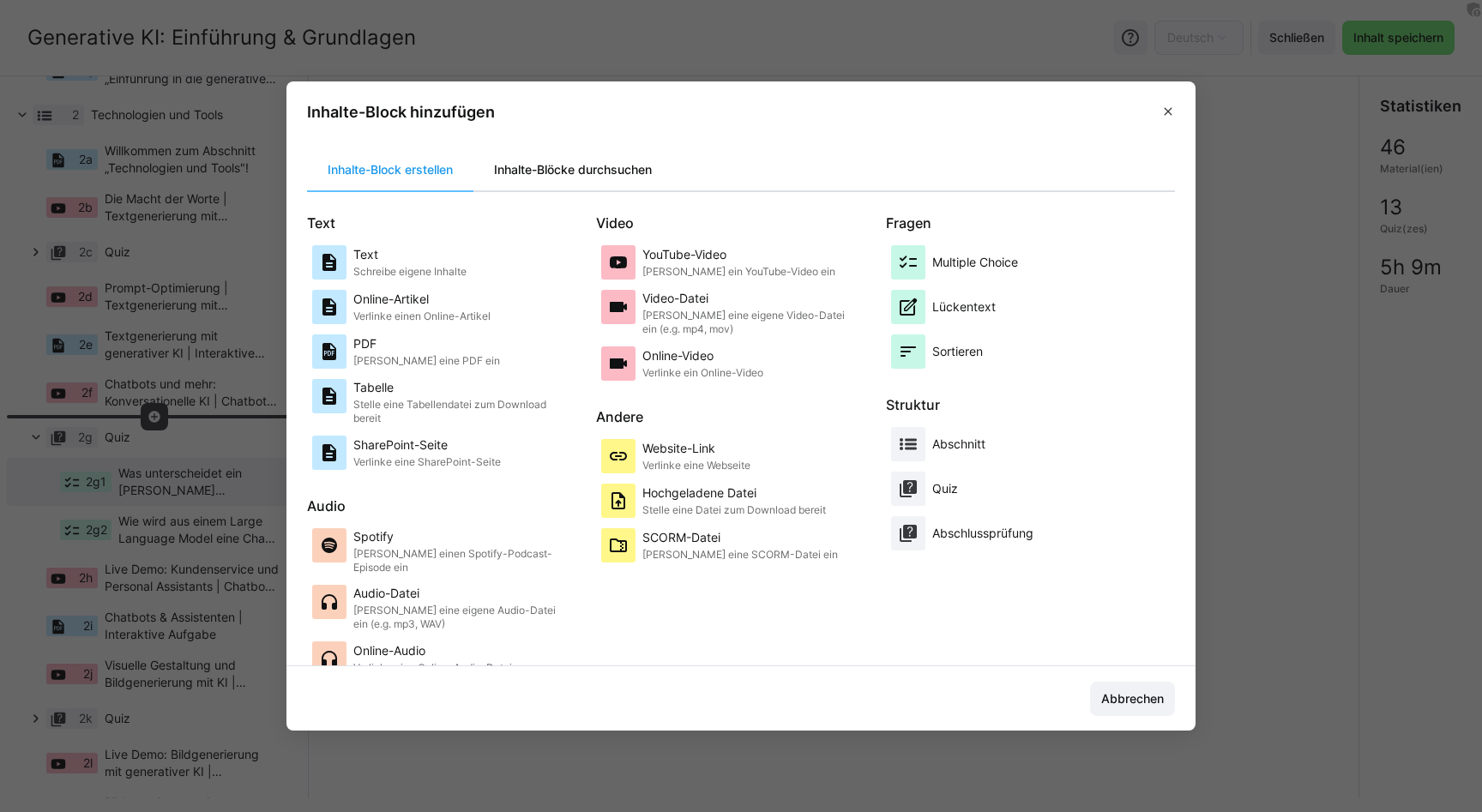
click at [593, 172] on div "Inhalte-Blöcke durchsuchen" at bounding box center [572, 170] width 199 height 41
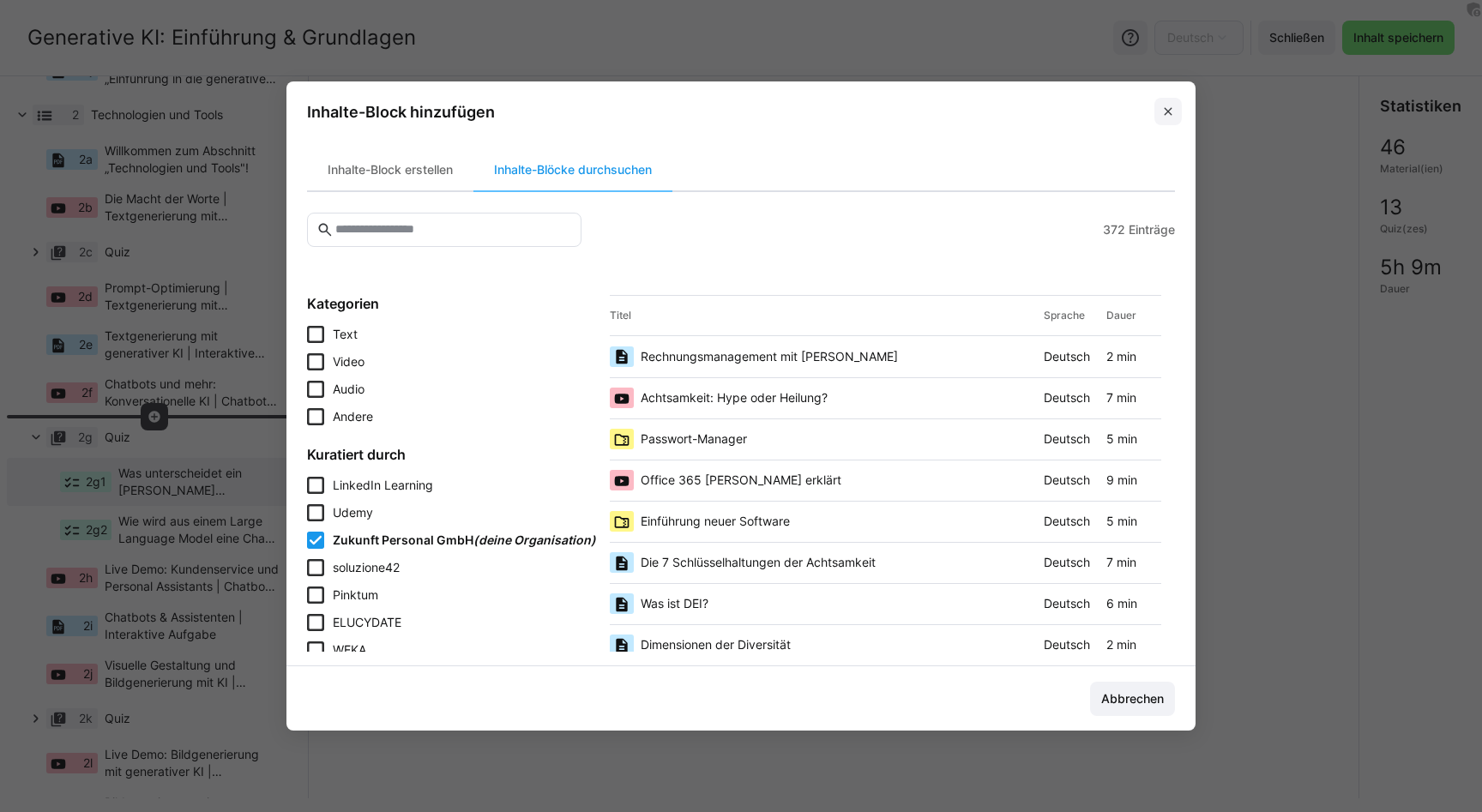
click at [1170, 114] on eds-icon at bounding box center [1168, 112] width 14 height 14
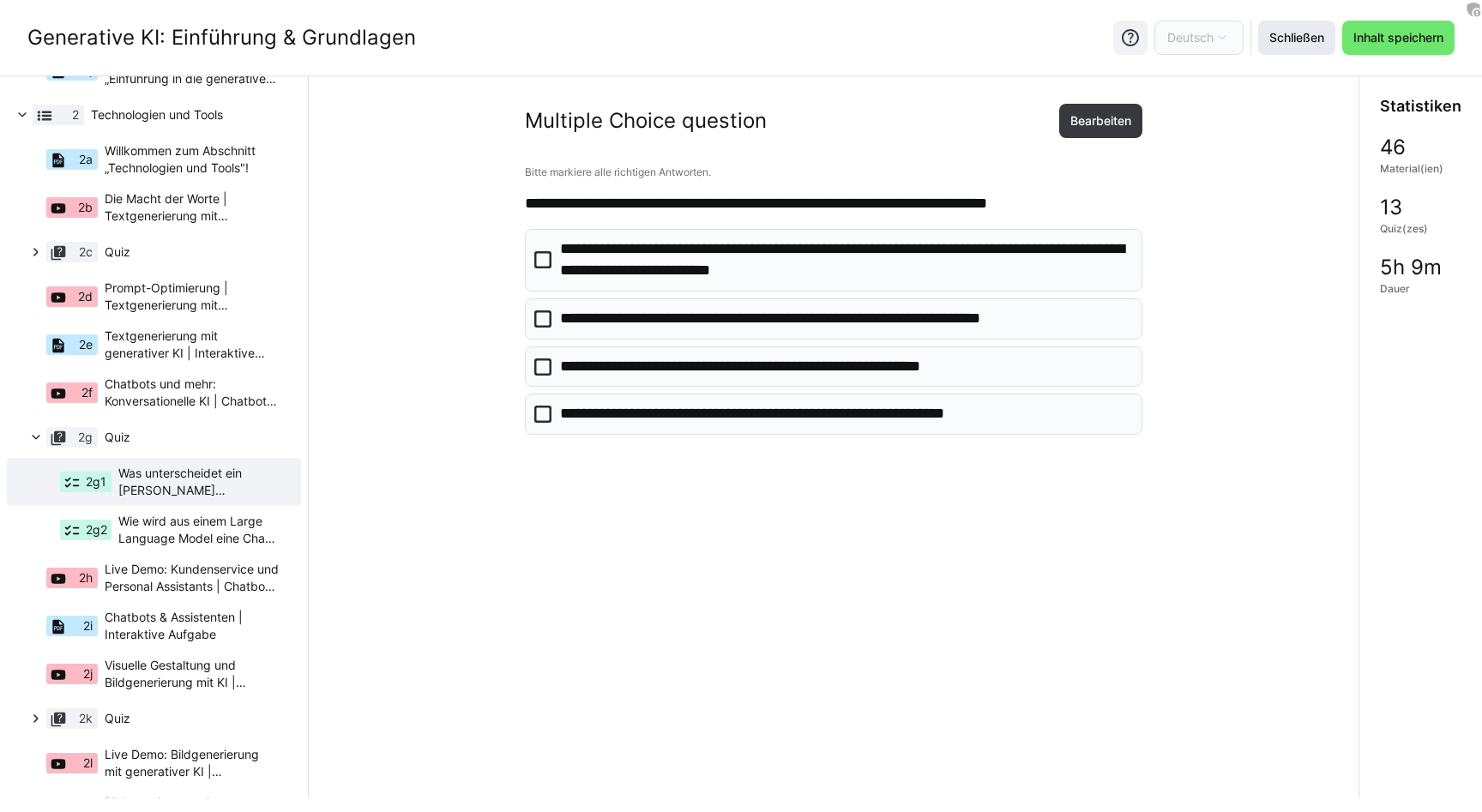
click at [1309, 48] on span "Schließen" at bounding box center [1296, 38] width 77 height 35
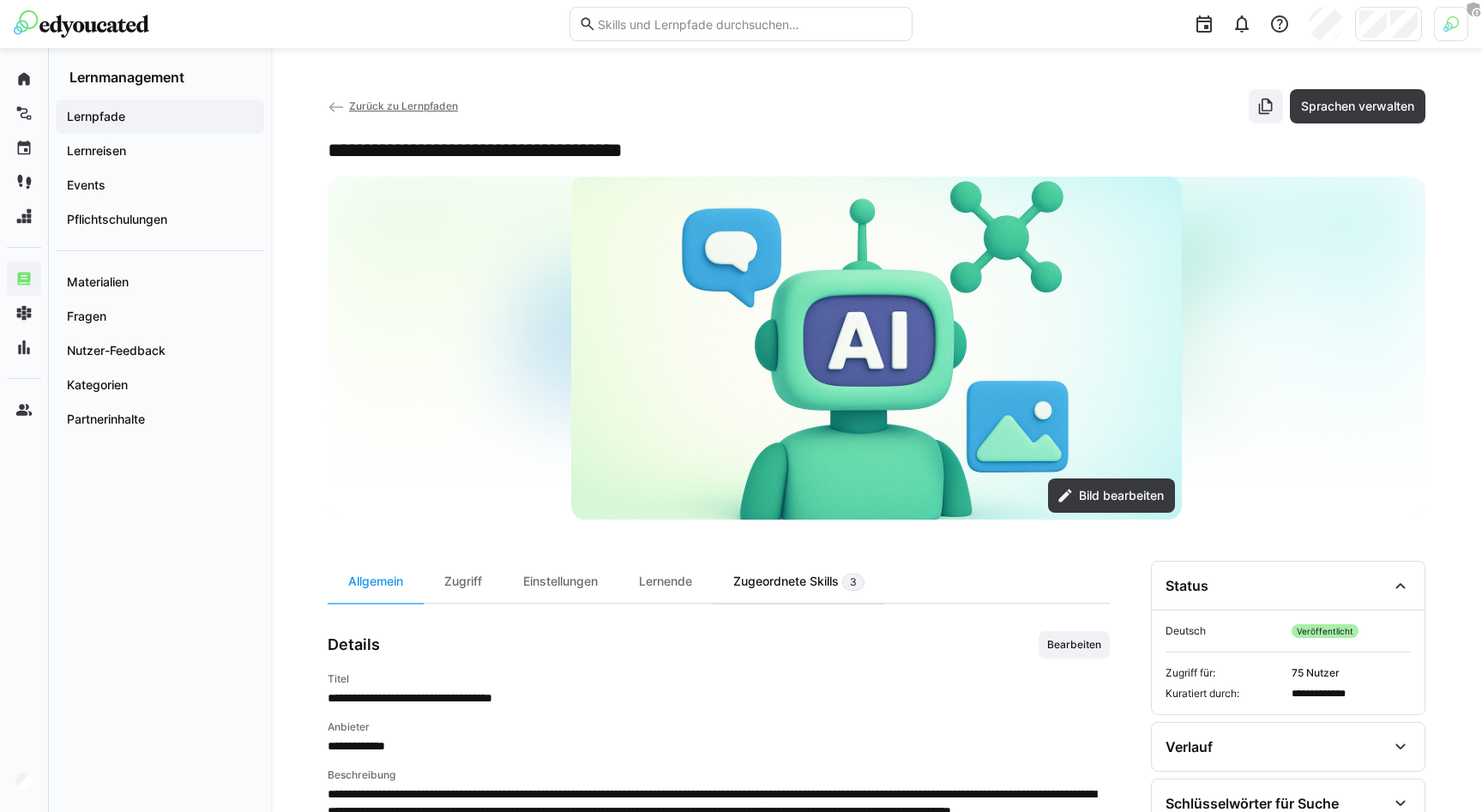
click at [820, 582] on div "Zugeordnete Skills 3" at bounding box center [798, 582] width 172 height 42
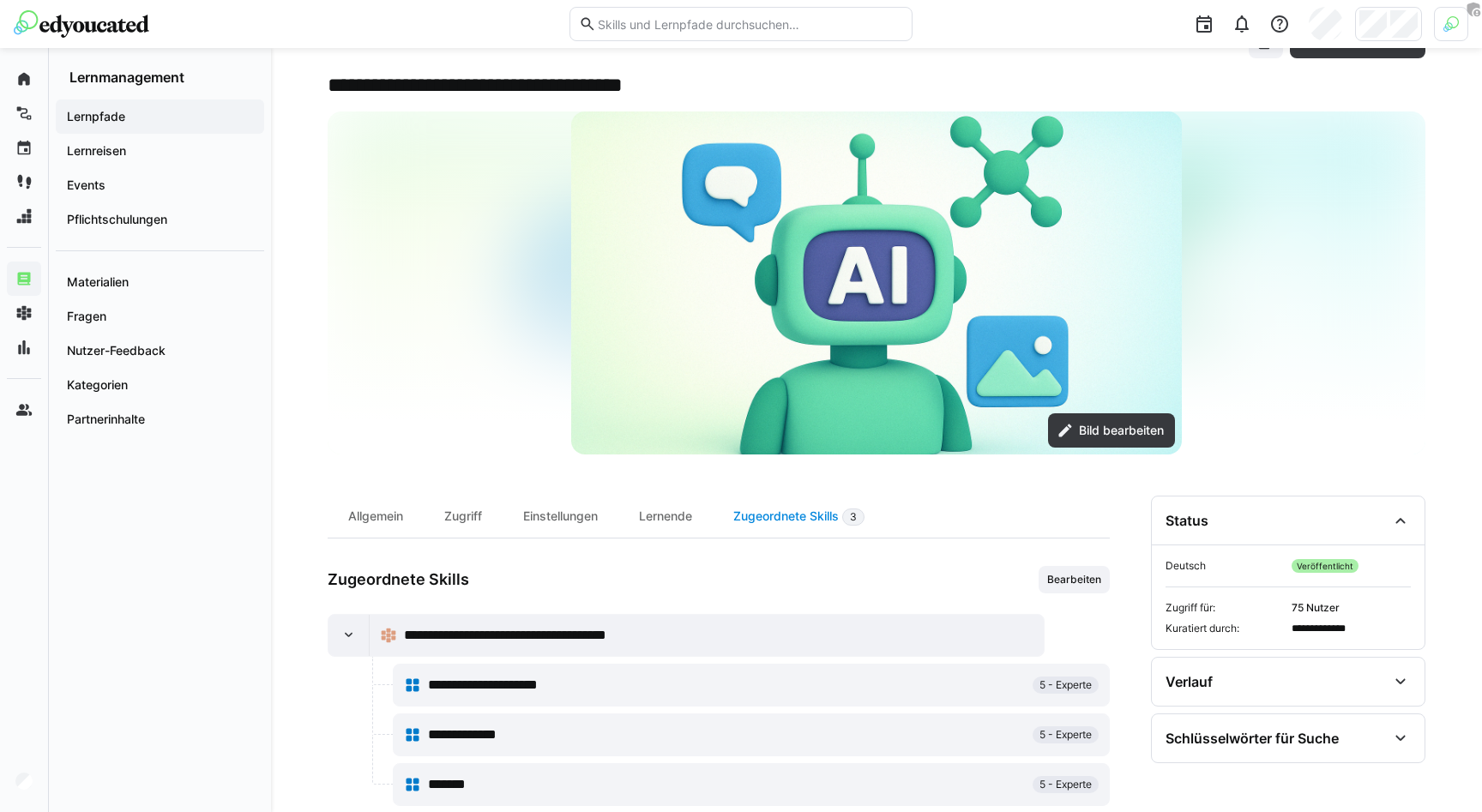
scroll to position [101, 0]
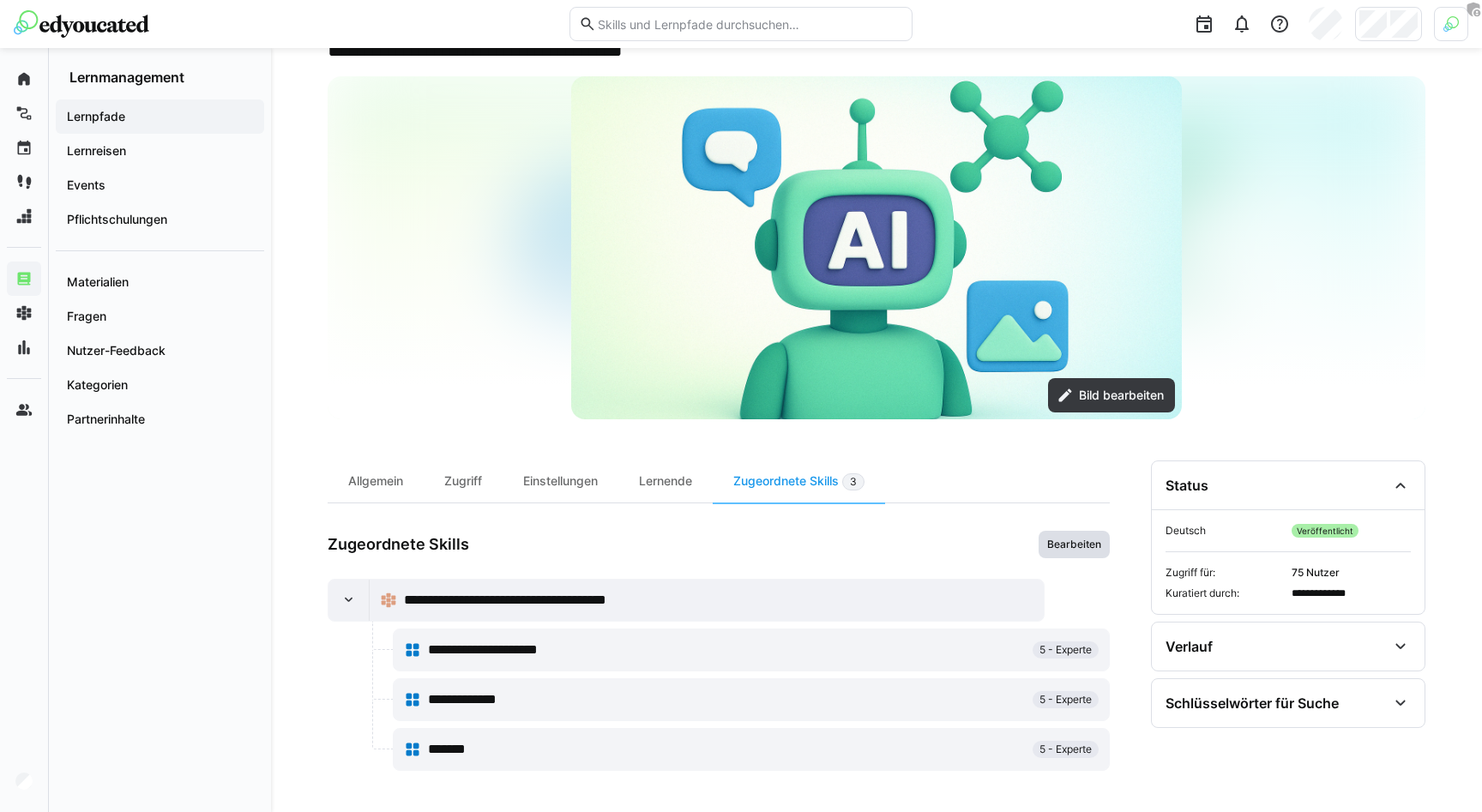
click at [1060, 543] on span "Bearbeiten" at bounding box center [1074, 544] width 57 height 14
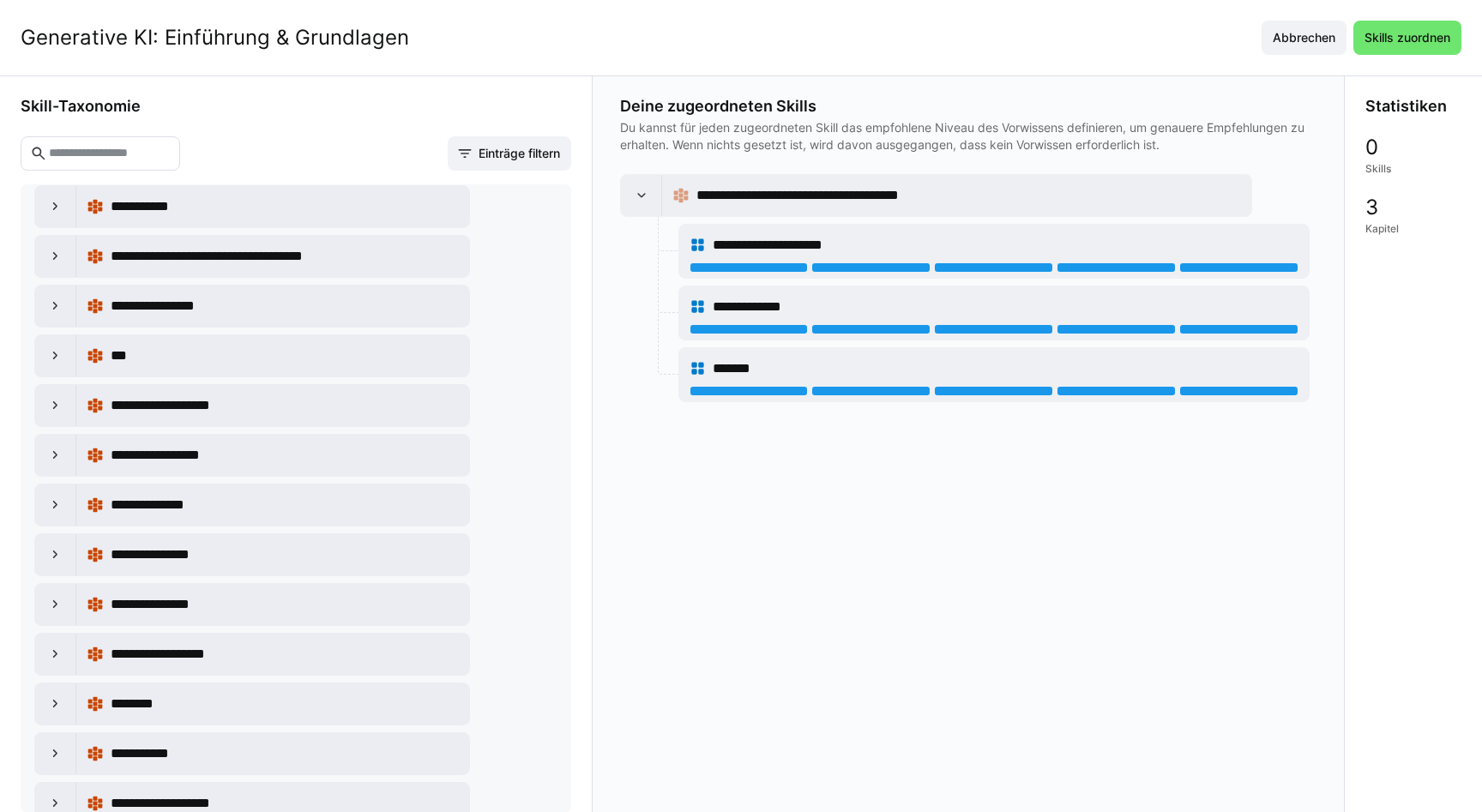
scroll to position [682, 0]
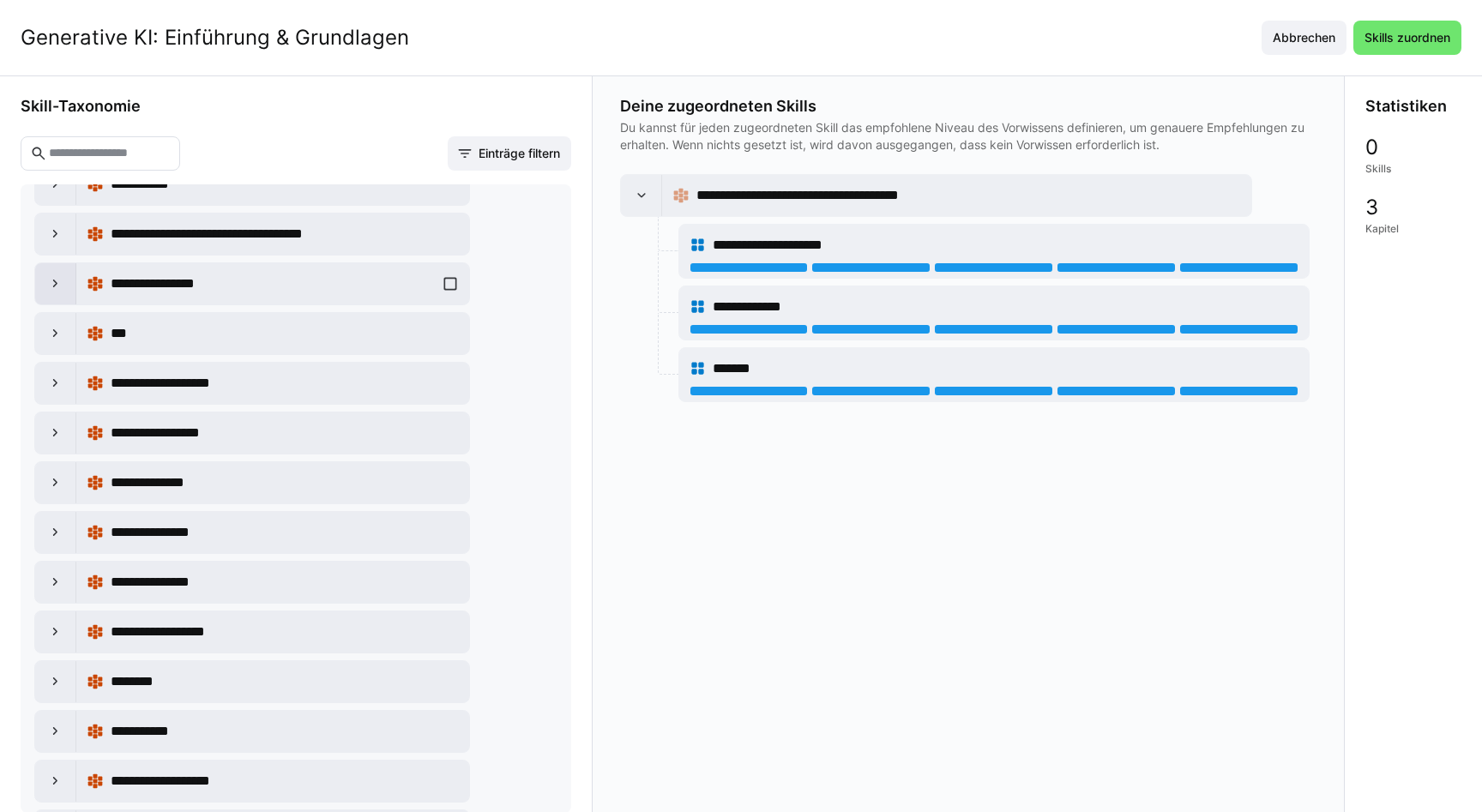
click at [57, 270] on div at bounding box center [56, 284] width 41 height 41
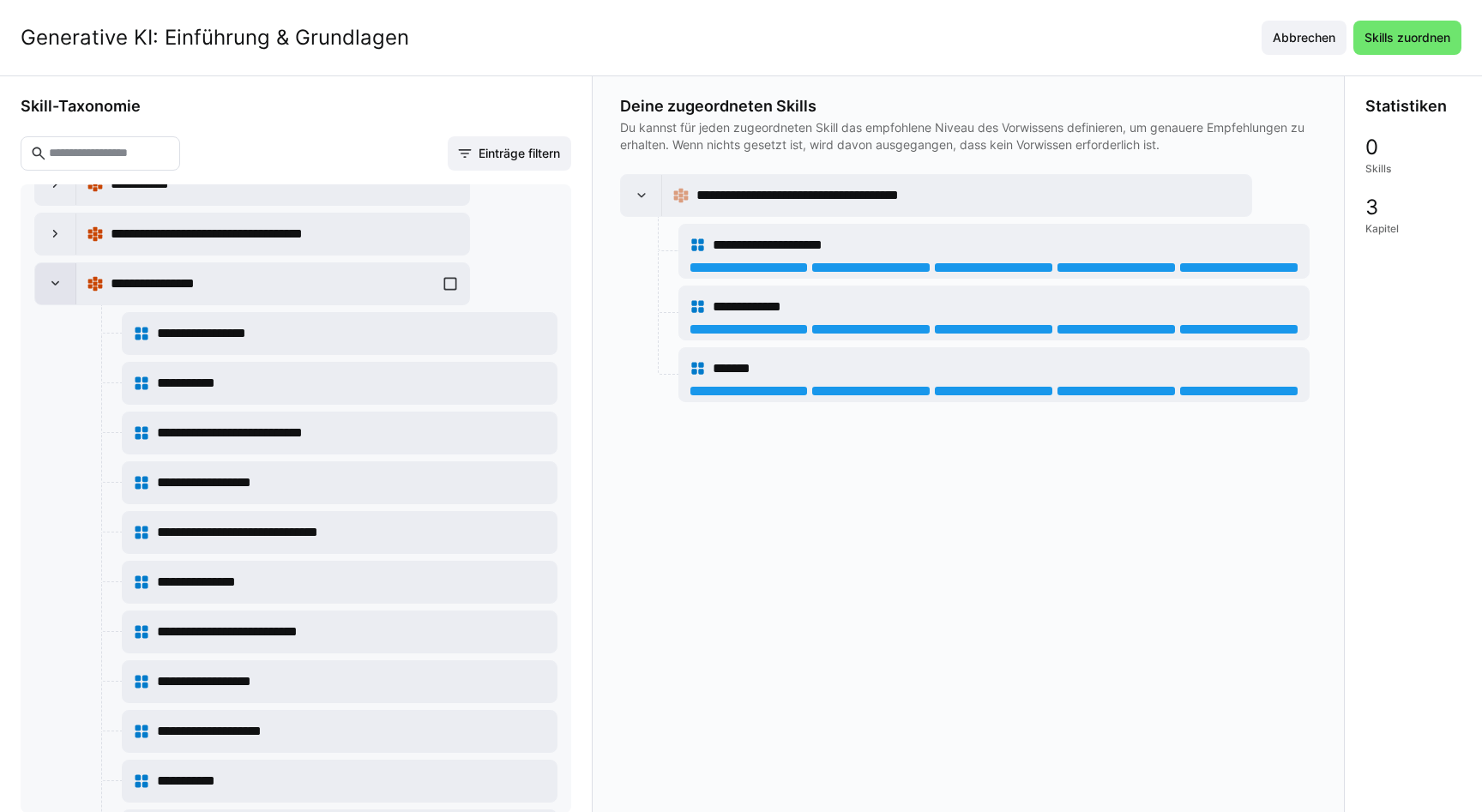
click at [57, 276] on eds-icon at bounding box center [55, 284] width 17 height 17
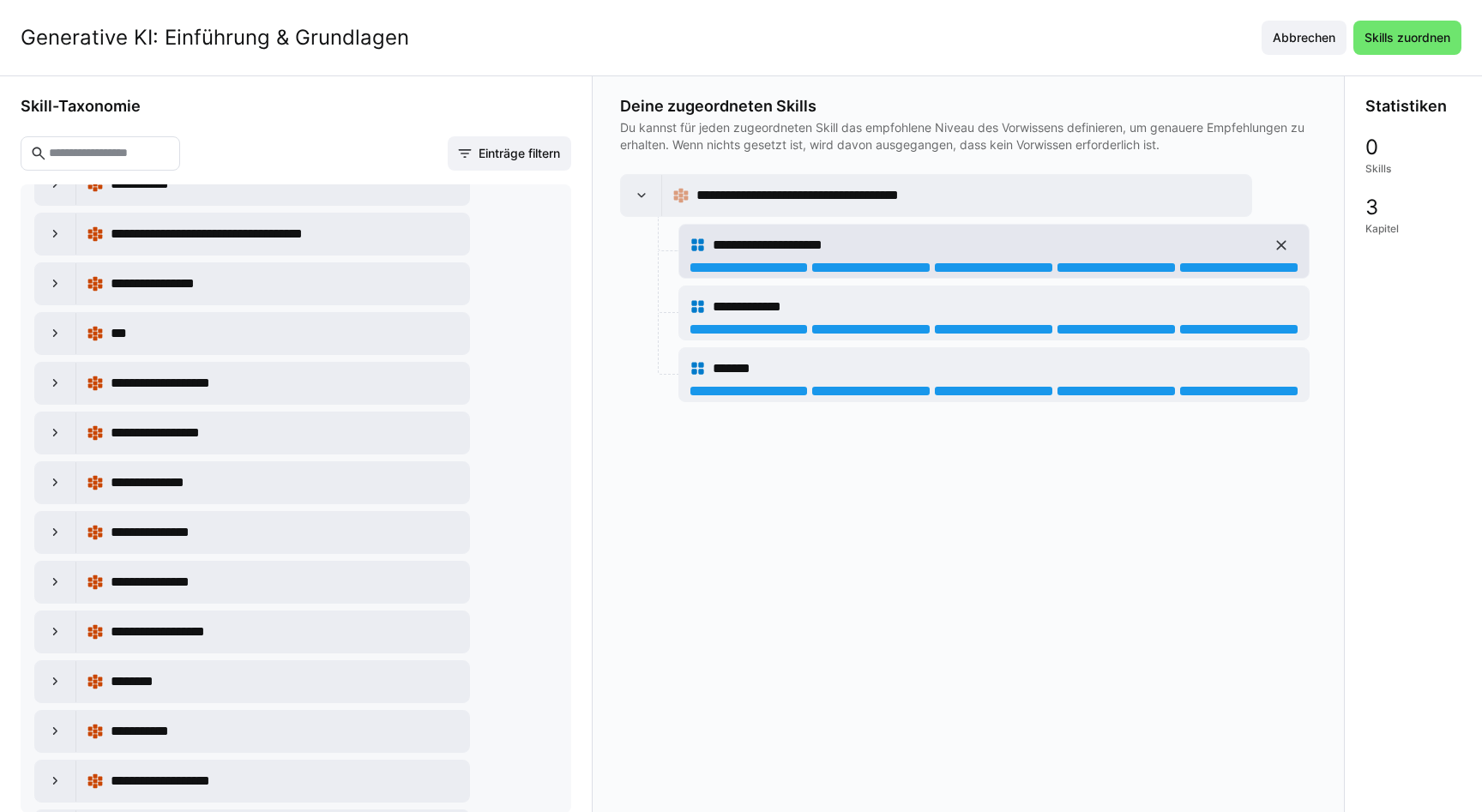
click at [973, 259] on div "**********" at bounding box center [994, 245] width 609 height 35
click at [1001, 268] on div at bounding box center [993, 268] width 120 height 10
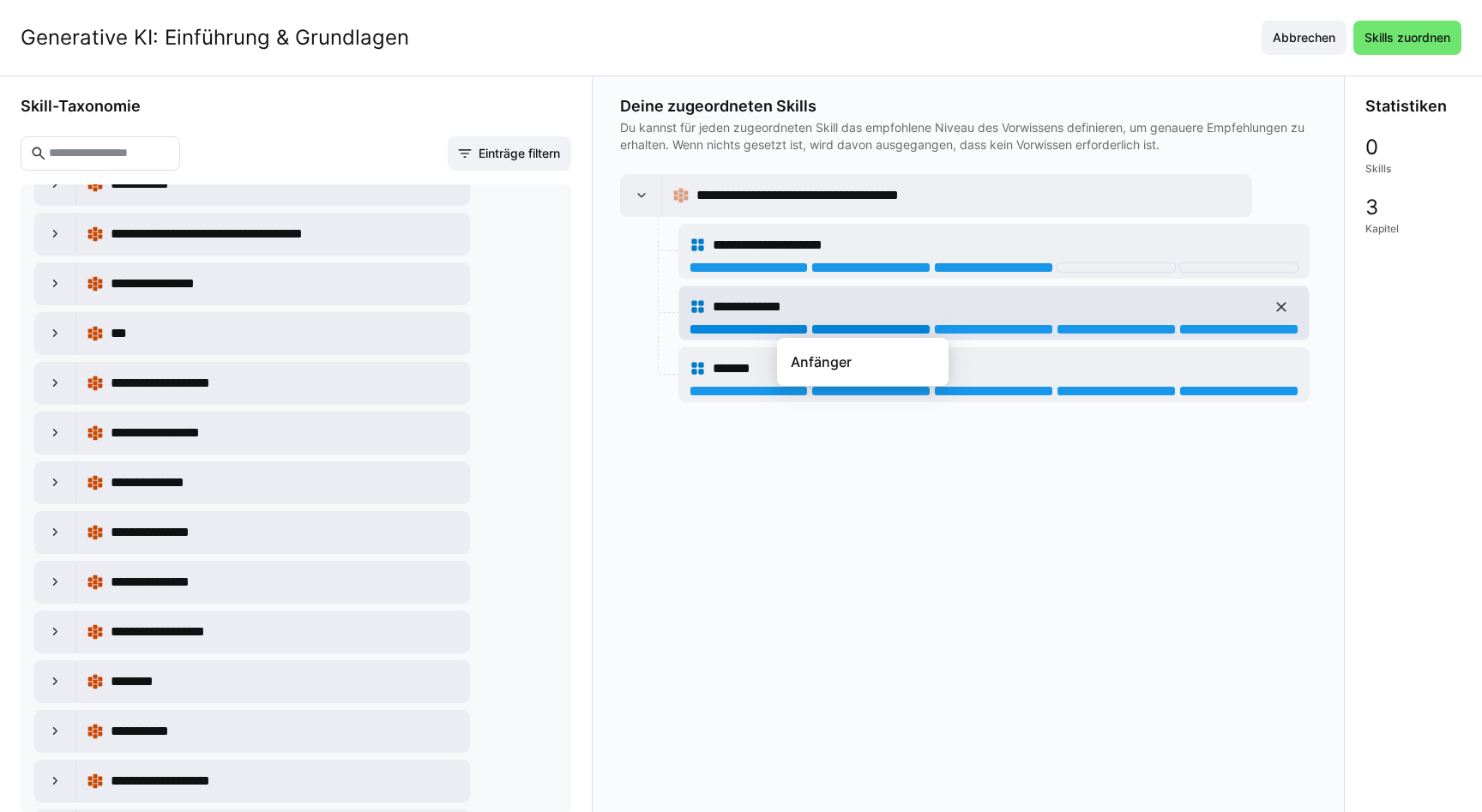
click at [874, 328] on div at bounding box center [870, 329] width 120 height 10
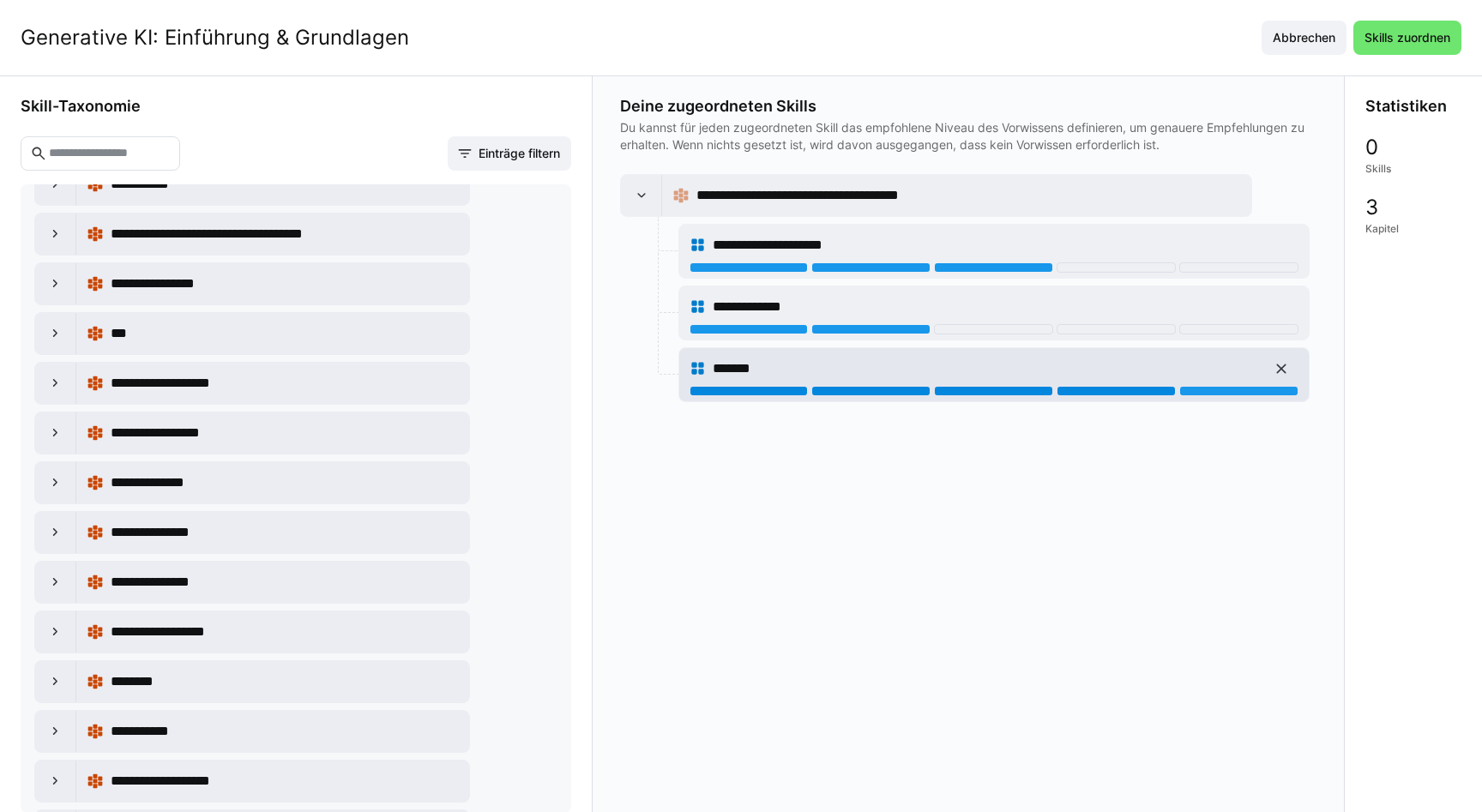
click at [1135, 393] on div at bounding box center [1115, 391] width 120 height 10
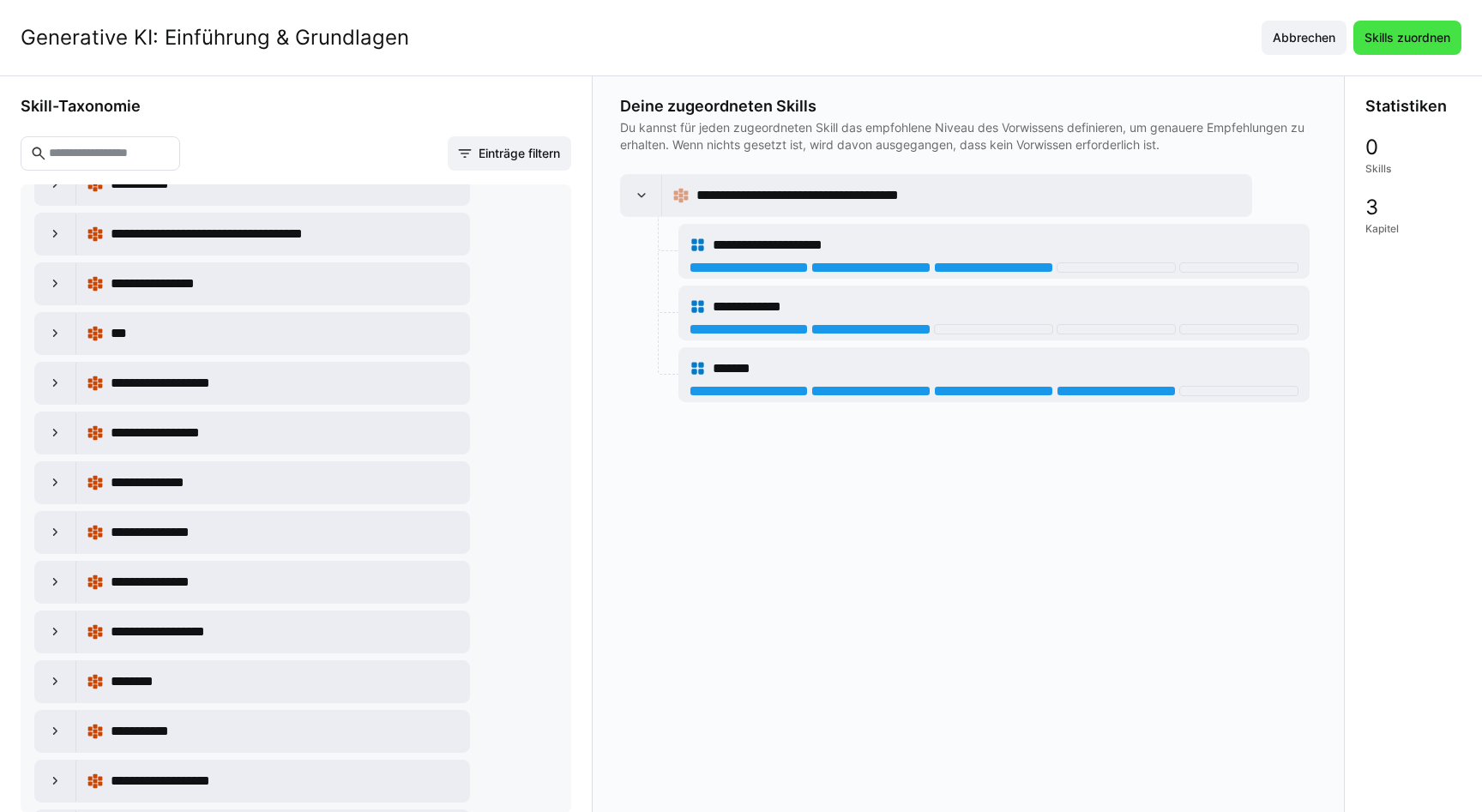
click at [1402, 45] on span "Skills zuordnen" at bounding box center [1407, 38] width 108 height 35
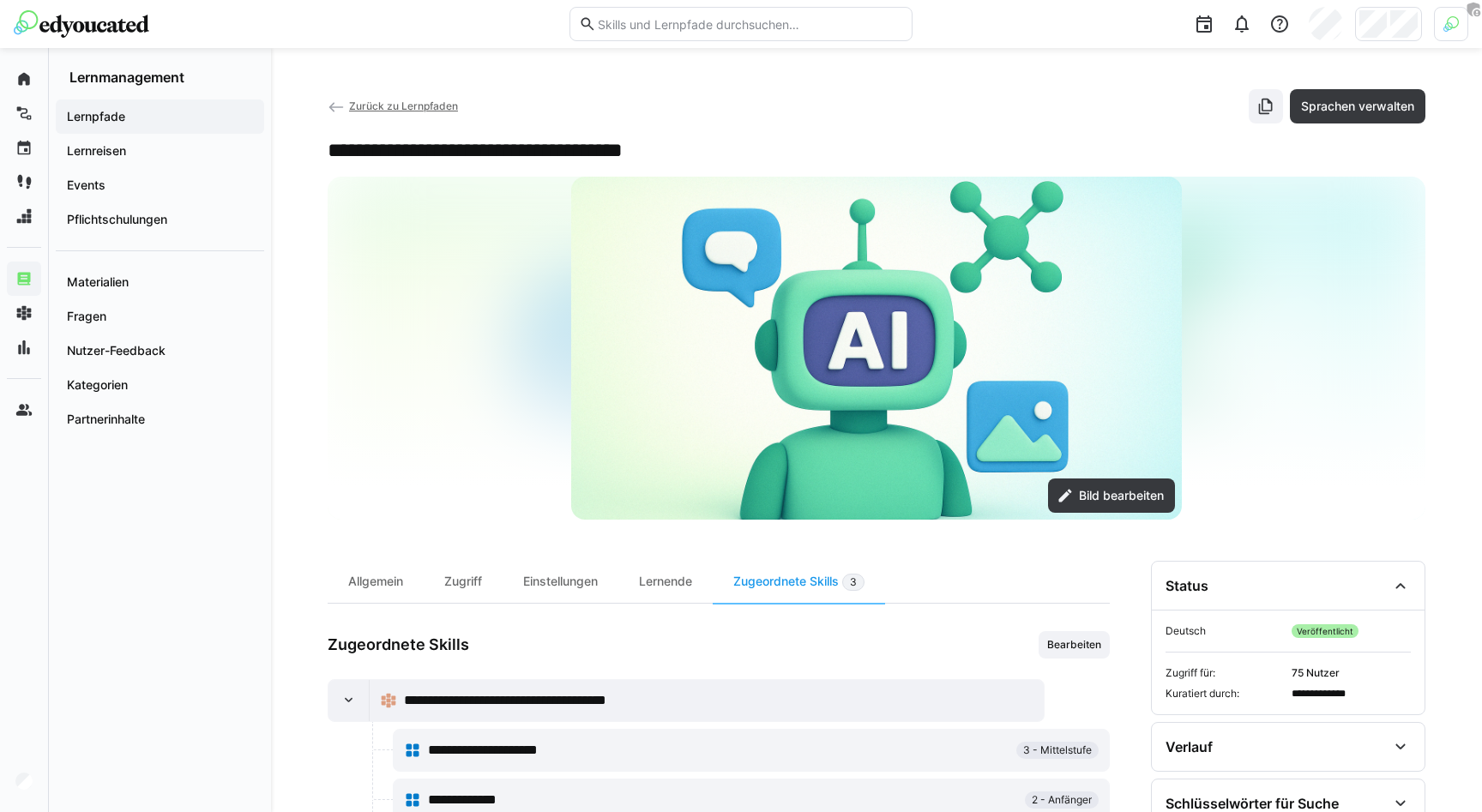
click at [371, 153] on h2 "**********" at bounding box center [520, 150] width 384 height 26
click at [373, 577] on div "Allgemein" at bounding box center [375, 582] width 96 height 42
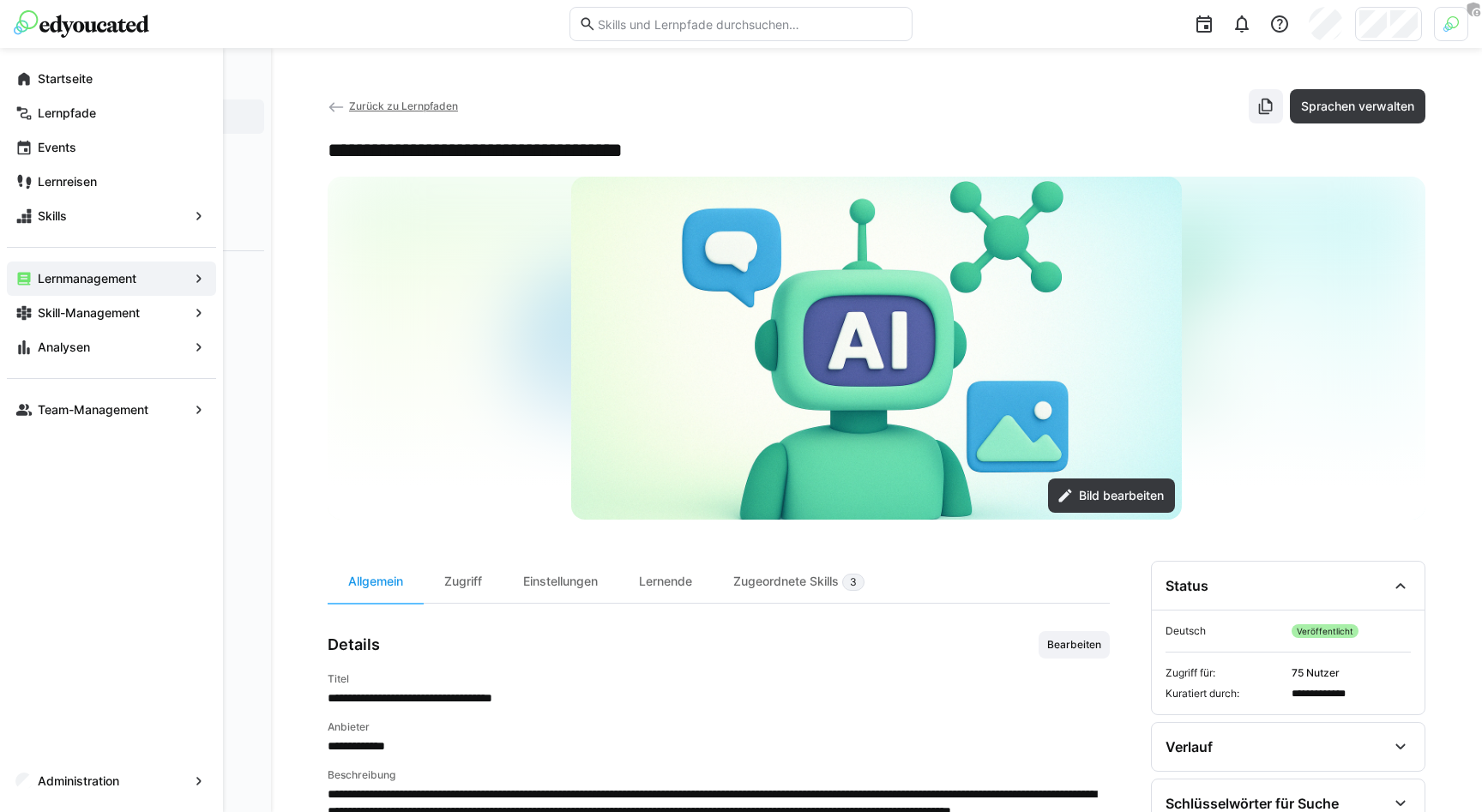
click at [30, 75] on eds-icon at bounding box center [24, 78] width 17 height 17
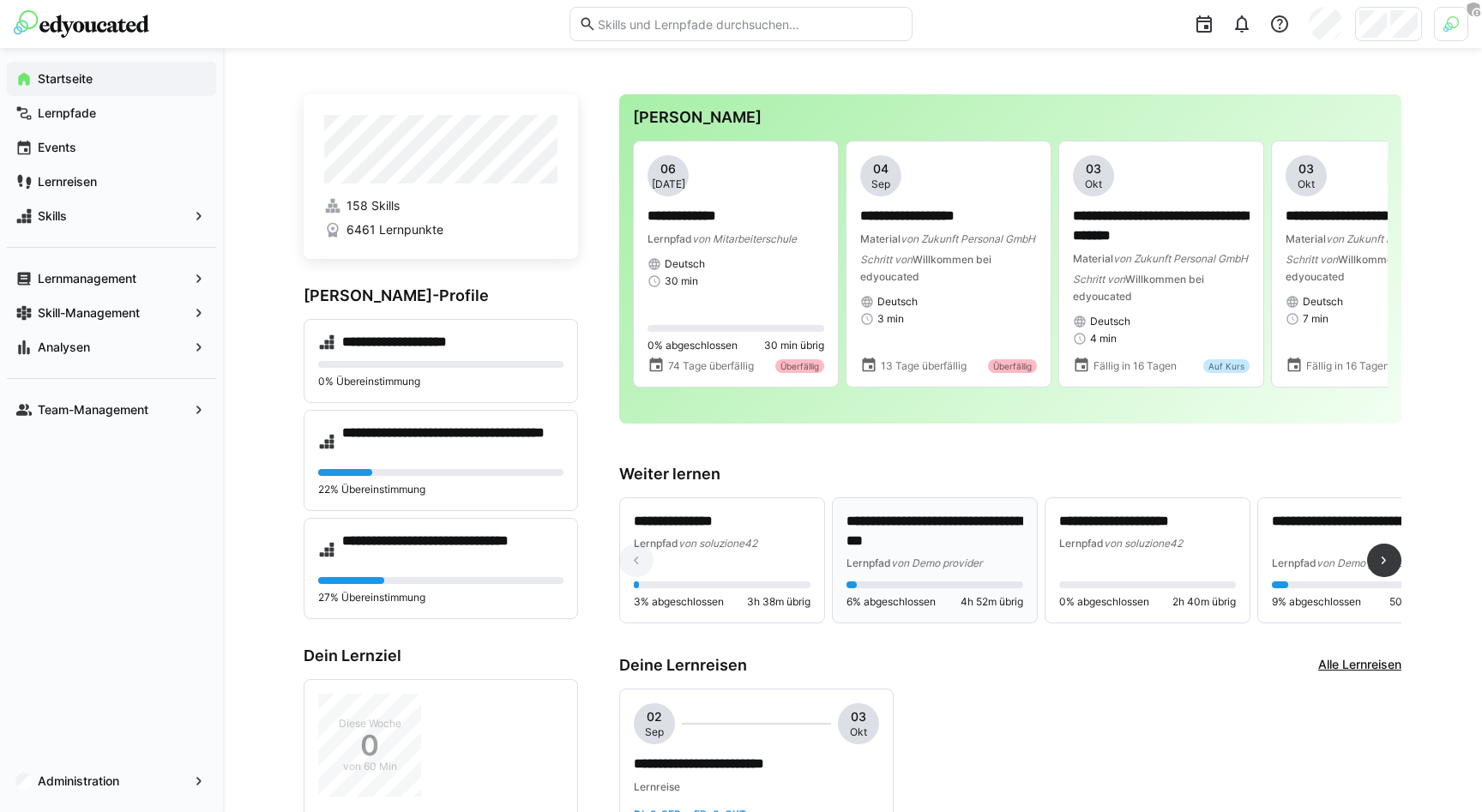
click at [954, 551] on p "**********" at bounding box center [935, 531] width 177 height 40
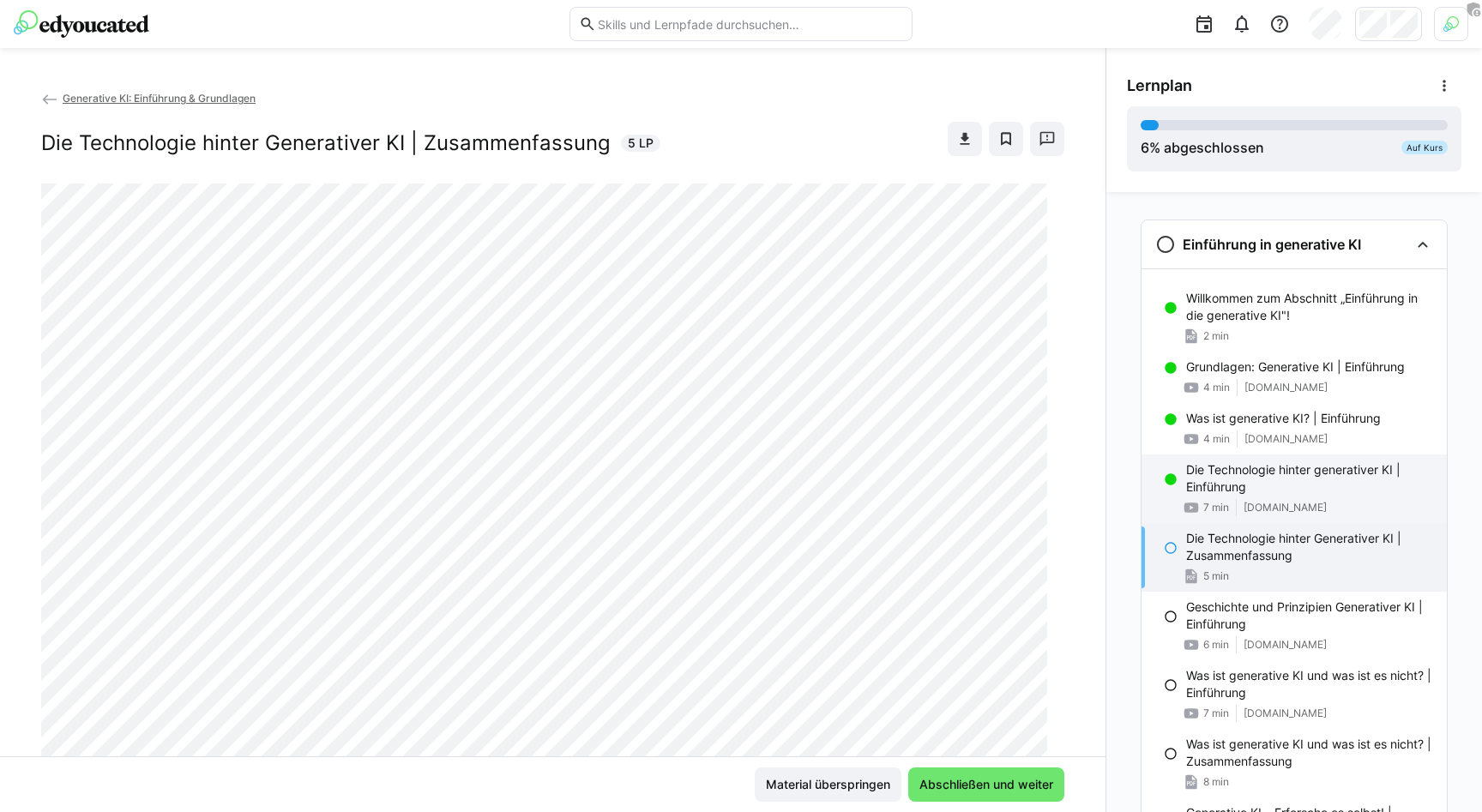
click at [1269, 504] on span "youtu.be" at bounding box center [1285, 508] width 83 height 14
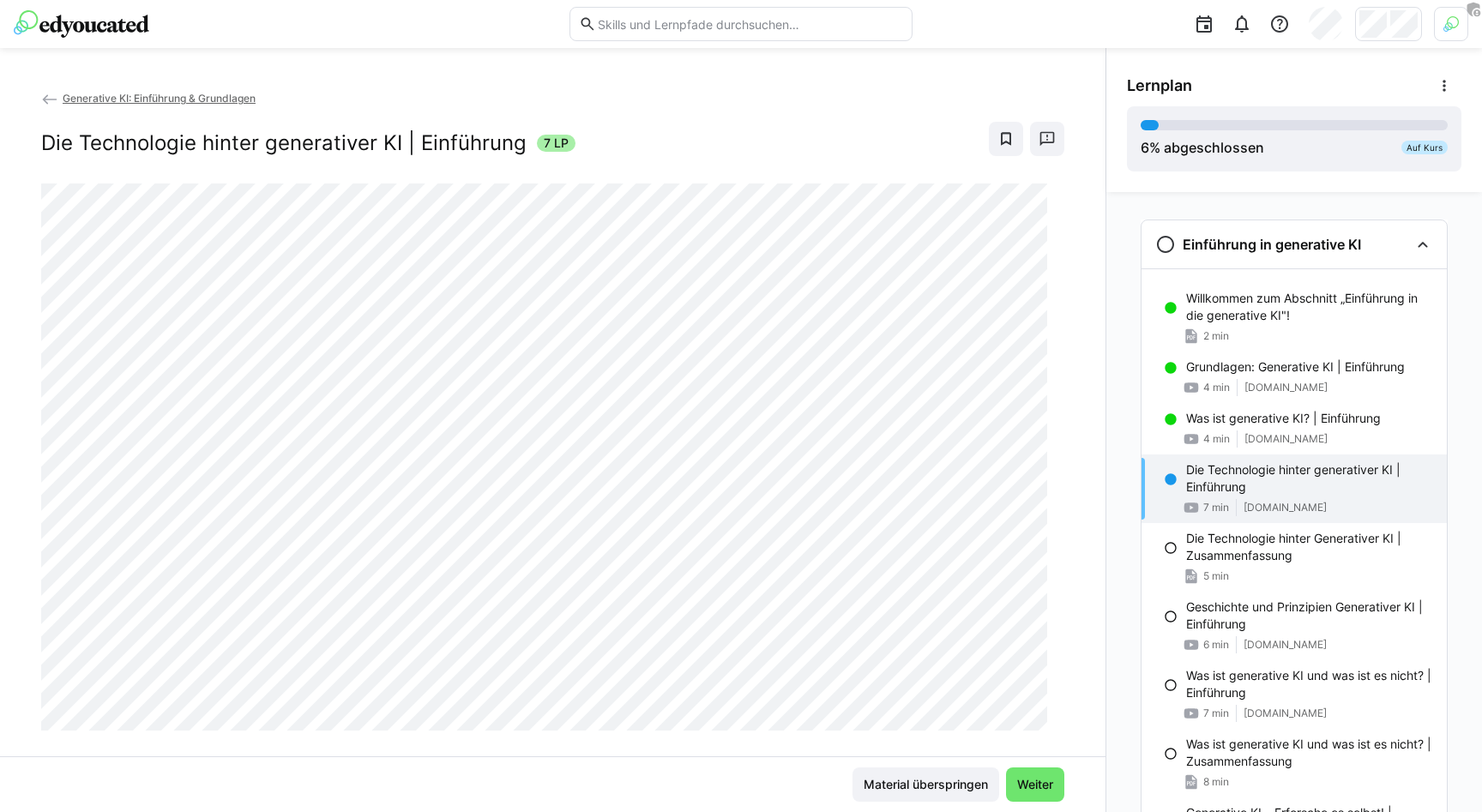
click at [102, 32] on img at bounding box center [81, 24] width 135 height 28
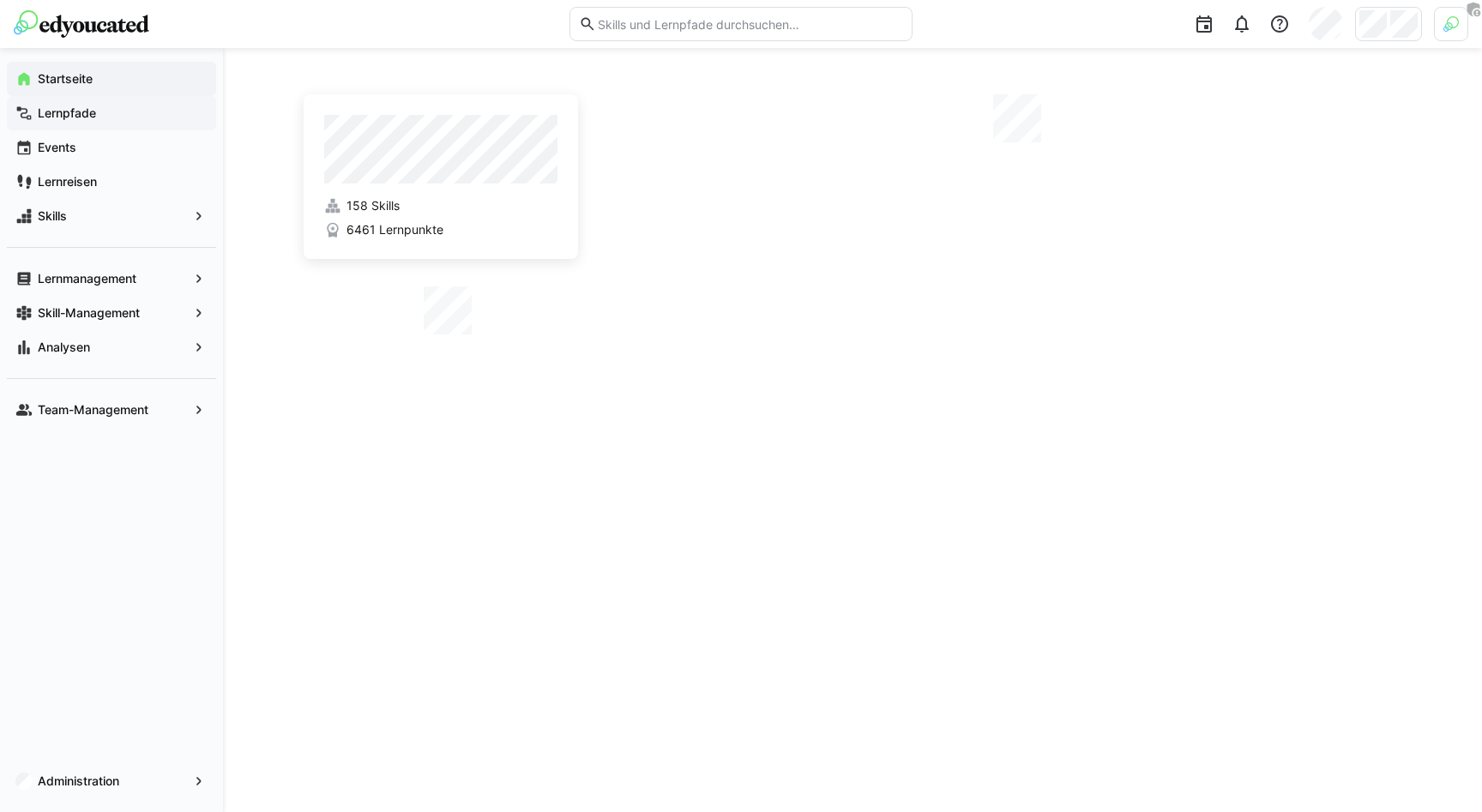
click at [0, 0] on app-navigation-label "Lernpfade" at bounding box center [0, 0] width 0 height 0
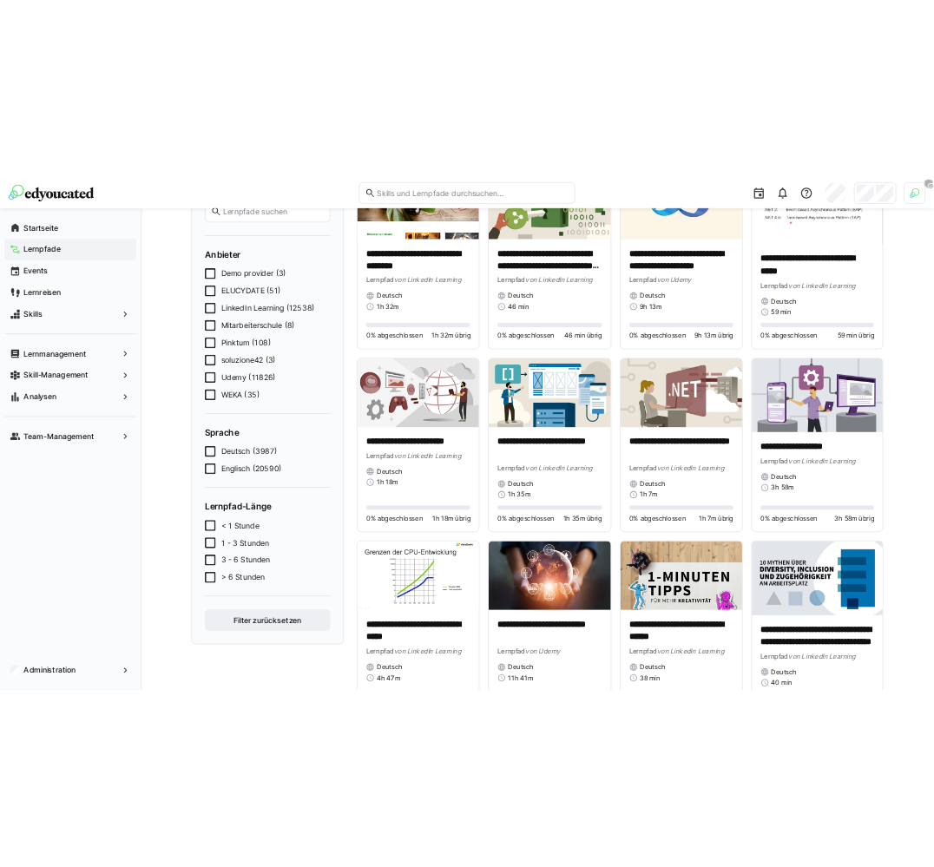
scroll to position [222, 0]
